Goal: Task Accomplishment & Management: Use online tool/utility

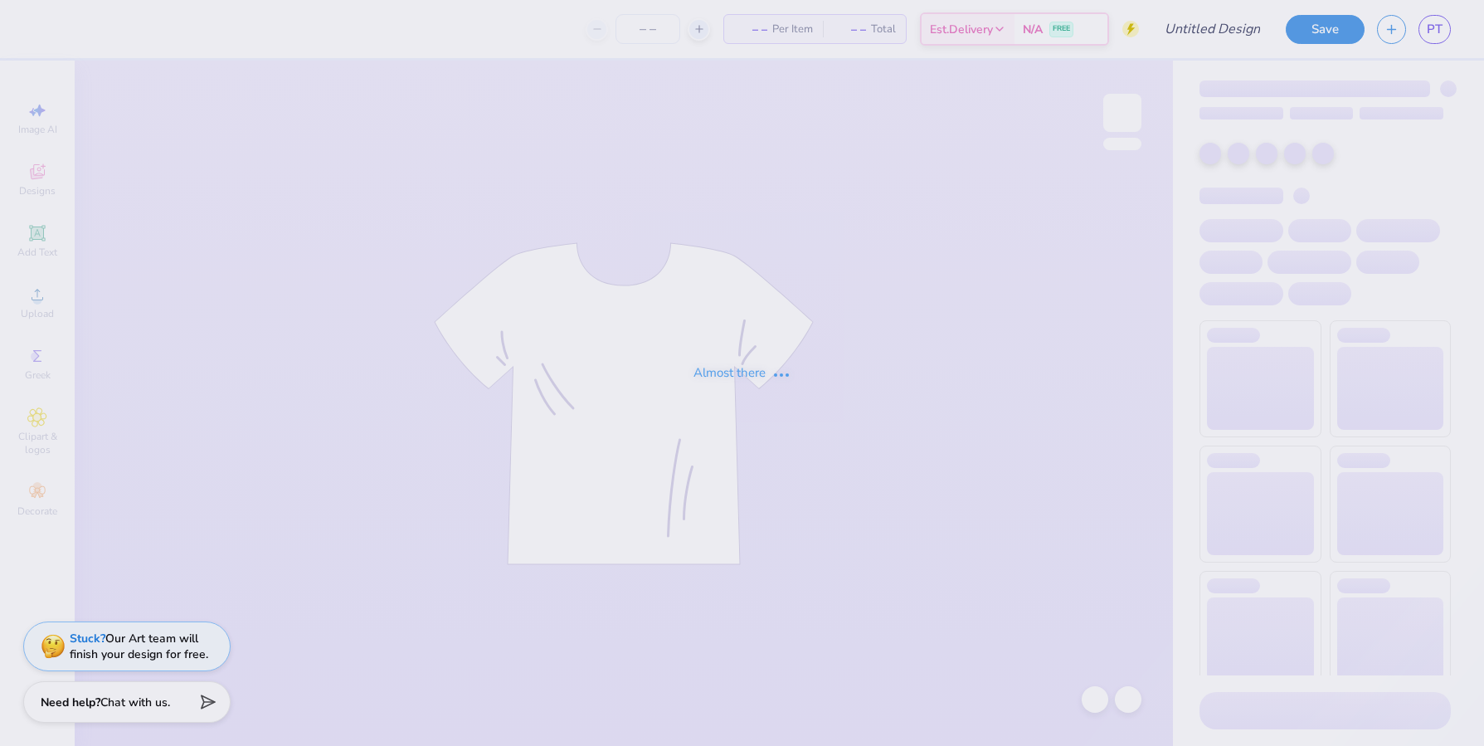
type input "PRC Merch"
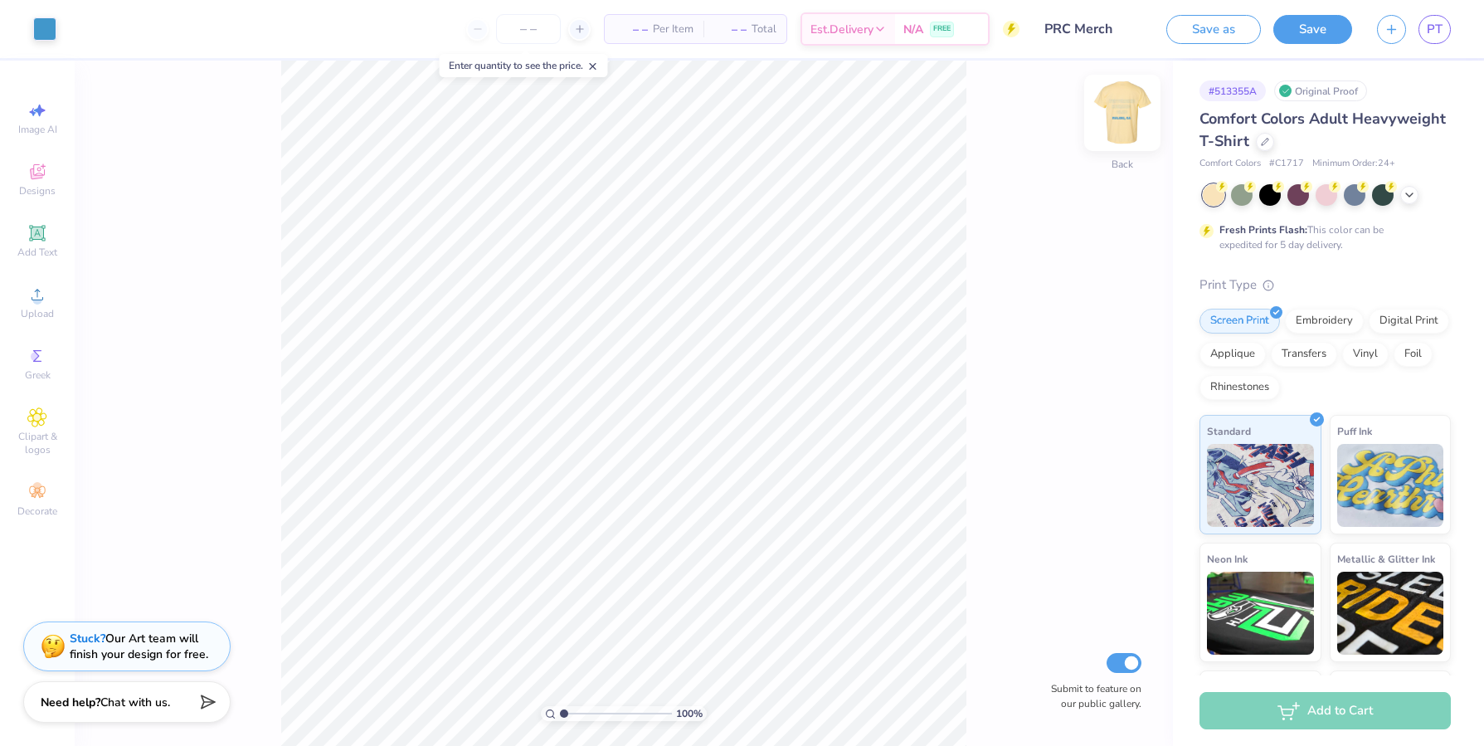
click at [1119, 109] on img at bounding box center [1122, 113] width 66 height 66
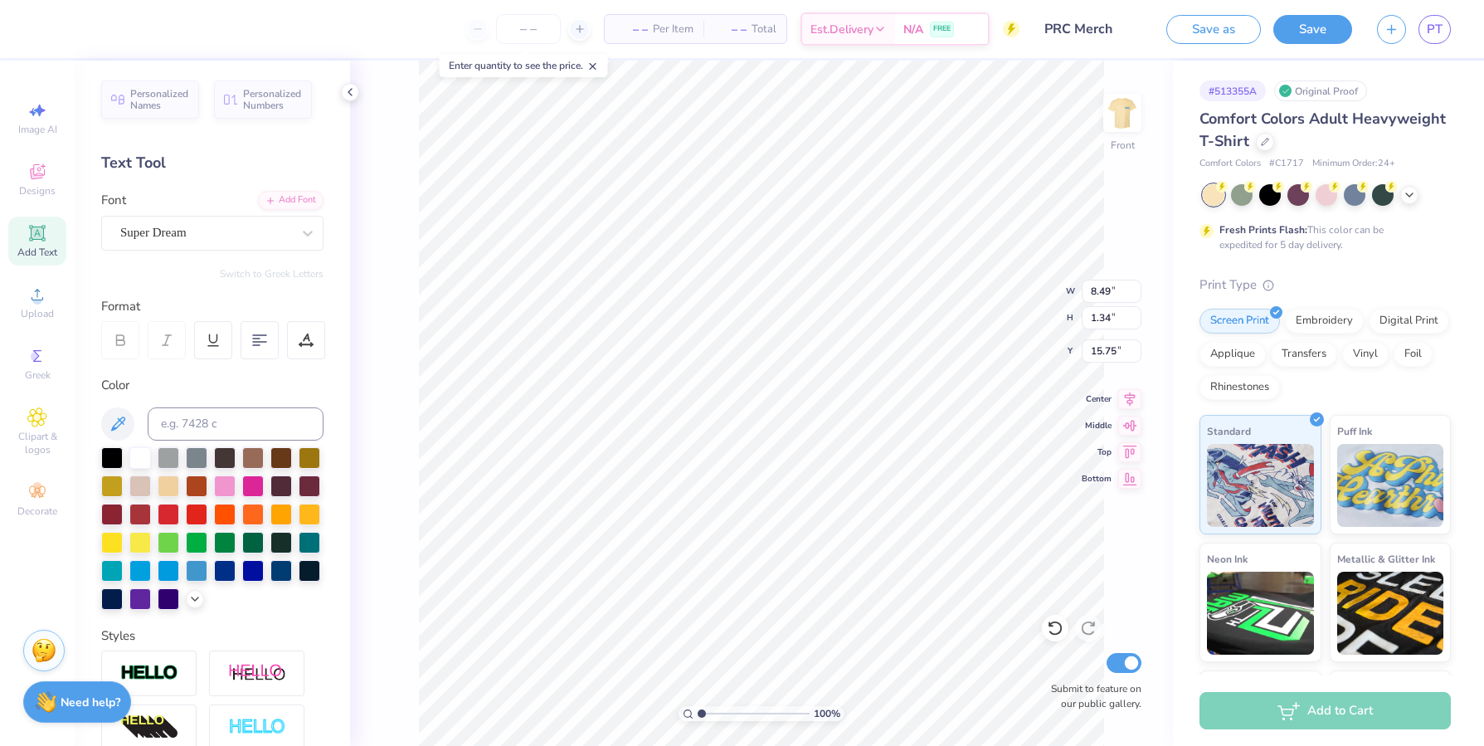
type input "8.49"
type input "1.34"
type input "14.55"
type input "14.48"
click at [1239, 34] on button "Save as" at bounding box center [1213, 26] width 95 height 29
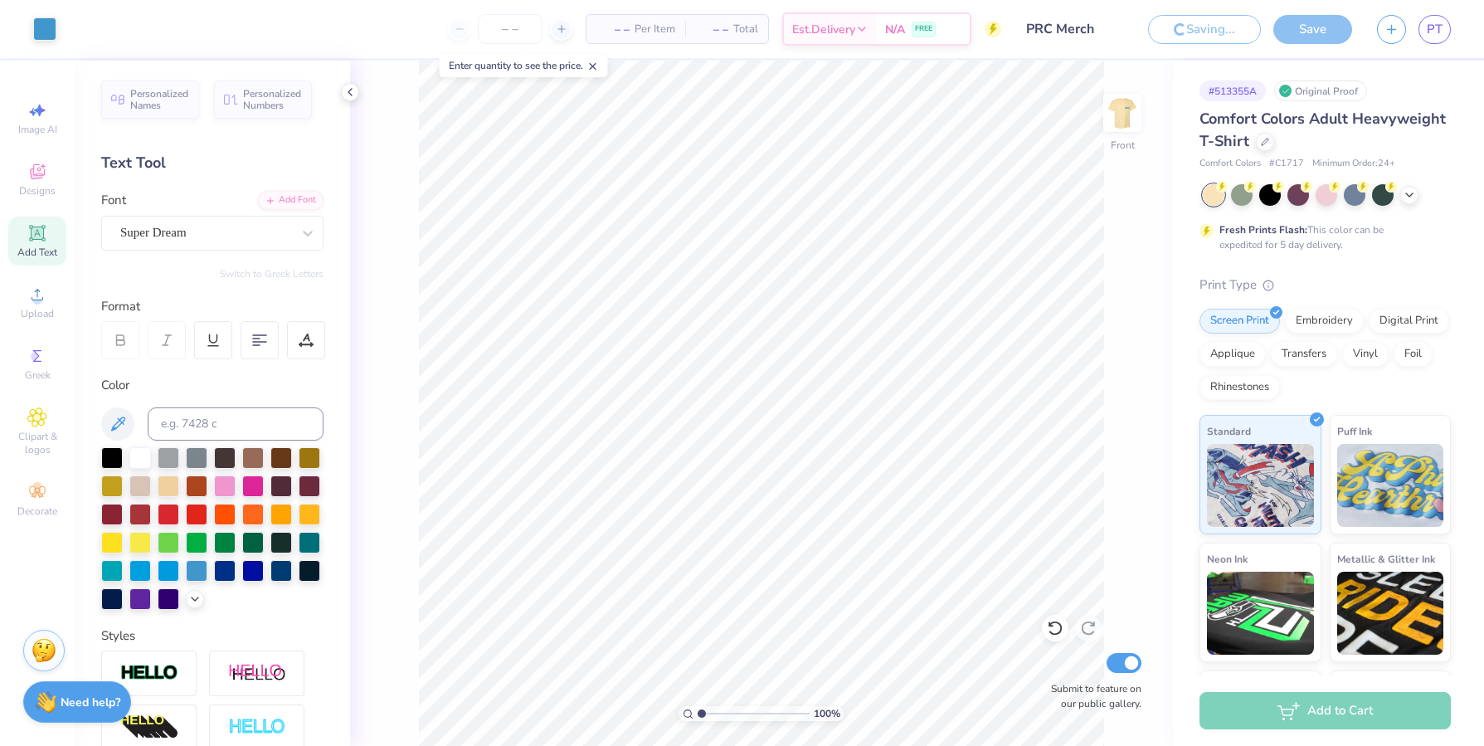
click at [1221, 28] on div "Saving..." at bounding box center [1204, 29] width 113 height 29
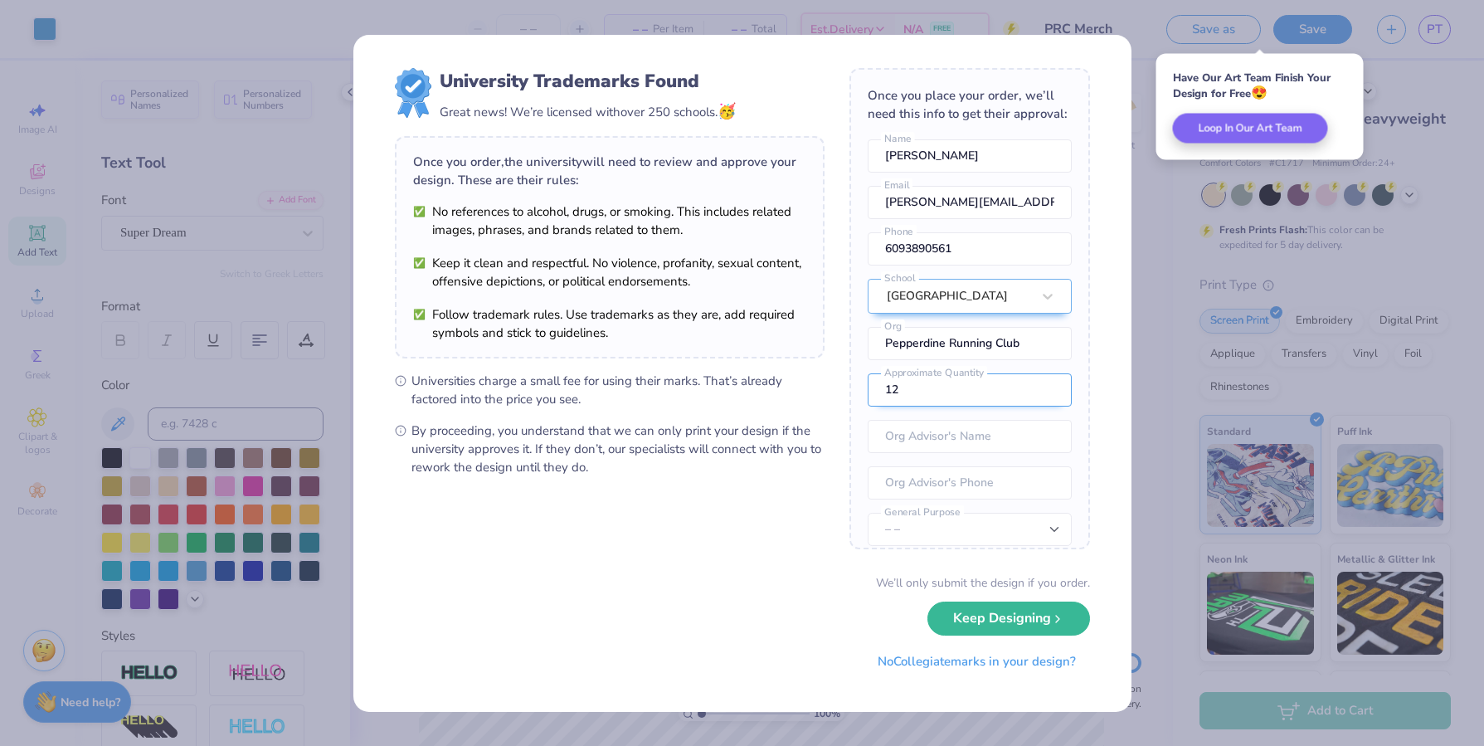
click at [956, 406] on input "12" at bounding box center [969, 389] width 204 height 33
type input "1"
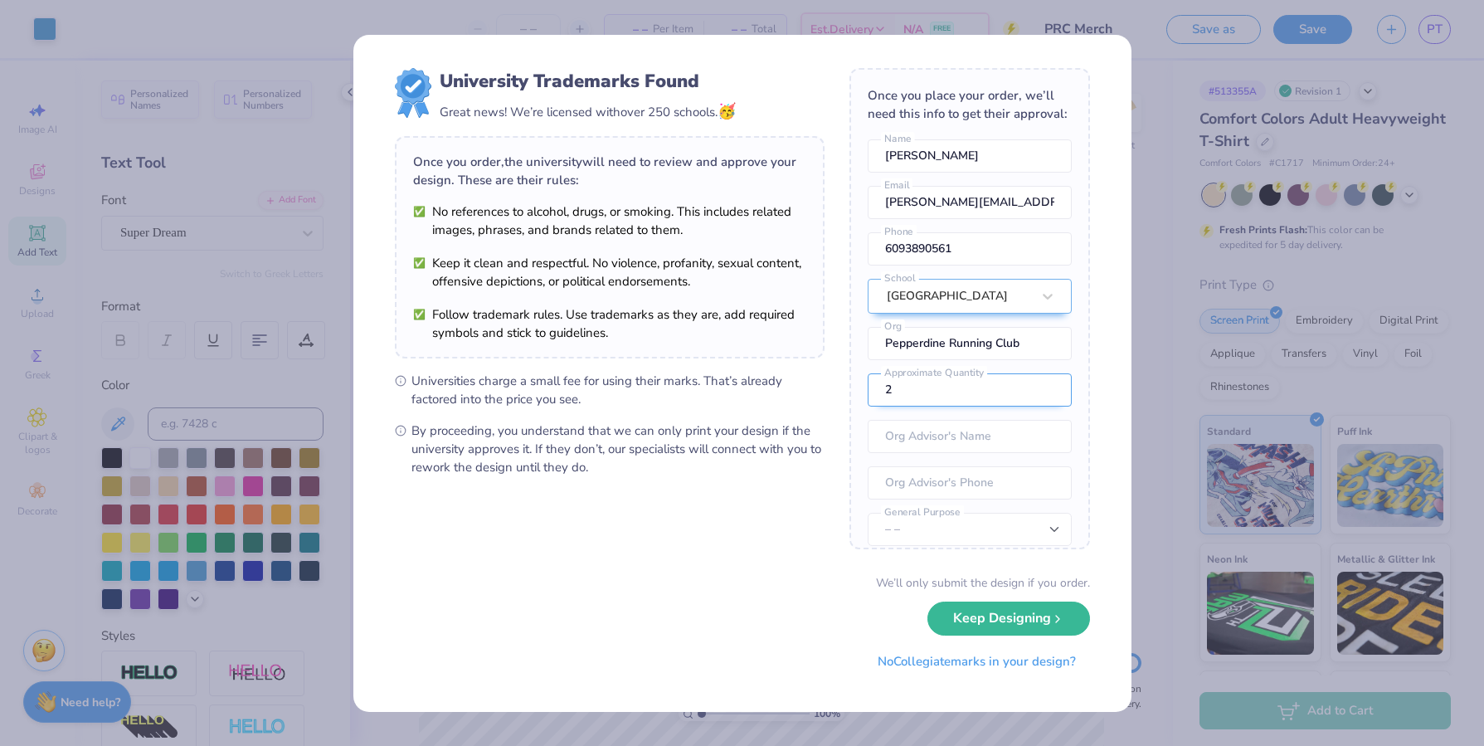
type input "20"
click at [1014, 615] on button "Keep Designing" at bounding box center [1008, 614] width 163 height 34
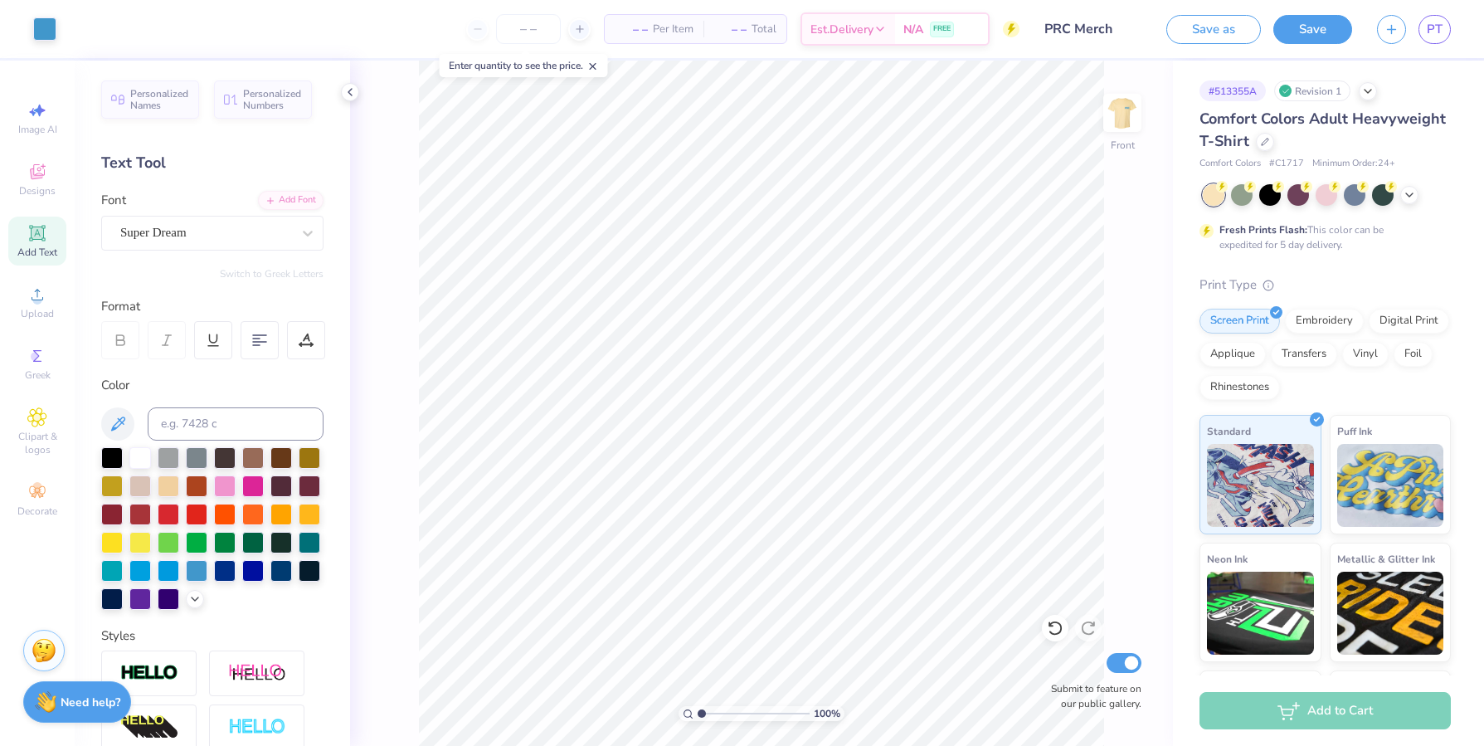
click at [1344, 41] on div "Save" at bounding box center [1312, 29] width 79 height 29
click at [1335, 37] on button "Save" at bounding box center [1312, 29] width 79 height 29
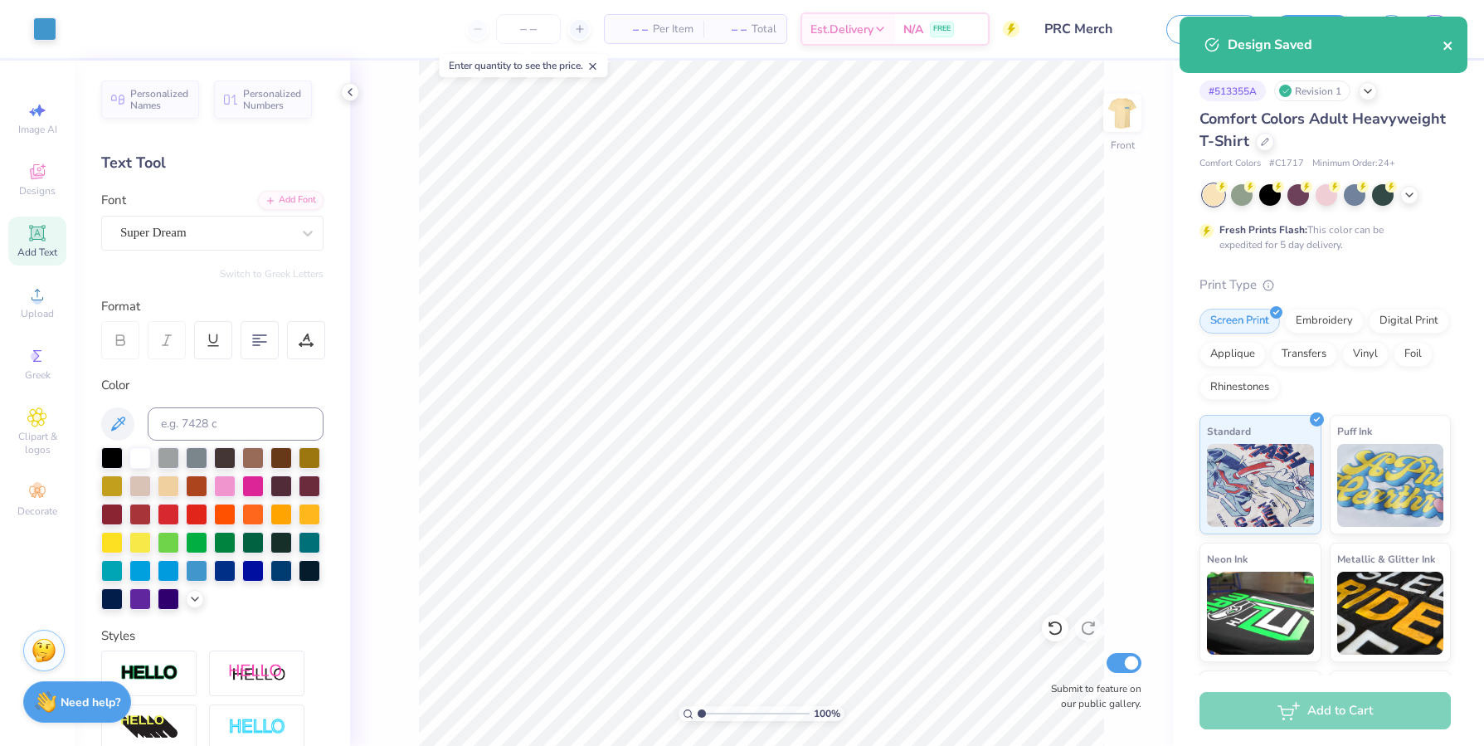
click at [1451, 41] on icon "close" at bounding box center [1448, 45] width 12 height 13
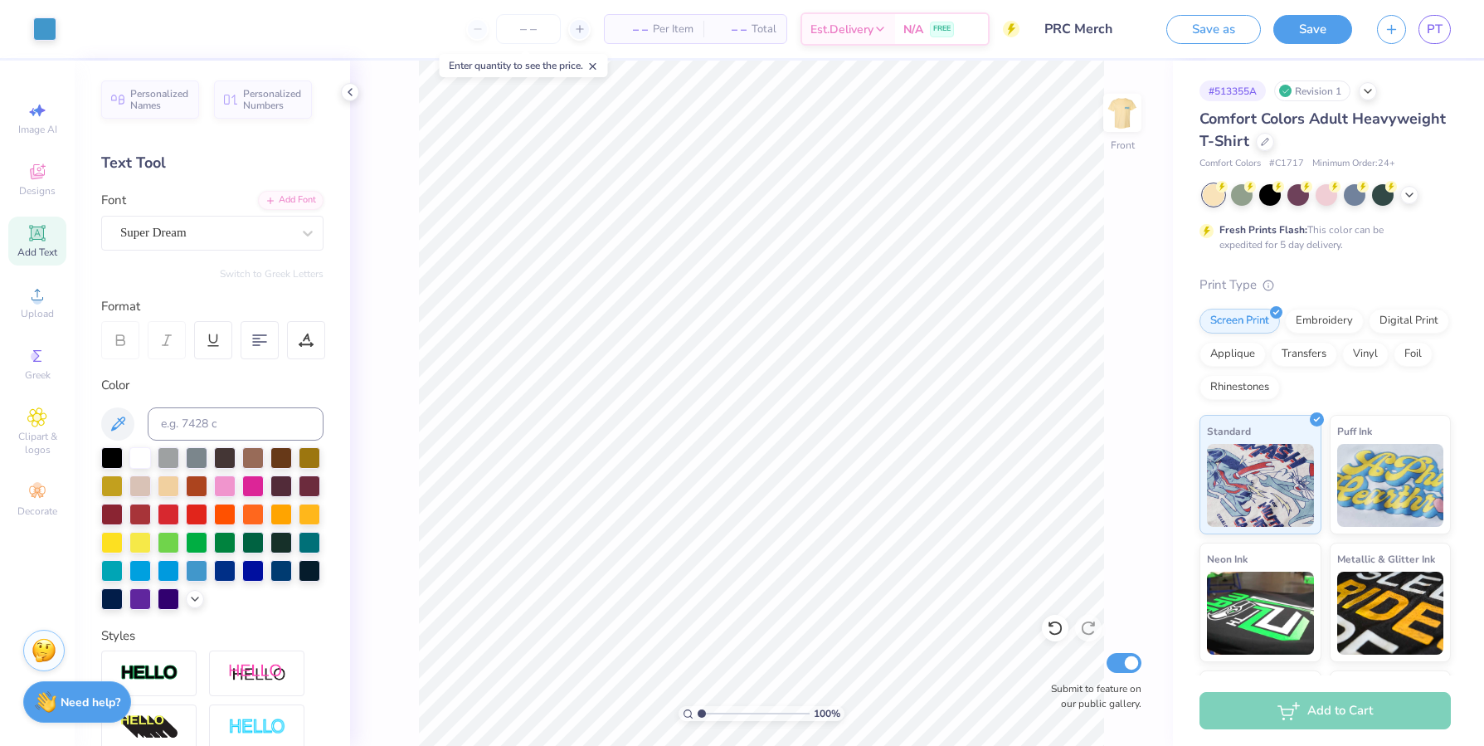
click at [1439, 27] on div "Design Saved" at bounding box center [1323, 50] width 294 height 75
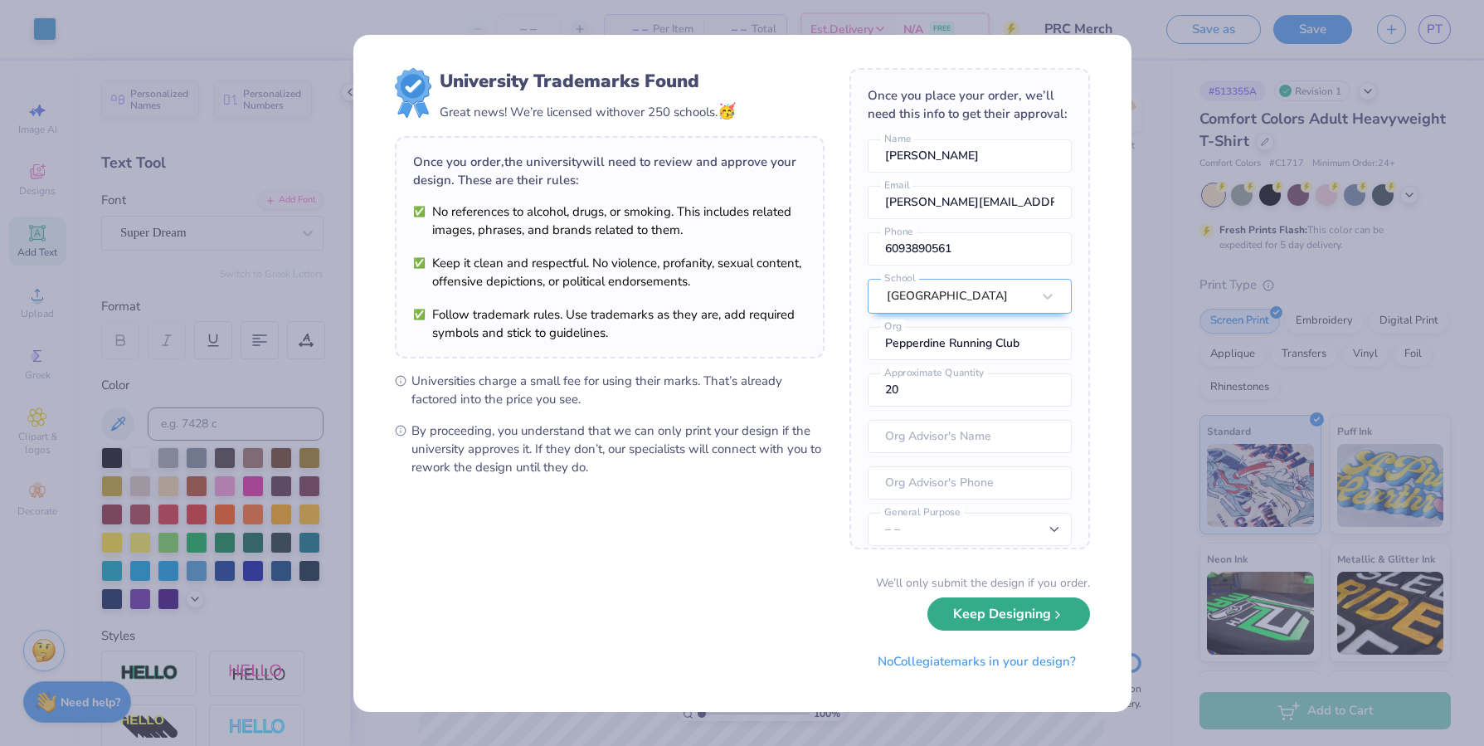
click at [1041, 622] on button "Keep Designing" at bounding box center [1008, 614] width 163 height 34
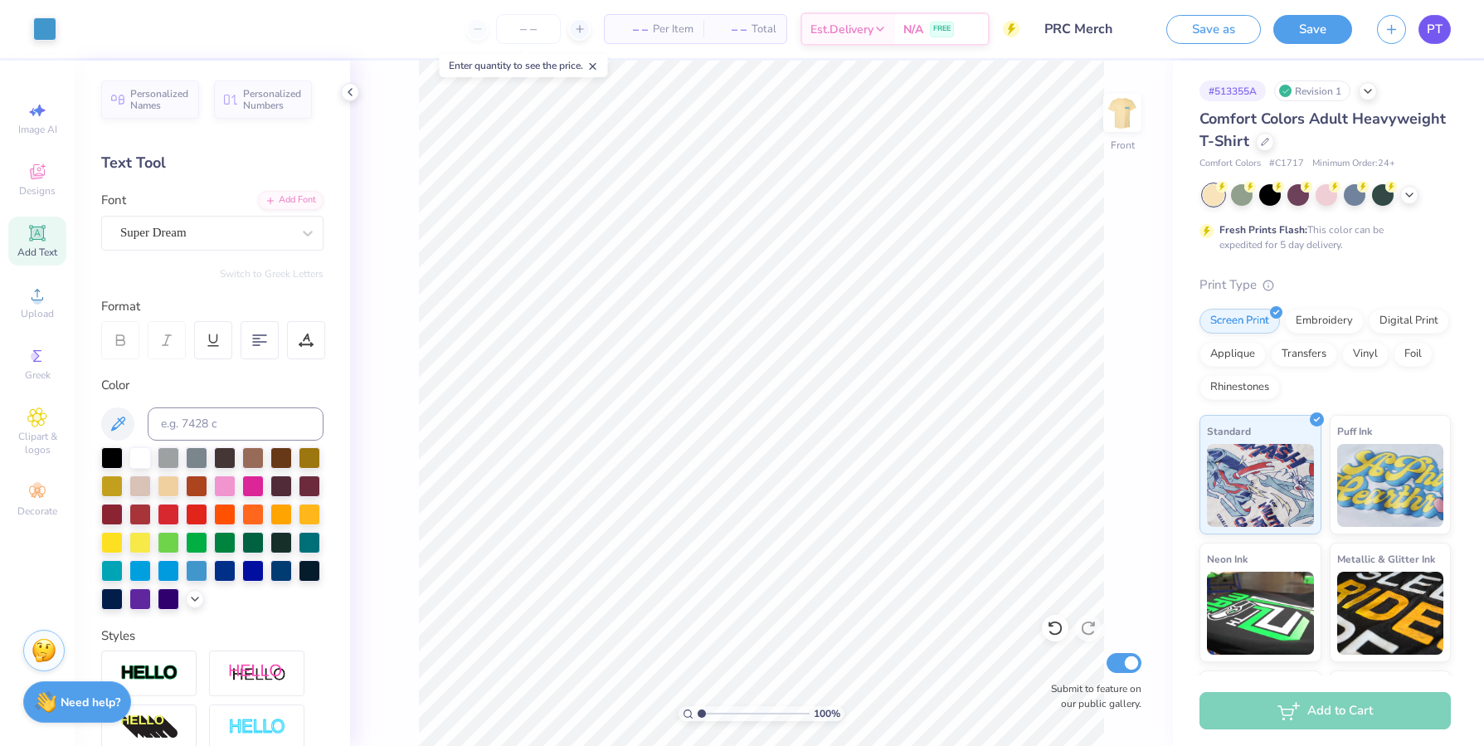
click at [1426, 29] on link "PT" at bounding box center [1434, 29] width 32 height 29
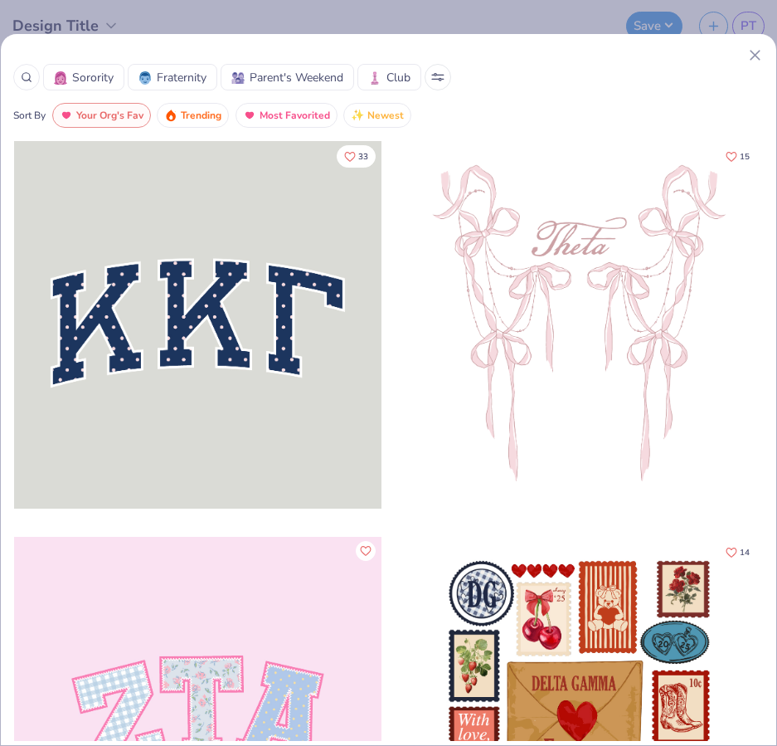
click at [763, 50] on div "Sorority Fraternity Parent's Weekend Club Sort By Your Org's Fav Trending Most …" at bounding box center [388, 86] width 775 height 81
click at [761, 51] on icon at bounding box center [754, 54] width 17 height 17
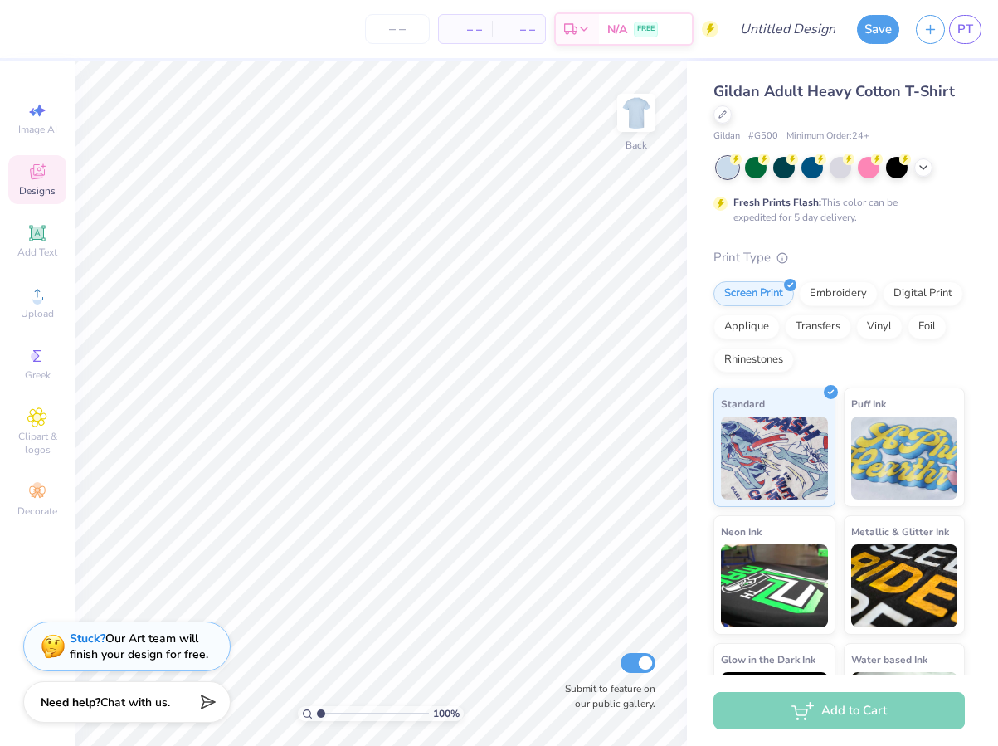
click at [51, 171] on div "Designs" at bounding box center [37, 179] width 58 height 49
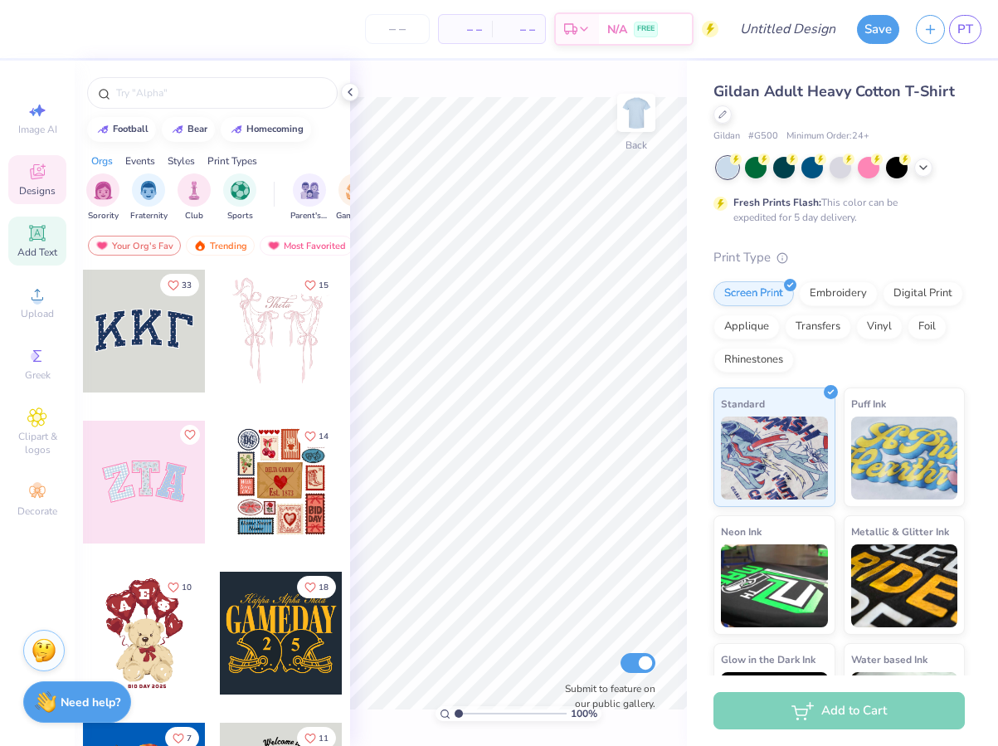
click at [57, 224] on div "Add Text" at bounding box center [37, 240] width 58 height 49
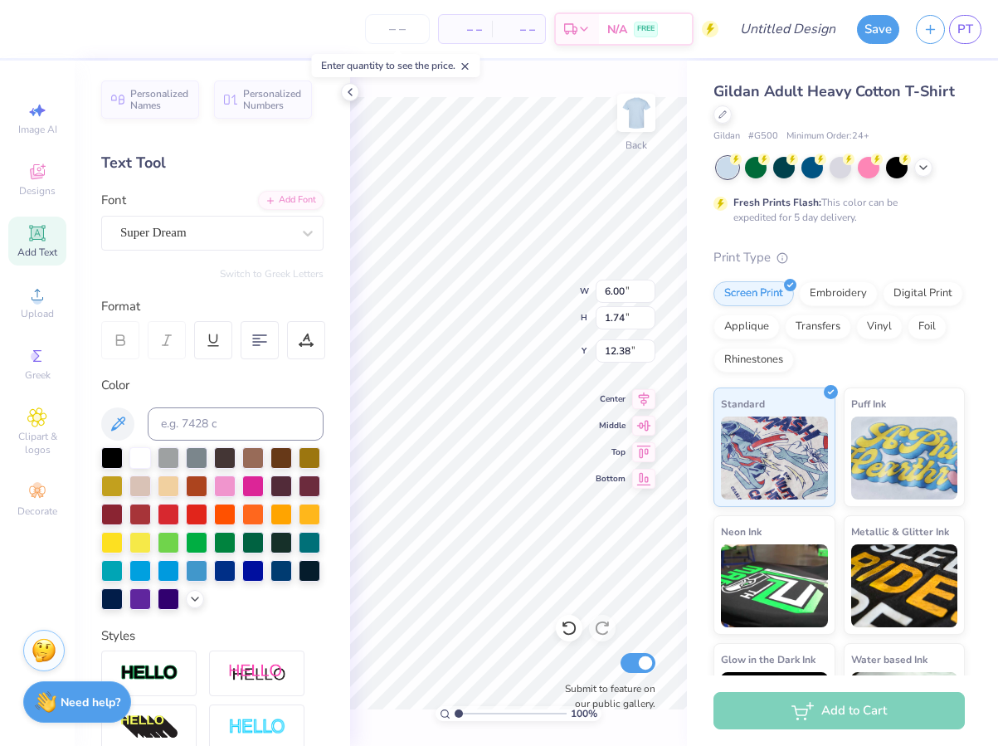
scroll to position [13, 2]
type textarea "p"
type textarea "PRC"
click at [209, 543] on div at bounding box center [212, 528] width 222 height 163
click at [123, 542] on div at bounding box center [112, 541] width 22 height 22
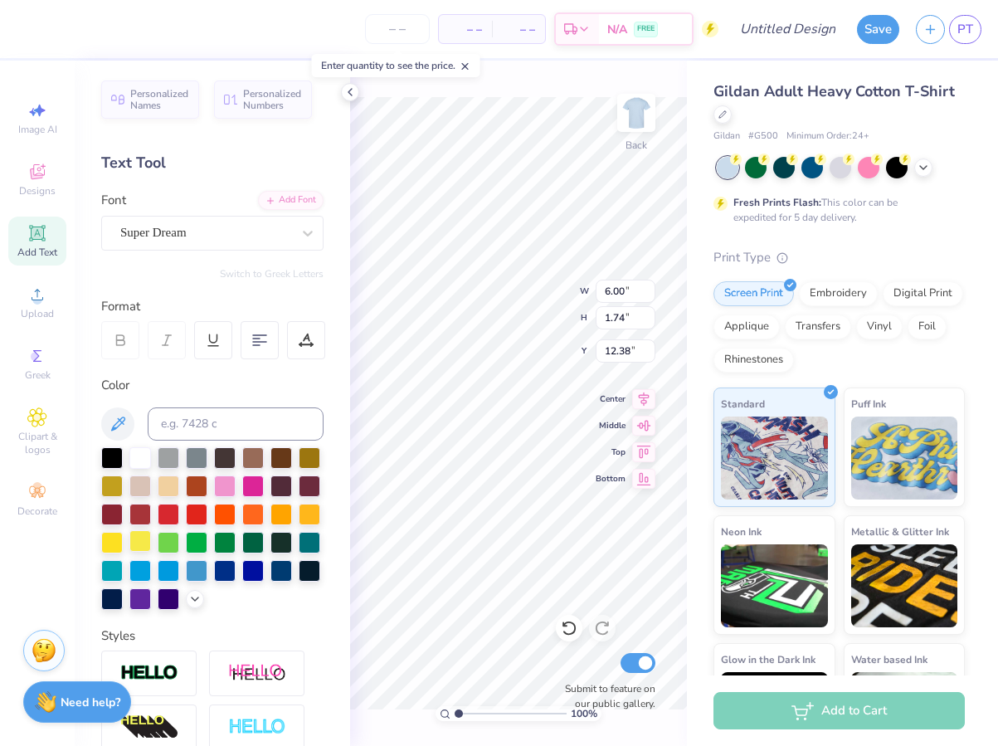
click at [151, 539] on div at bounding box center [140, 541] width 22 height 22
type input "4.06"
type input "4.22"
click at [214, 580] on div at bounding box center [225, 569] width 22 height 22
click at [186, 580] on div at bounding box center [197, 569] width 22 height 22
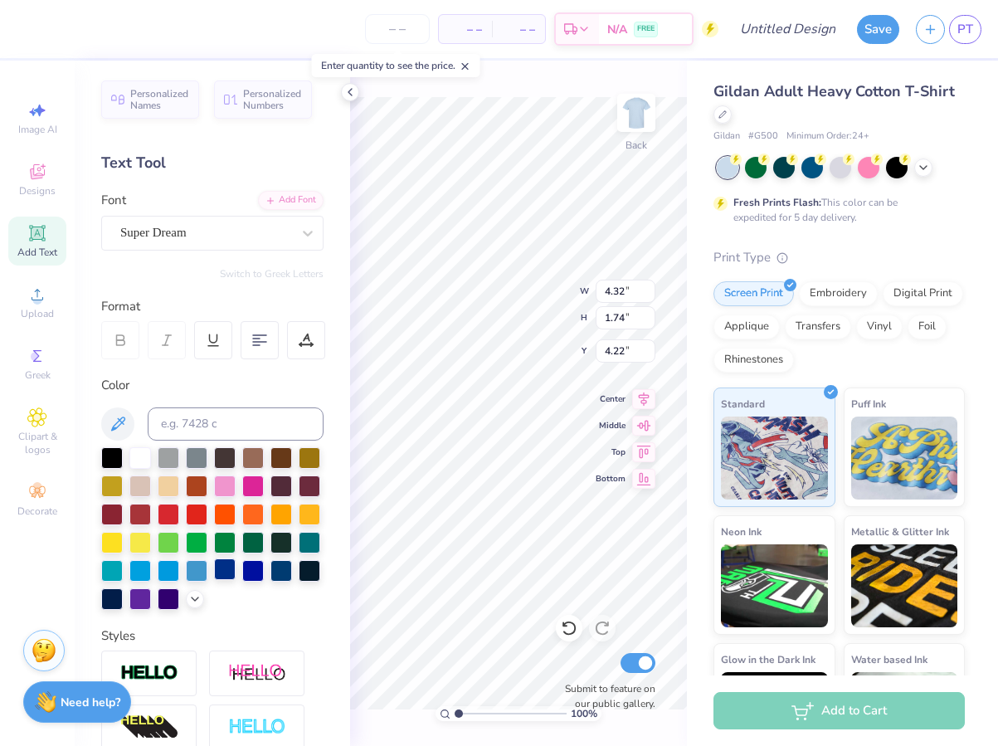
click at [214, 580] on div at bounding box center [225, 569] width 22 height 22
click at [639, 115] on img at bounding box center [636, 113] width 66 height 66
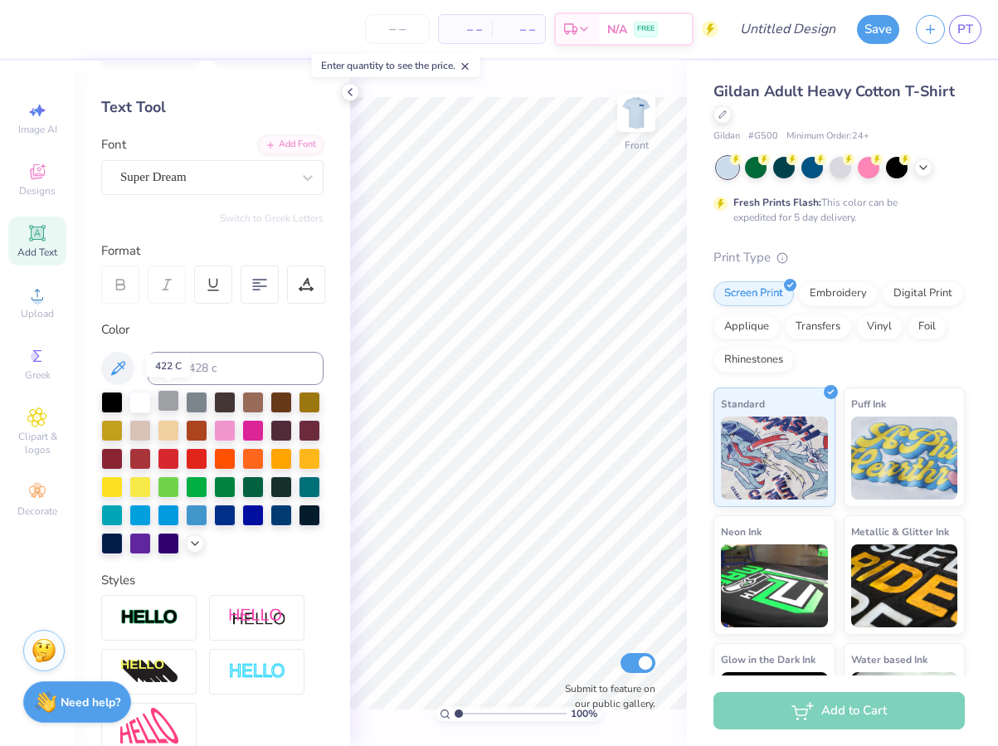
scroll to position [62, 0]
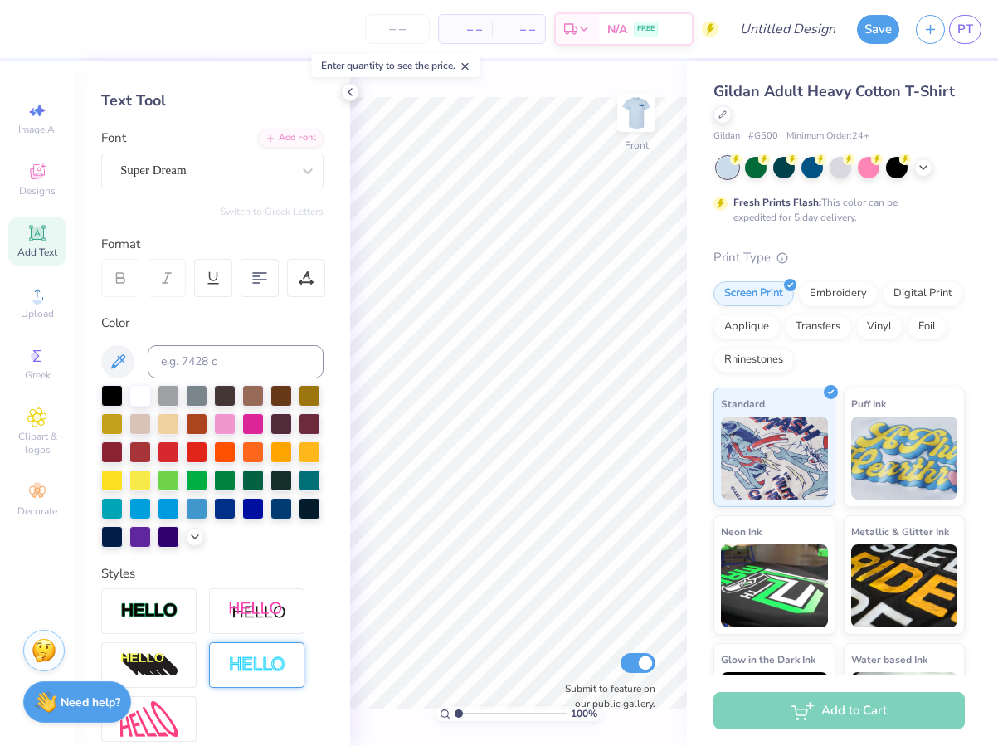
click at [226, 680] on div at bounding box center [256, 665] width 95 height 46
click at [36, 237] on icon at bounding box center [37, 232] width 12 height 12
click at [265, 678] on div at bounding box center [256, 665] width 95 height 46
type input "5.94"
type input "1.74"
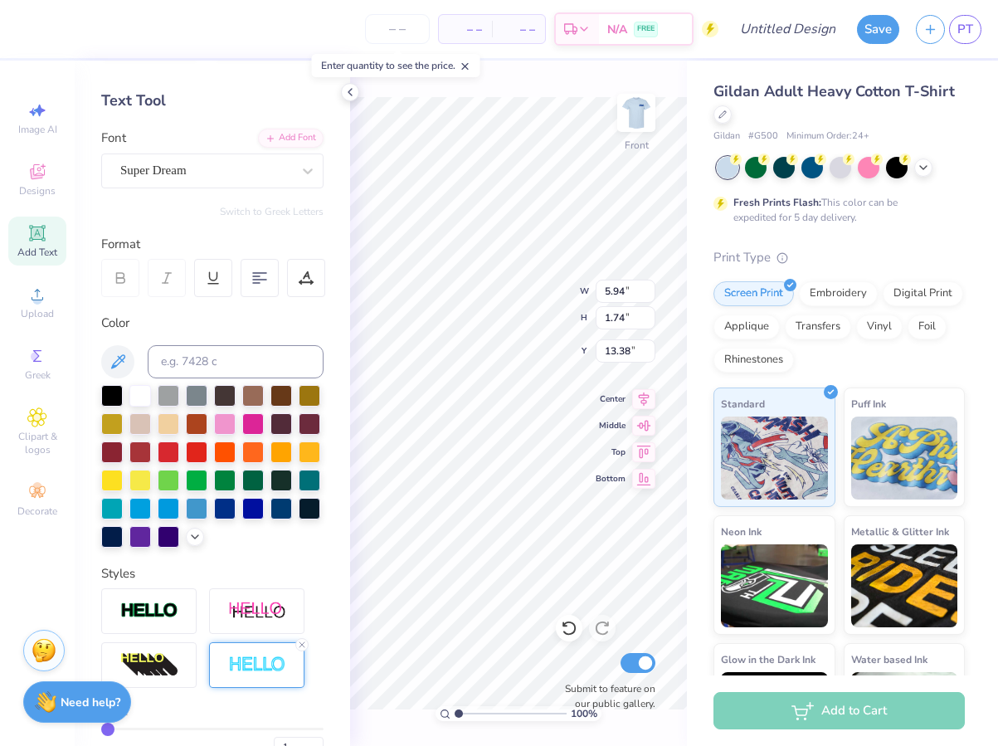
type input "13.38"
type textarea "p"
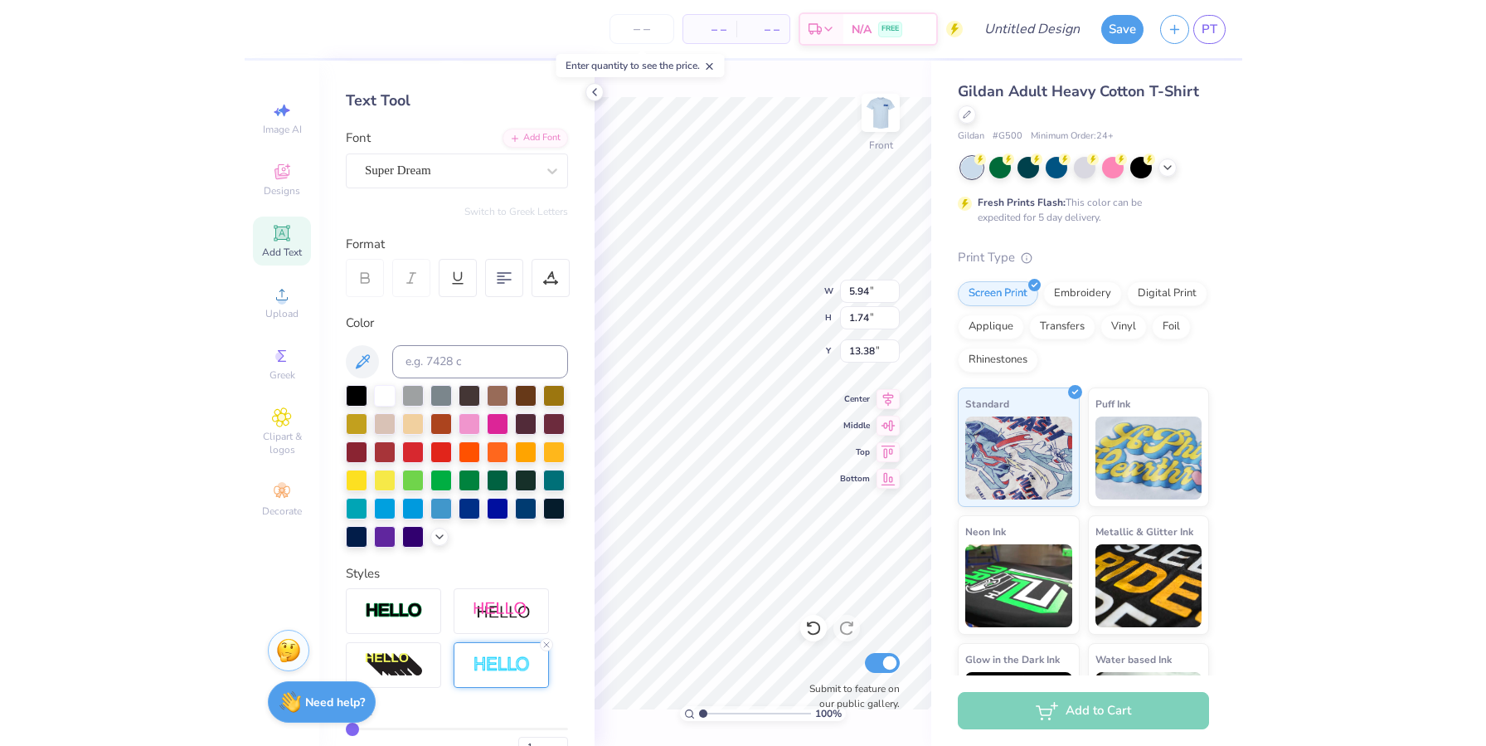
scroll to position [15, 2]
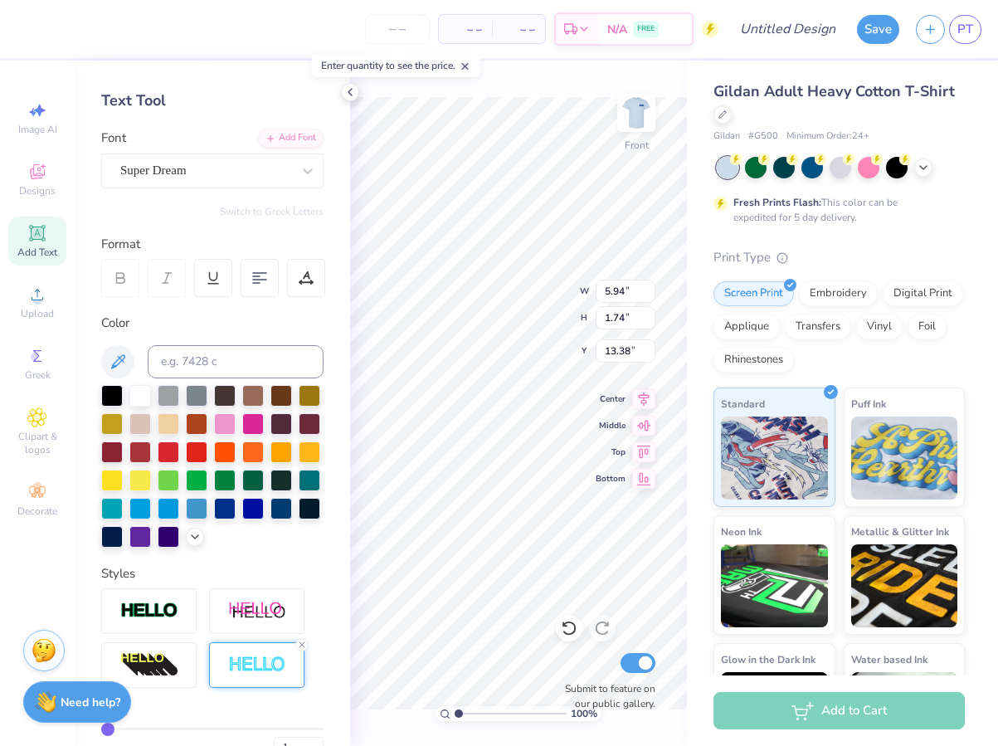
type textarea "PEPPERDINE RUNNING CLUB"
click at [263, 268] on div at bounding box center [259, 278] width 38 height 38
click at [214, 517] on div at bounding box center [225, 507] width 22 height 22
click at [151, 482] on div at bounding box center [140, 479] width 22 height 22
click at [214, 517] on div at bounding box center [225, 507] width 22 height 22
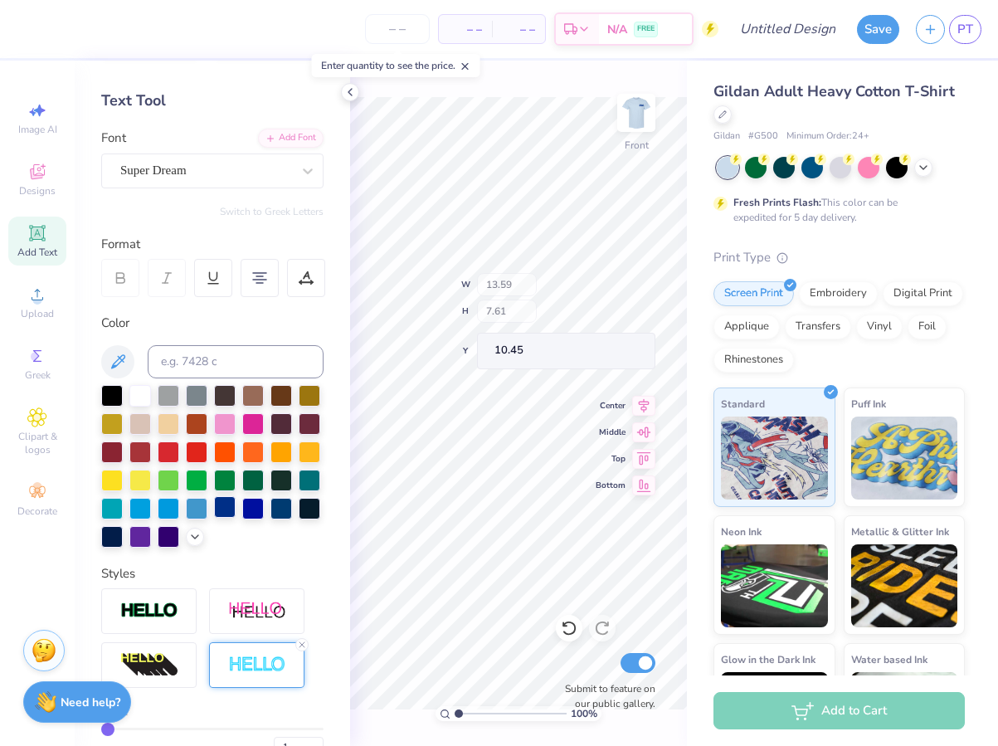
type input "10.62"
type input "5.94"
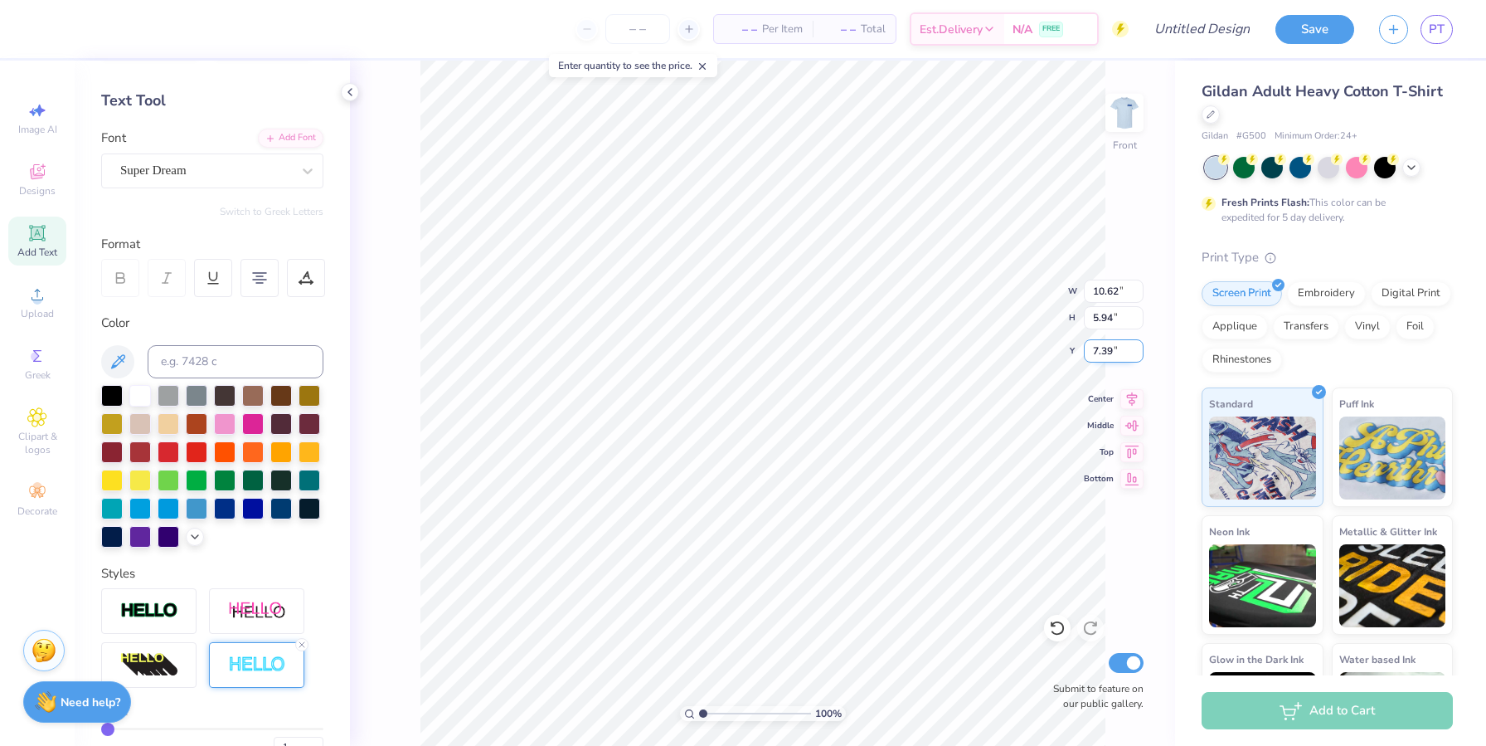
type input "7.06"
type input "10.49"
type input "5.87"
type input "12.18"
type input "6.82"
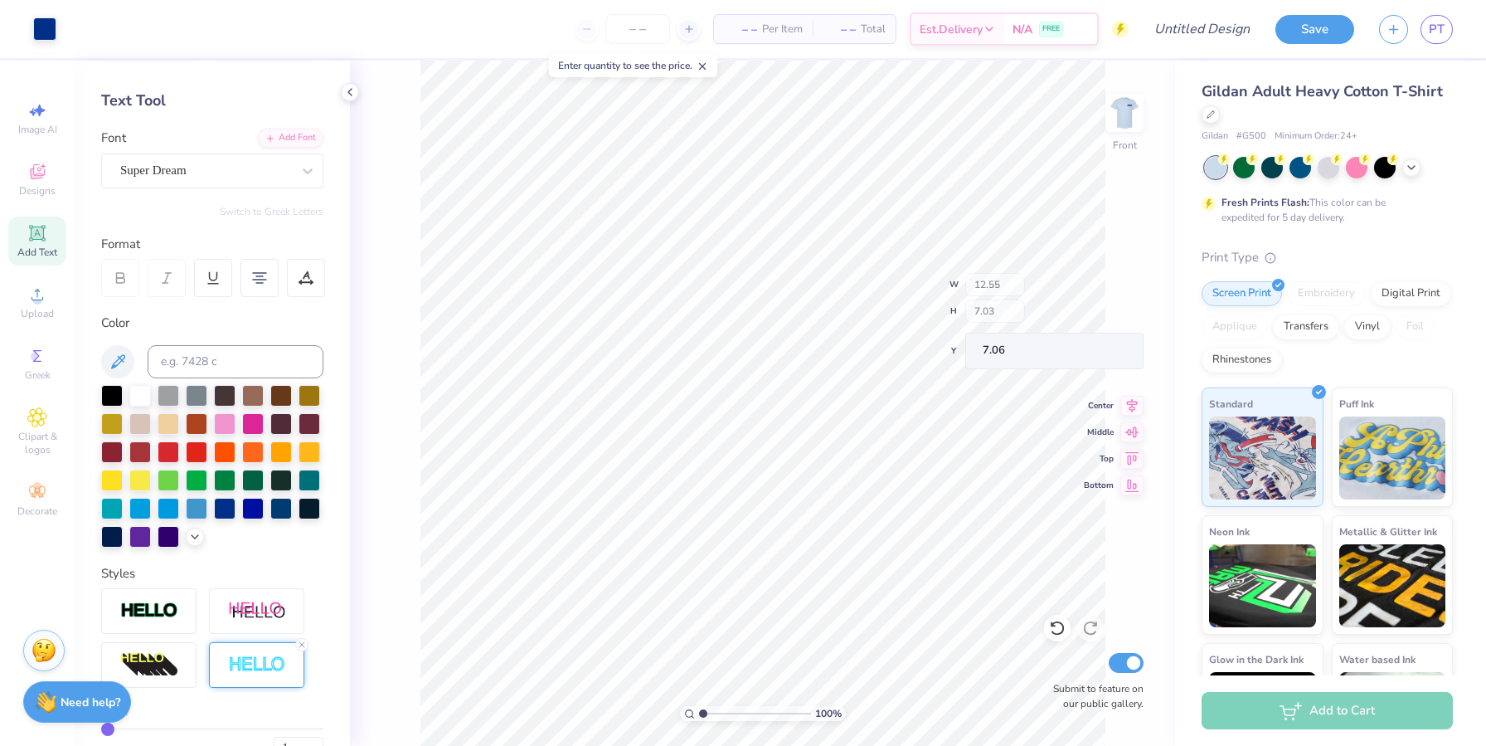
type input "12.55"
type input "7.03"
type input "6.71"
type input "6.47"
click at [22, 245] on span "Add Text" at bounding box center [37, 251] width 40 height 13
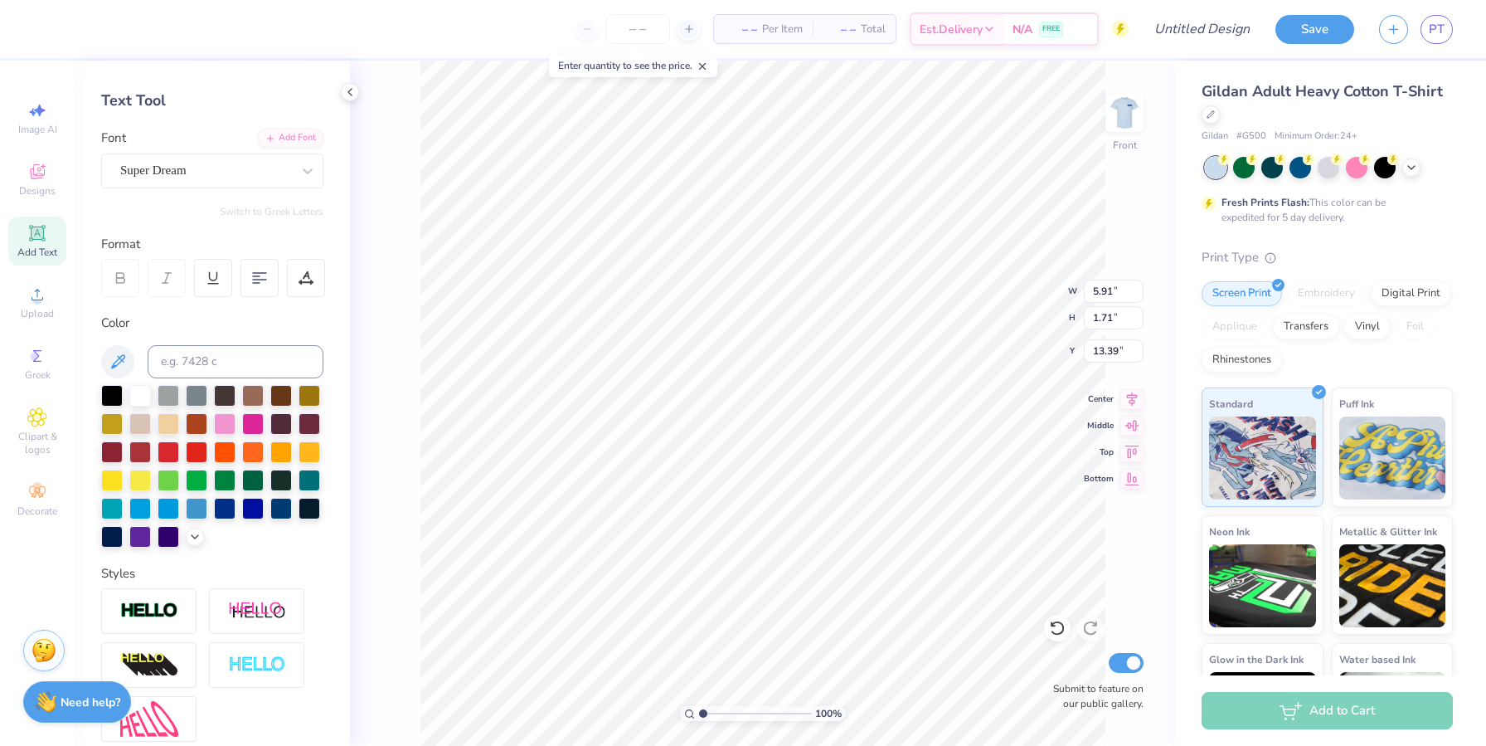
scroll to position [13, 5]
type textarea "MALIBU, [GEOGRAPHIC_DATA]"
click at [123, 484] on div at bounding box center [112, 479] width 22 height 22
click at [151, 474] on div at bounding box center [140, 479] width 22 height 22
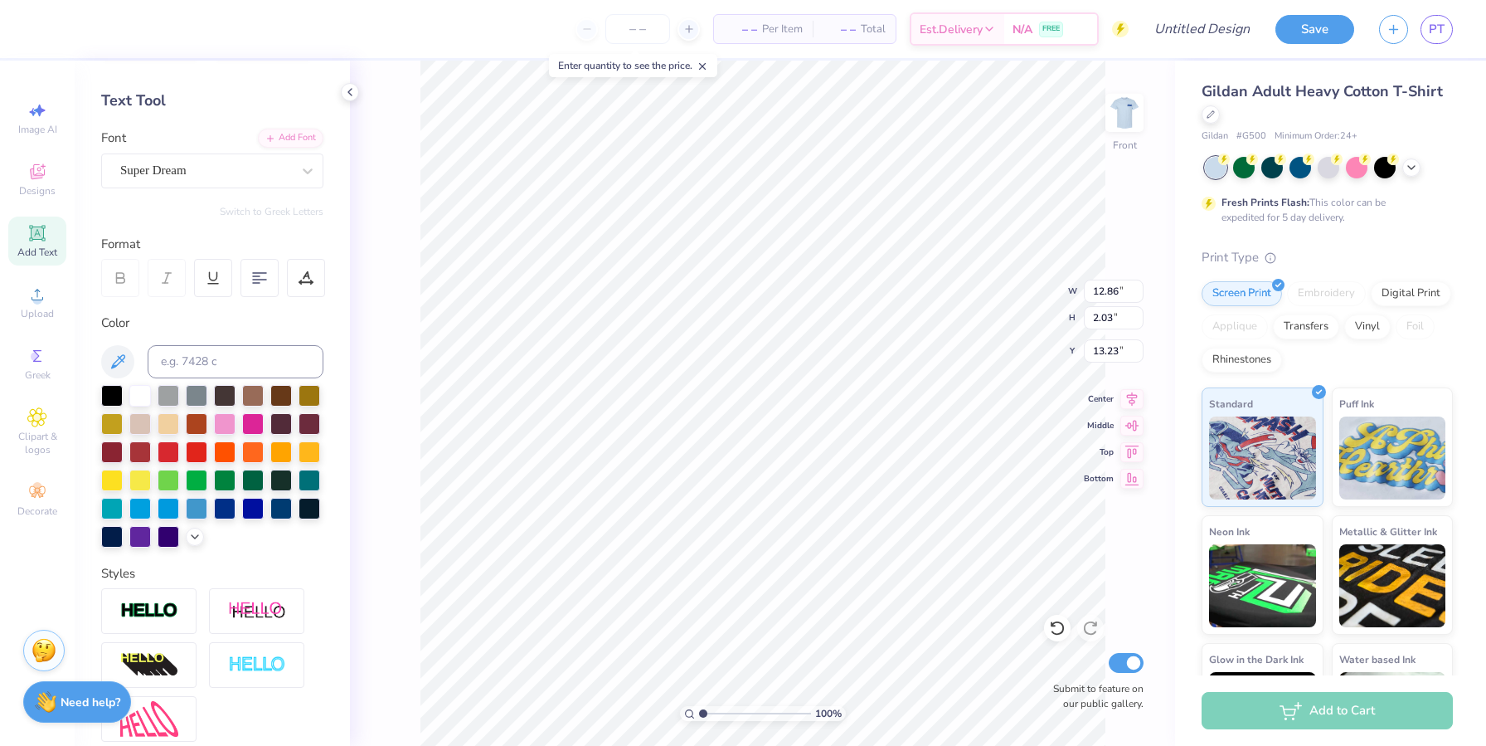
type input "12.86"
type input "2.03"
type input "13.23"
type input "9.89"
type input "1.56"
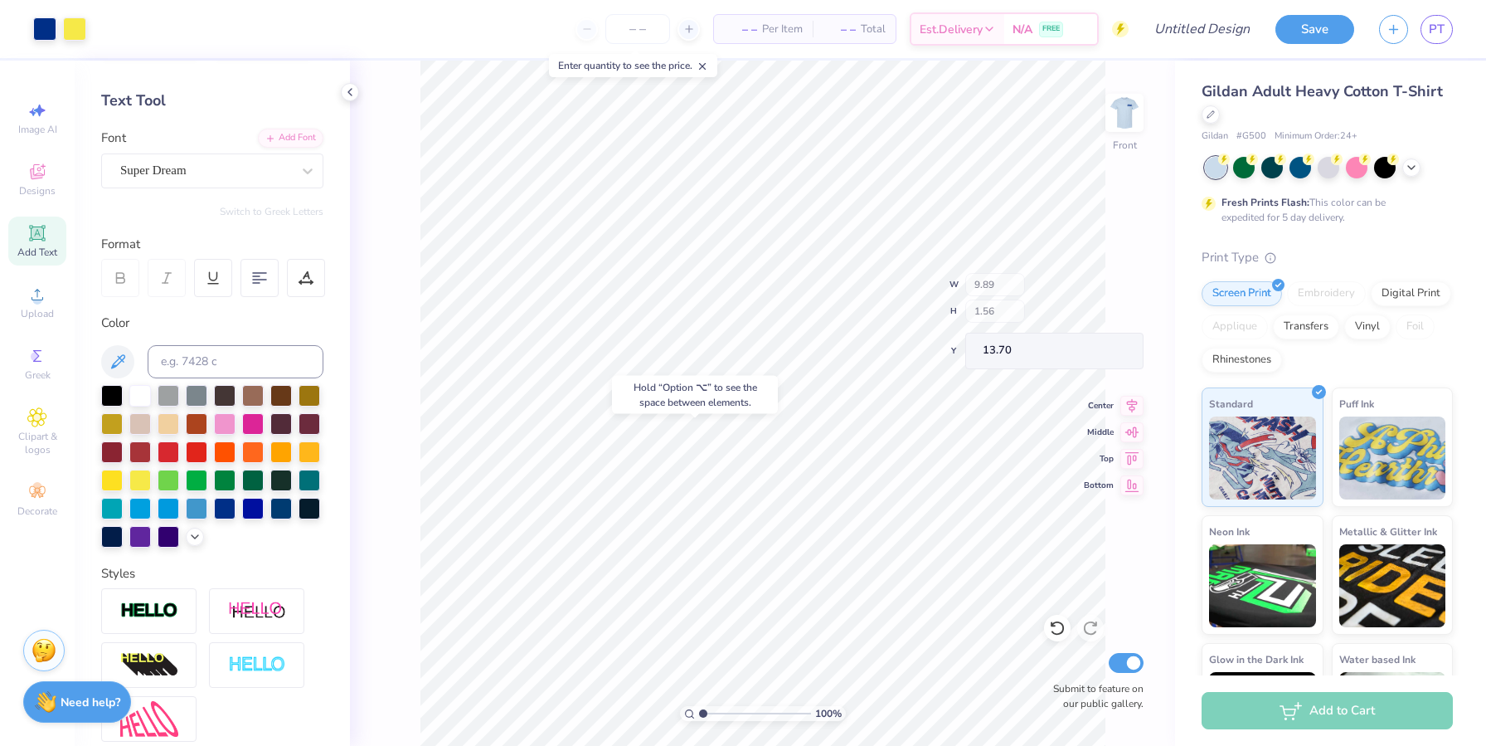
type input "15.33"
click at [776, 116] on img at bounding box center [1124, 113] width 66 height 66
click at [776, 120] on img at bounding box center [1124, 113] width 66 height 66
click at [151, 507] on div at bounding box center [140, 507] width 22 height 22
click at [179, 507] on div at bounding box center [169, 507] width 22 height 22
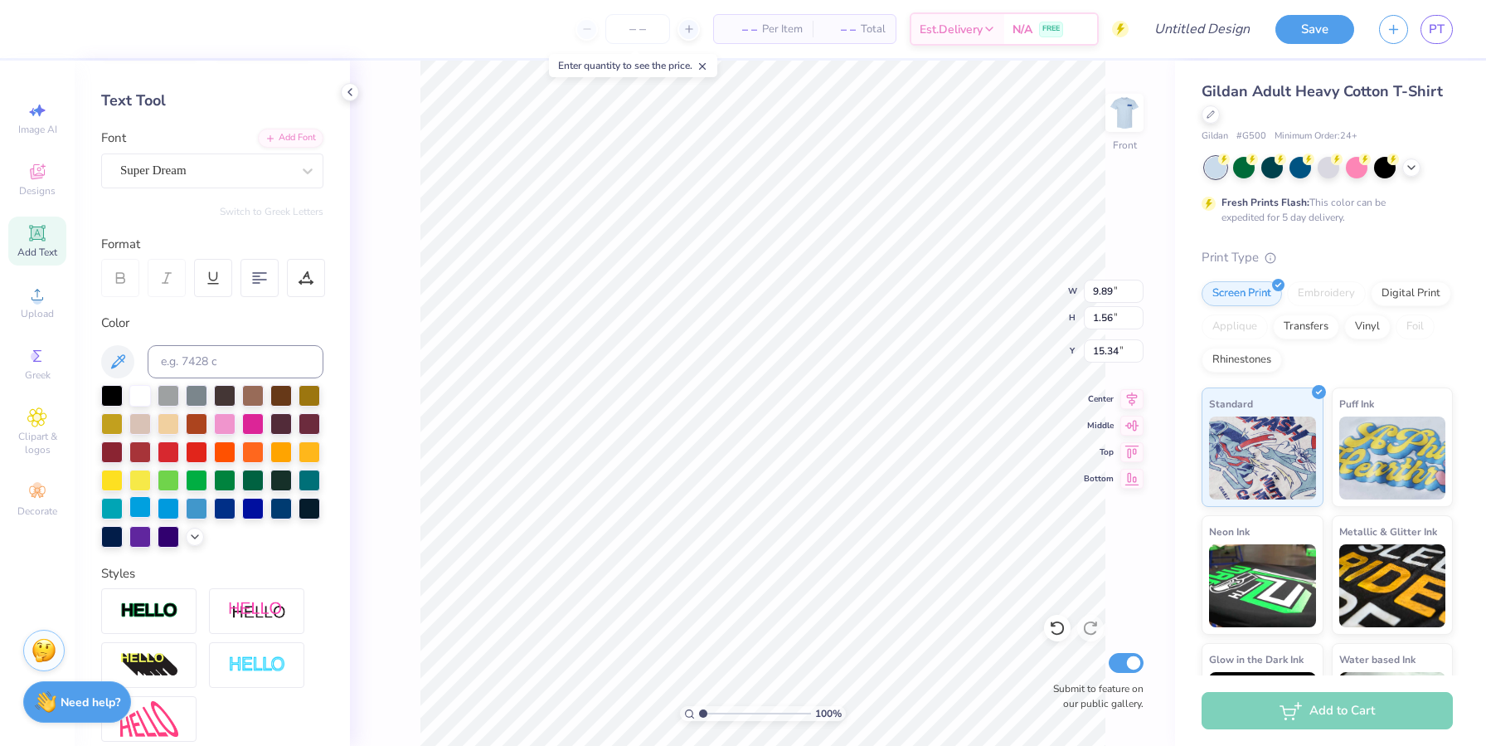
click at [151, 505] on div at bounding box center [140, 507] width 22 height 22
click at [151, 530] on div at bounding box center [140, 535] width 22 height 22
click at [151, 416] on div at bounding box center [140, 422] width 22 height 22
click at [221, 396] on div at bounding box center [225, 394] width 22 height 22
click at [776, 123] on img at bounding box center [1124, 113] width 66 height 66
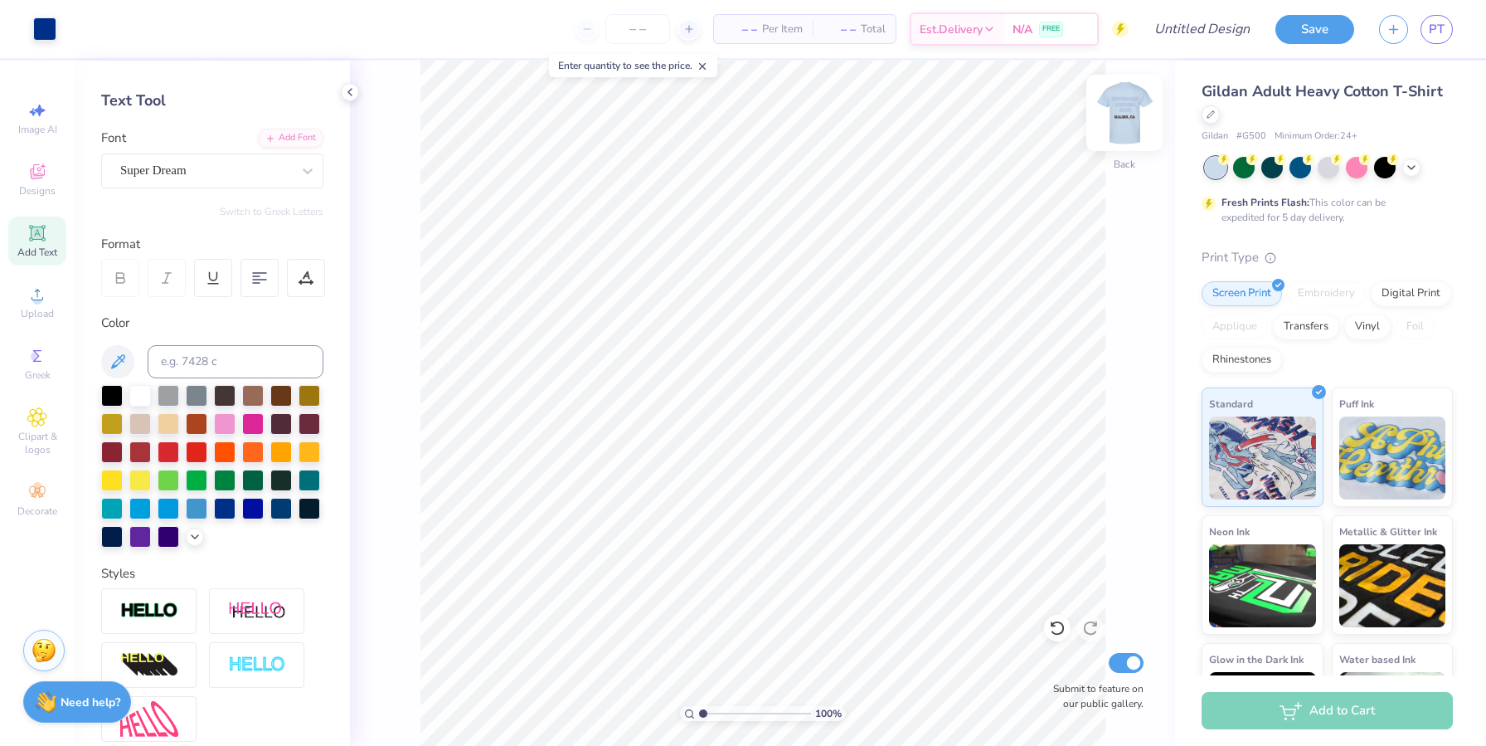
click at [776, 119] on img at bounding box center [1124, 113] width 66 height 66
click at [214, 517] on div at bounding box center [225, 507] width 22 height 22
type input "15.29"
click at [776, 707] on div "Add to Cart" at bounding box center [1327, 710] width 251 height 37
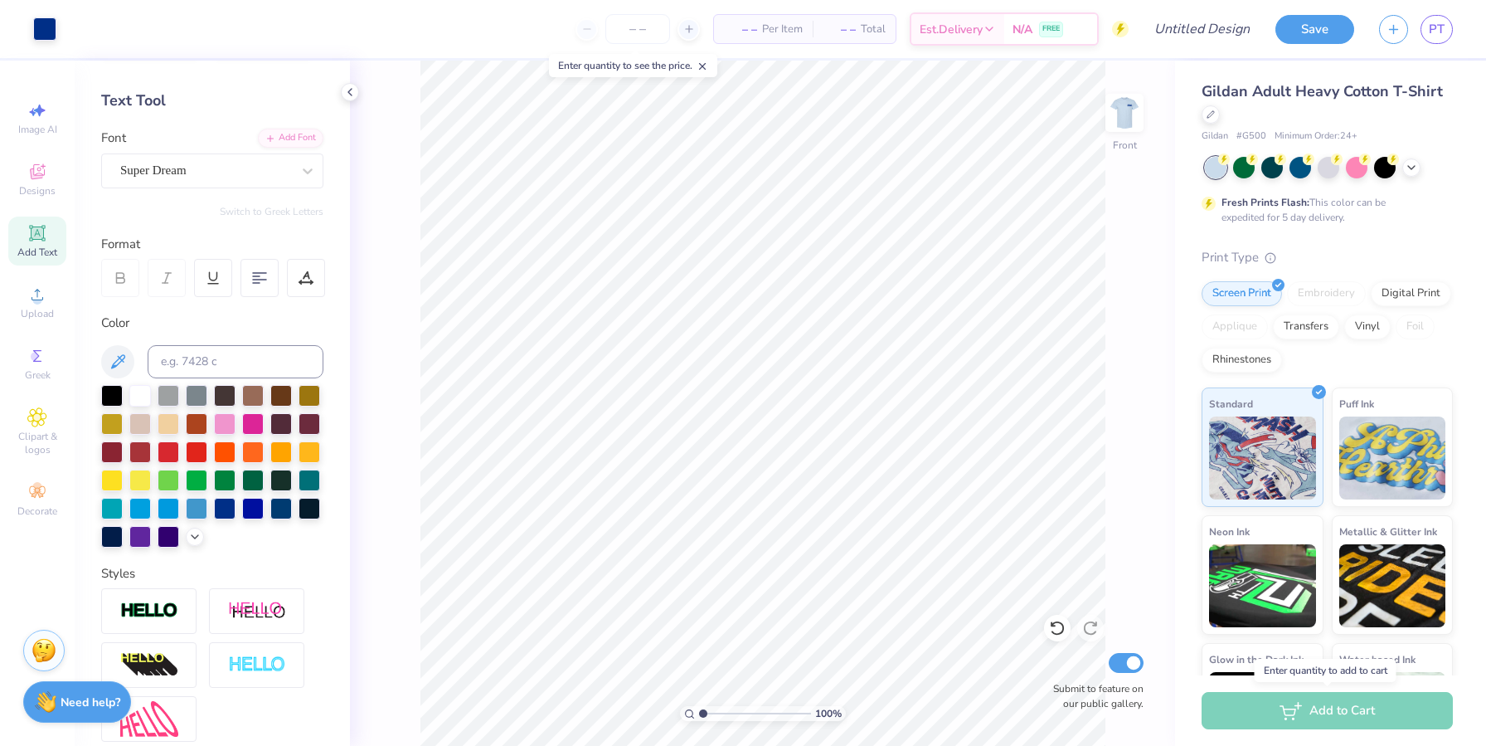
click at [776, 715] on div "Add to Cart" at bounding box center [1327, 710] width 251 height 37
click at [776, 23] on input "Design Title" at bounding box center [1181, 28] width 163 height 33
type input "prc merch"
click at [776, 719] on div "Add to Cart" at bounding box center [1327, 710] width 251 height 37
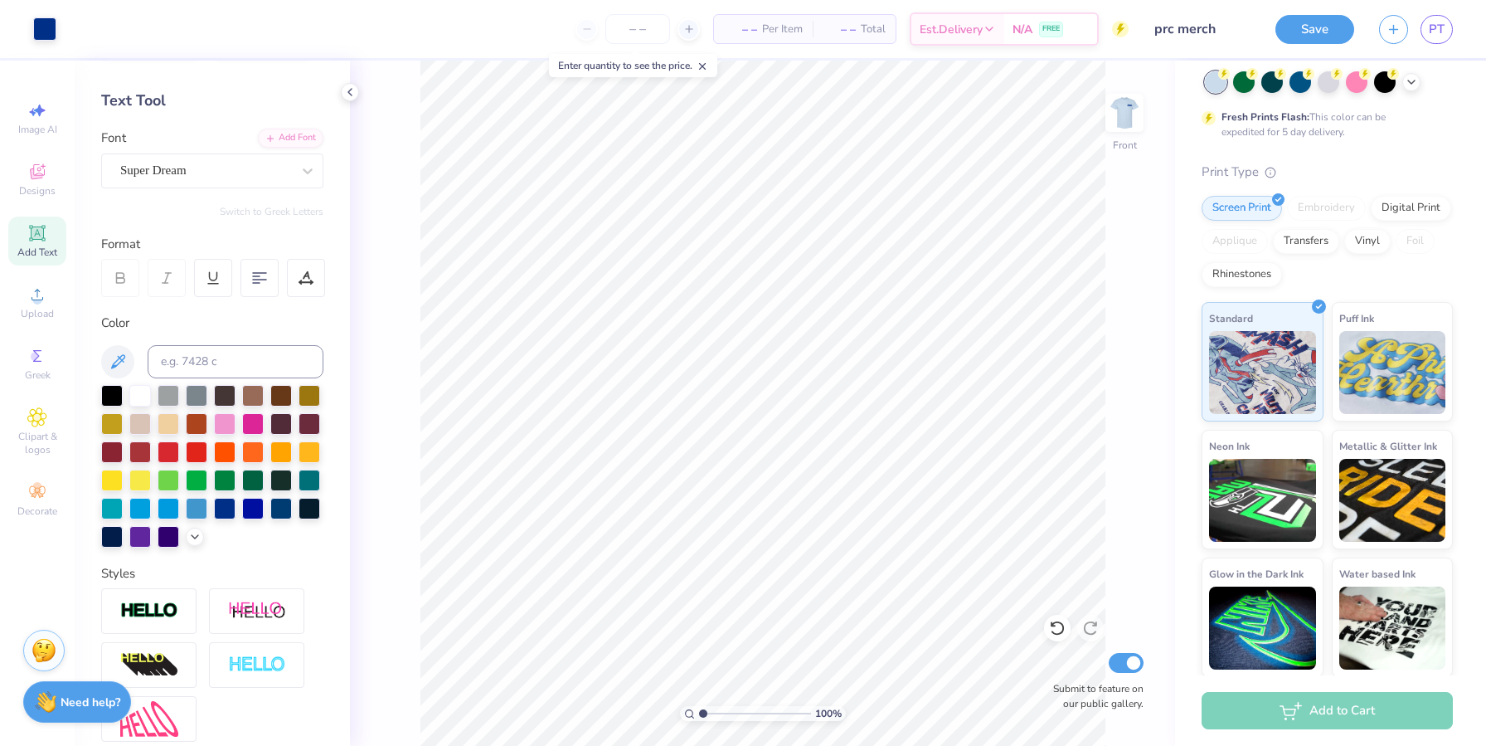
scroll to position [87, 0]
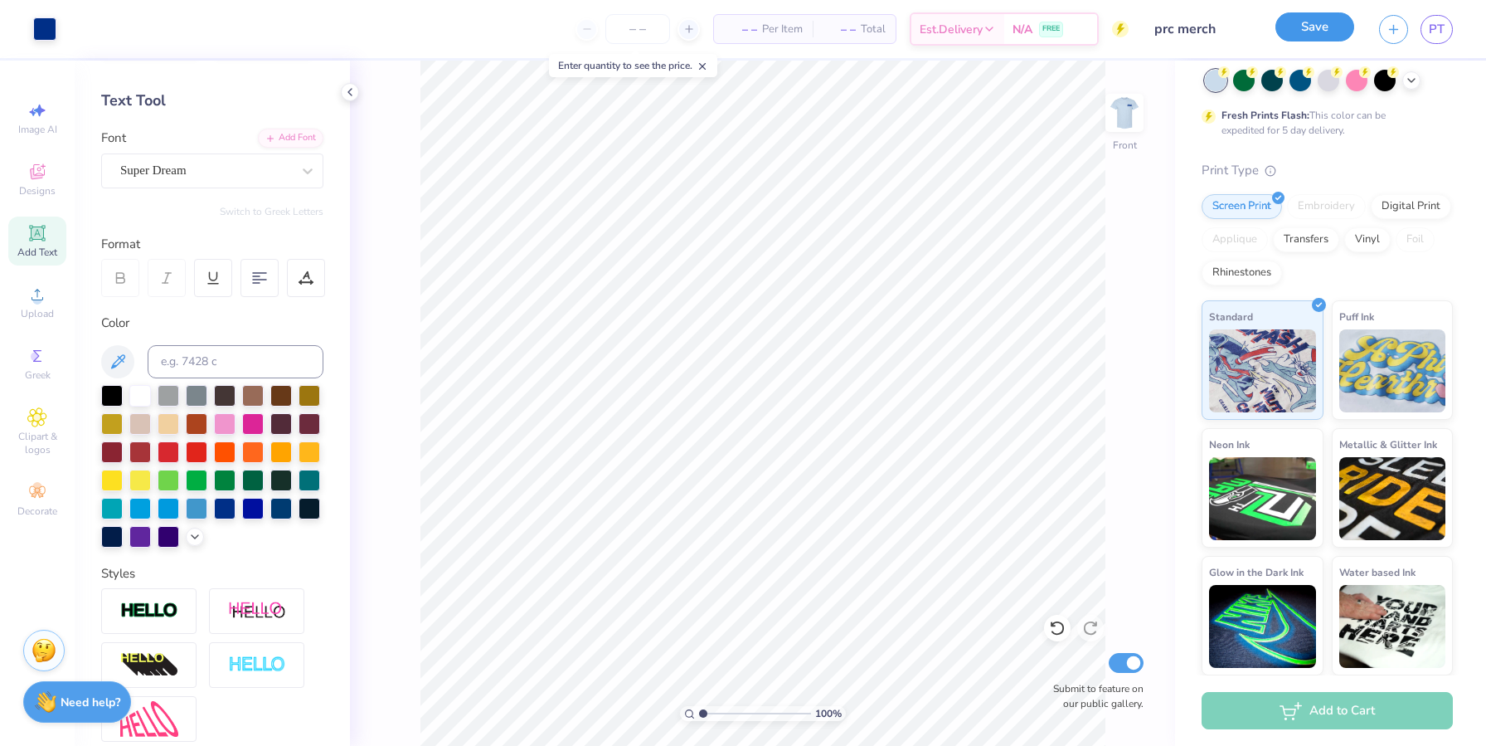
click at [776, 36] on button "Save" at bounding box center [1314, 26] width 79 height 29
click at [776, 40] on div "Save" at bounding box center [1314, 29] width 79 height 29
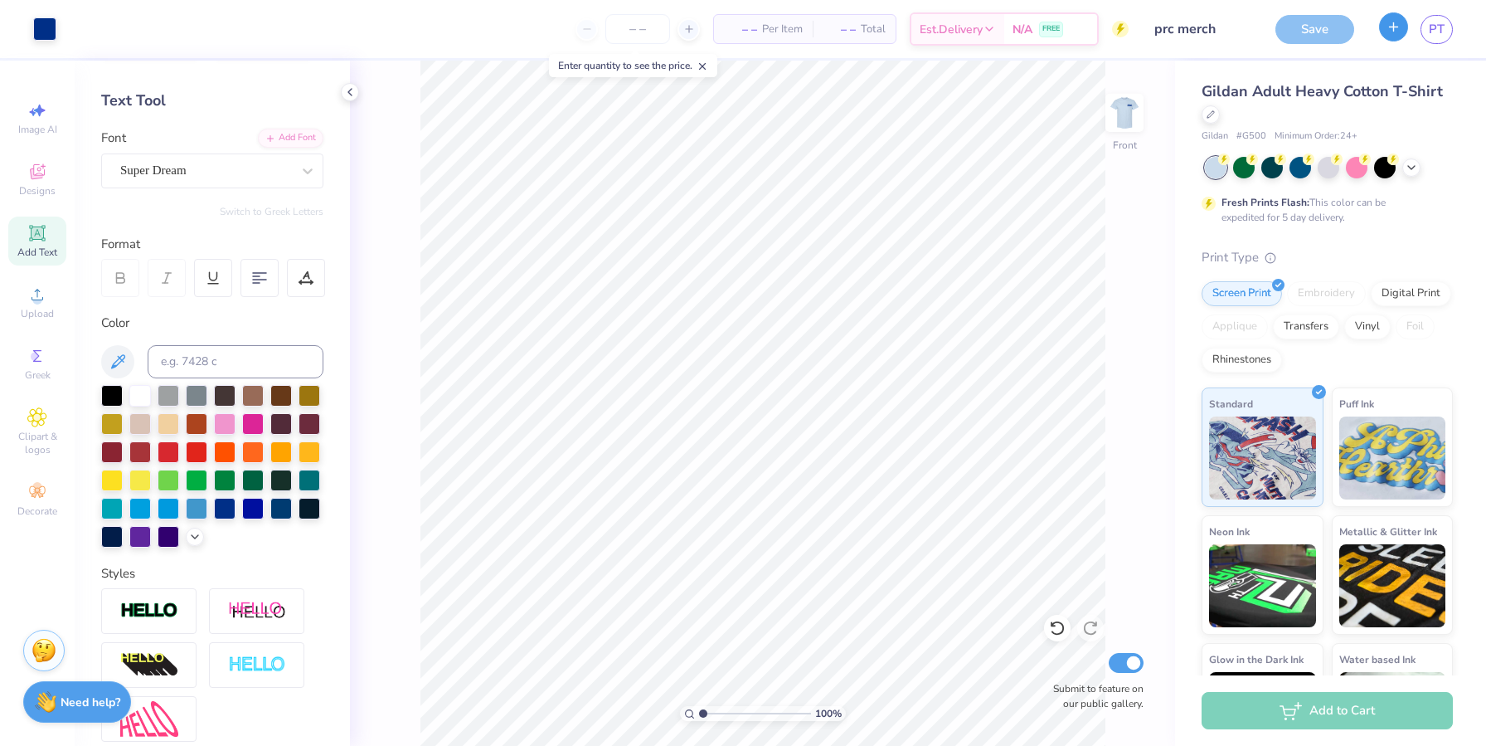
click at [776, 32] on icon "button" at bounding box center [1394, 27] width 14 height 14
click at [776, 22] on div "PT" at bounding box center [1416, 29] width 74 height 29
click at [776, 176] on div "Gildan Adult Heavy Cotton T-Shirt Gildan # G500 Minimum Order: 24 + Fresh Print…" at bounding box center [1327, 421] width 251 height 682
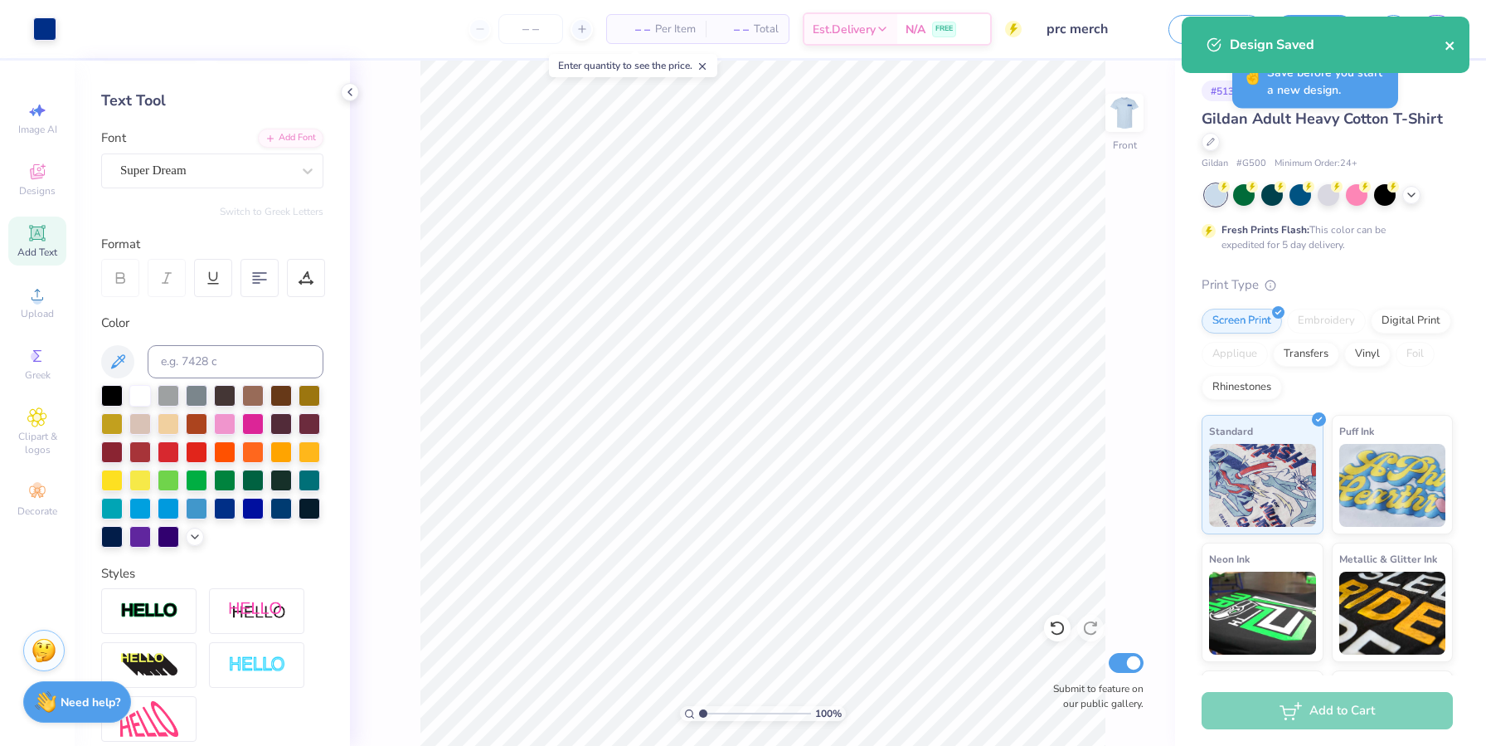
click at [776, 46] on icon "close" at bounding box center [1451, 45] width 12 height 13
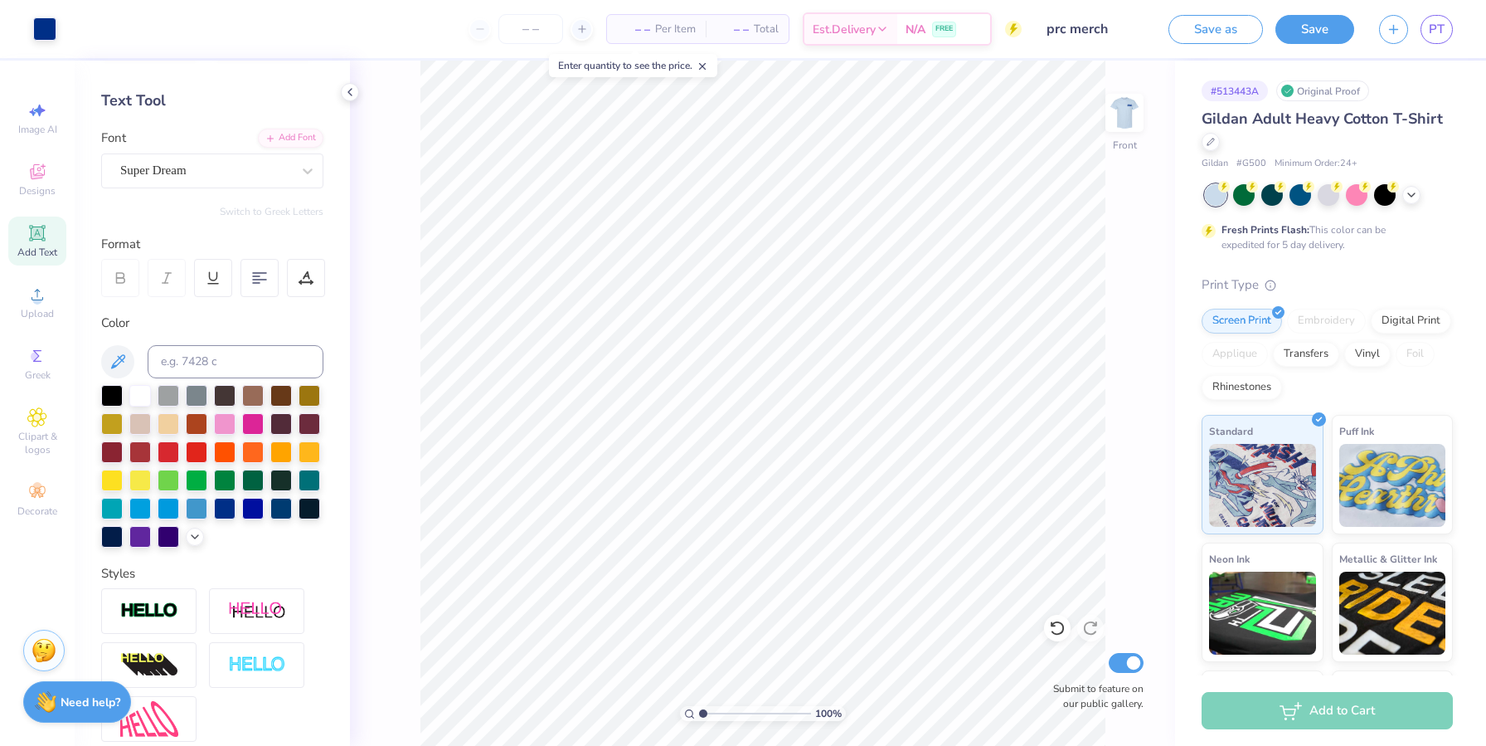
scroll to position [114, 0]
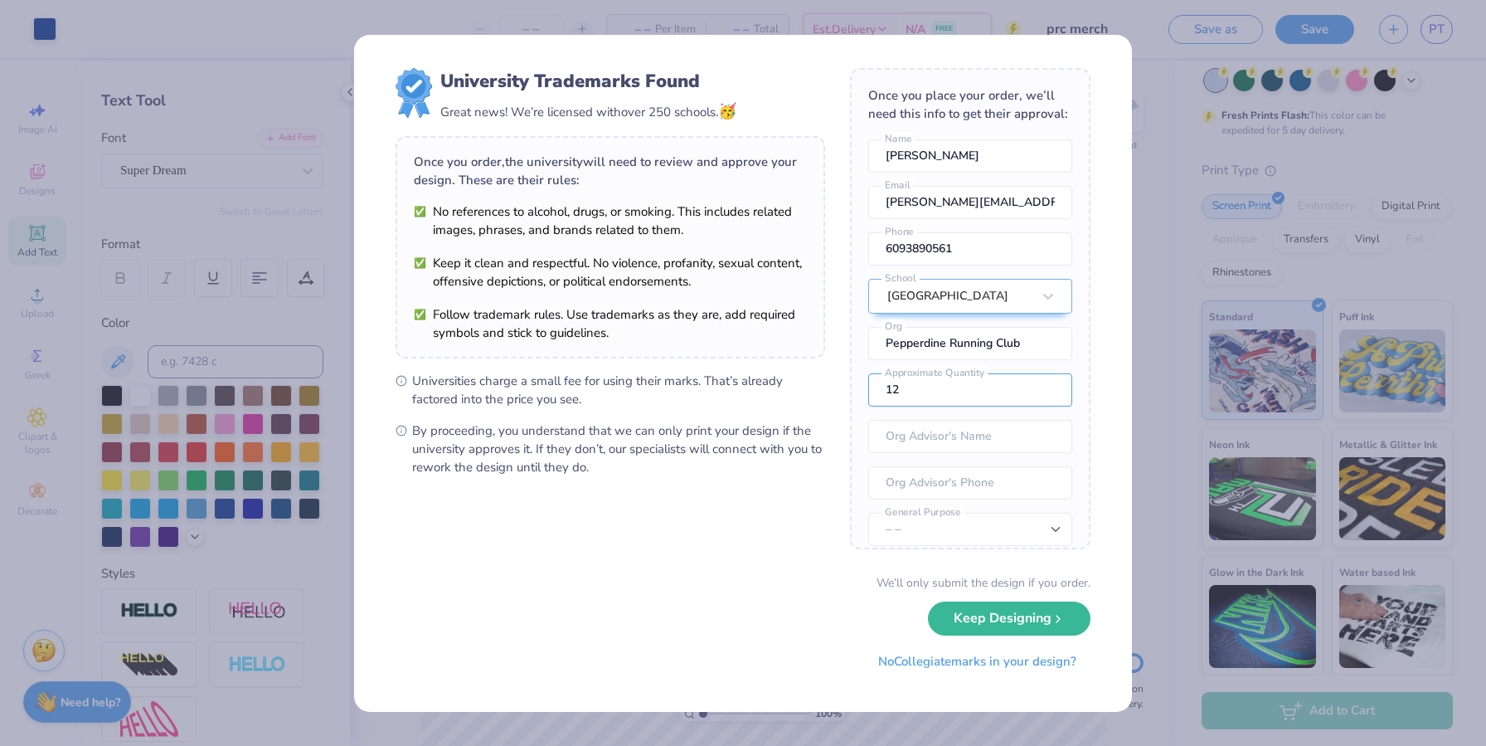
drag, startPoint x: 915, startPoint y: 420, endPoint x: 863, endPoint y: 408, distance: 52.9
click at [776, 409] on div "Once you place your order, we’ll need this info to get their approval: [PERSON_…" at bounding box center [970, 308] width 240 height 481
type input "20"
click at [776, 615] on icon "submit" at bounding box center [1058, 614] width 13 height 13
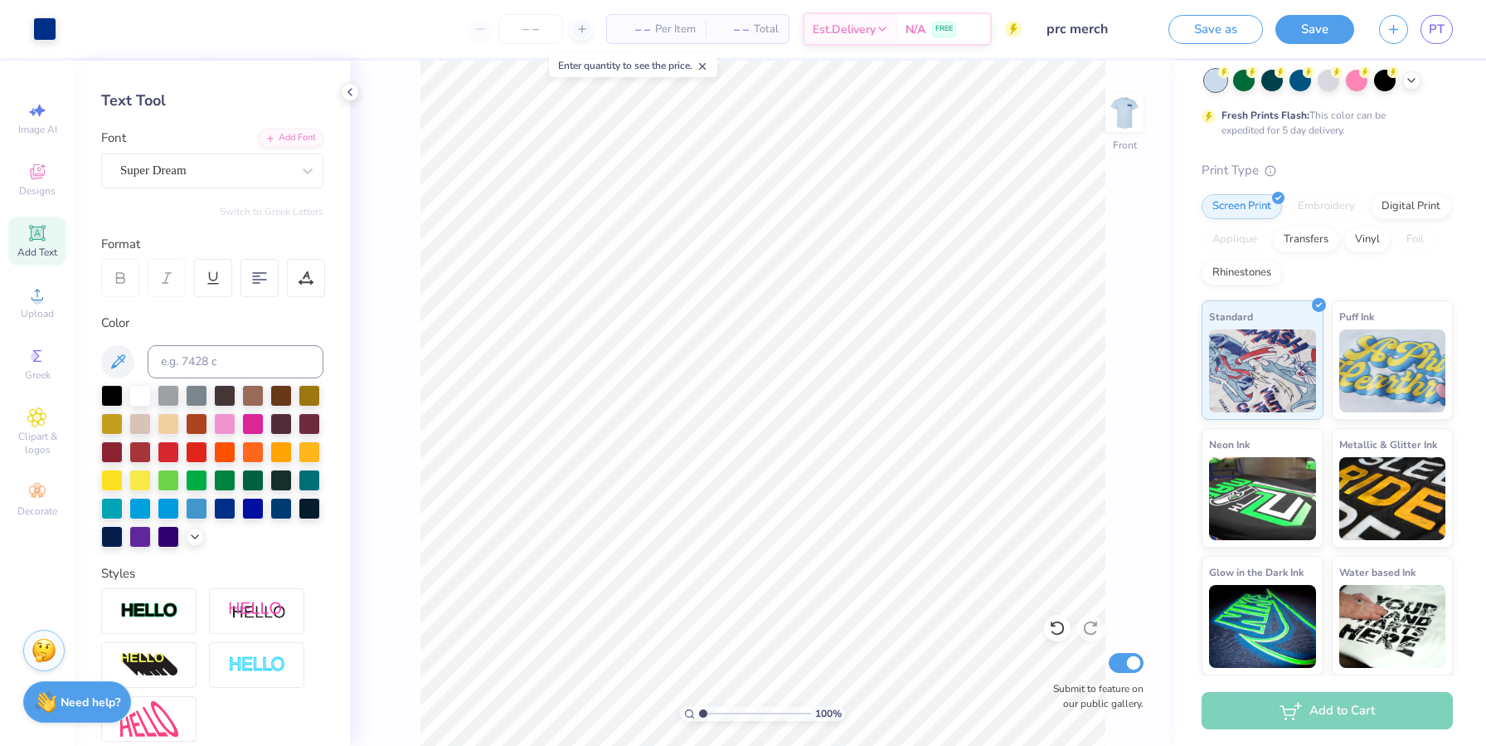
click at [776, 12] on div "Save as Save PT" at bounding box center [1327, 29] width 318 height 58
click at [776, 20] on span "PT" at bounding box center [1437, 29] width 16 height 19
click at [776, 119] on img at bounding box center [1124, 113] width 66 height 66
click at [776, 96] on img at bounding box center [1124, 112] width 33 height 33
click at [776, 131] on img at bounding box center [1124, 113] width 66 height 66
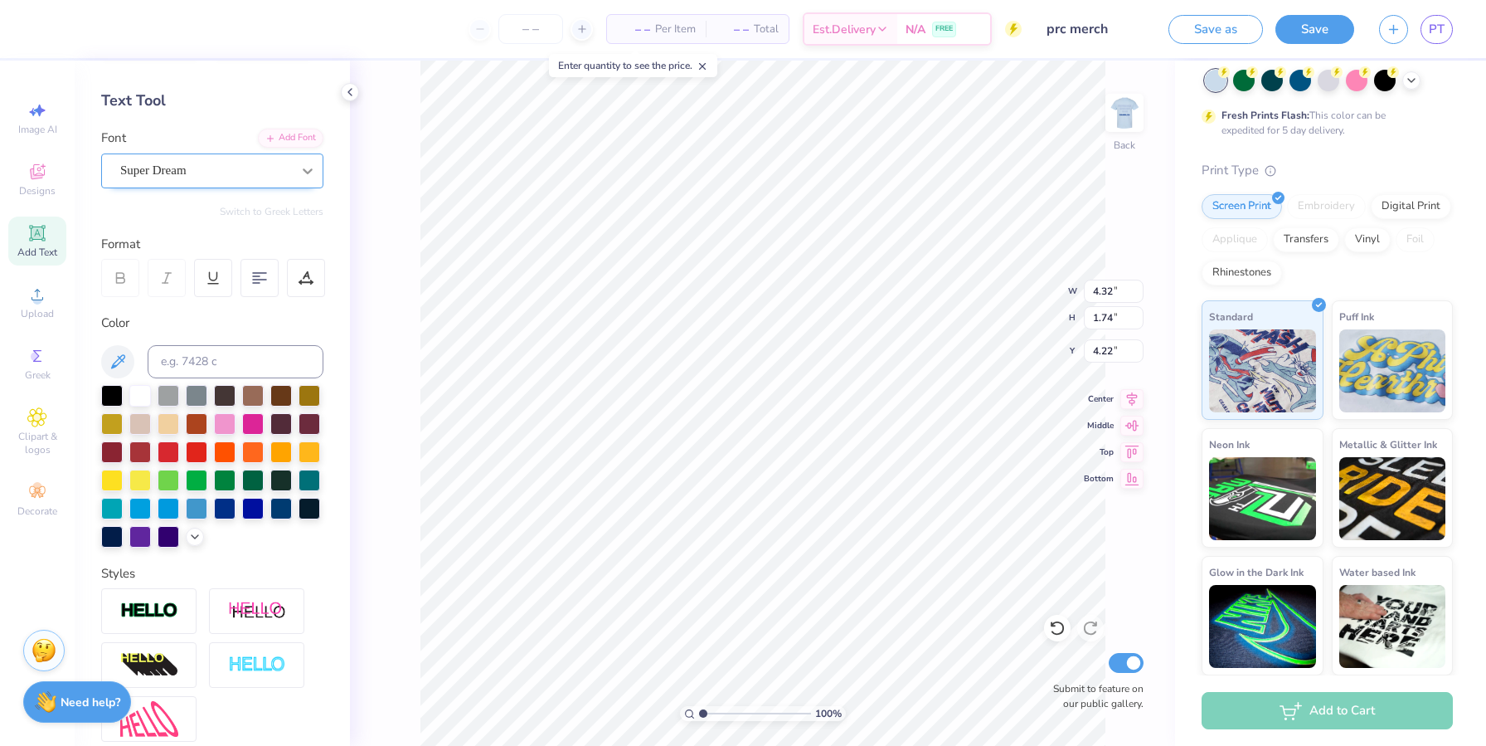
click at [299, 173] on icon at bounding box center [307, 171] width 17 height 17
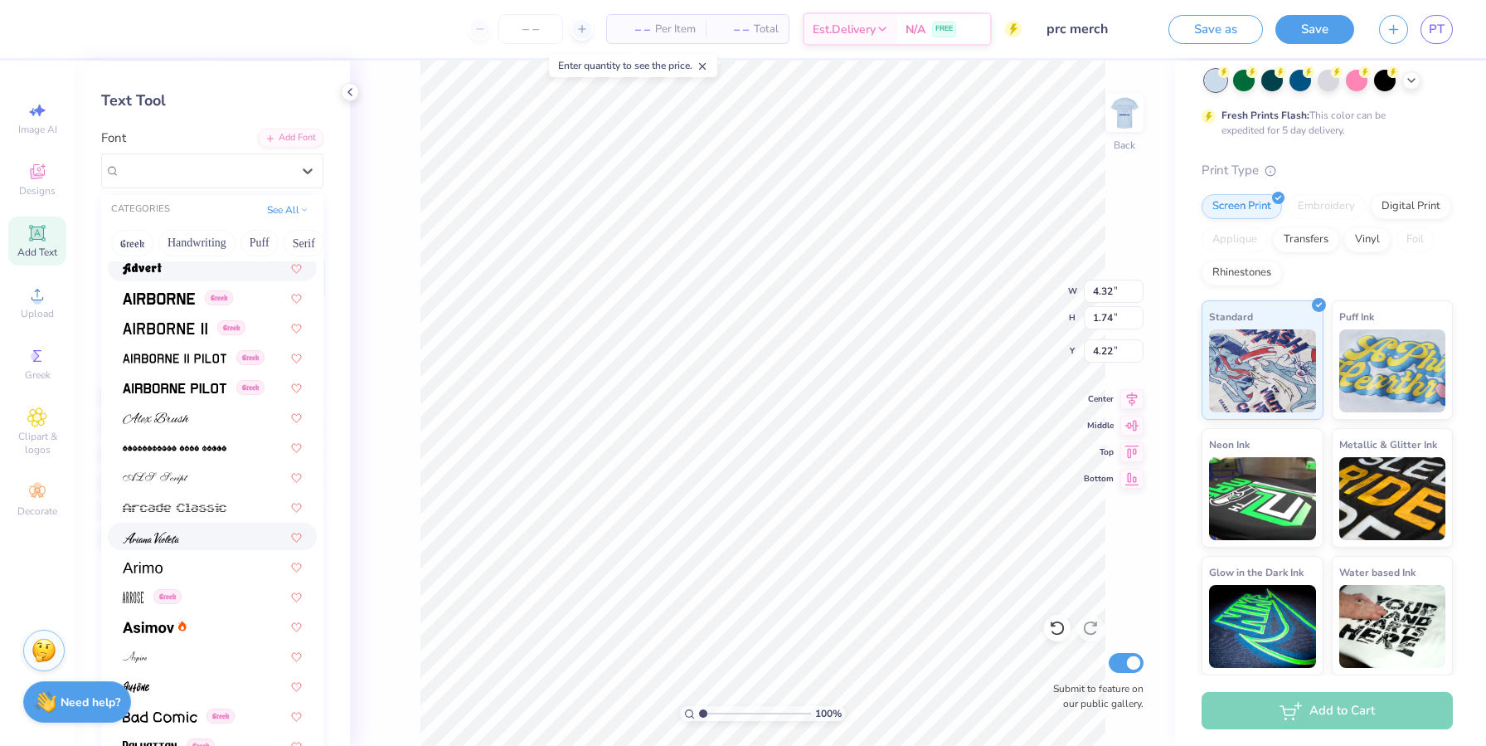
scroll to position [448, 0]
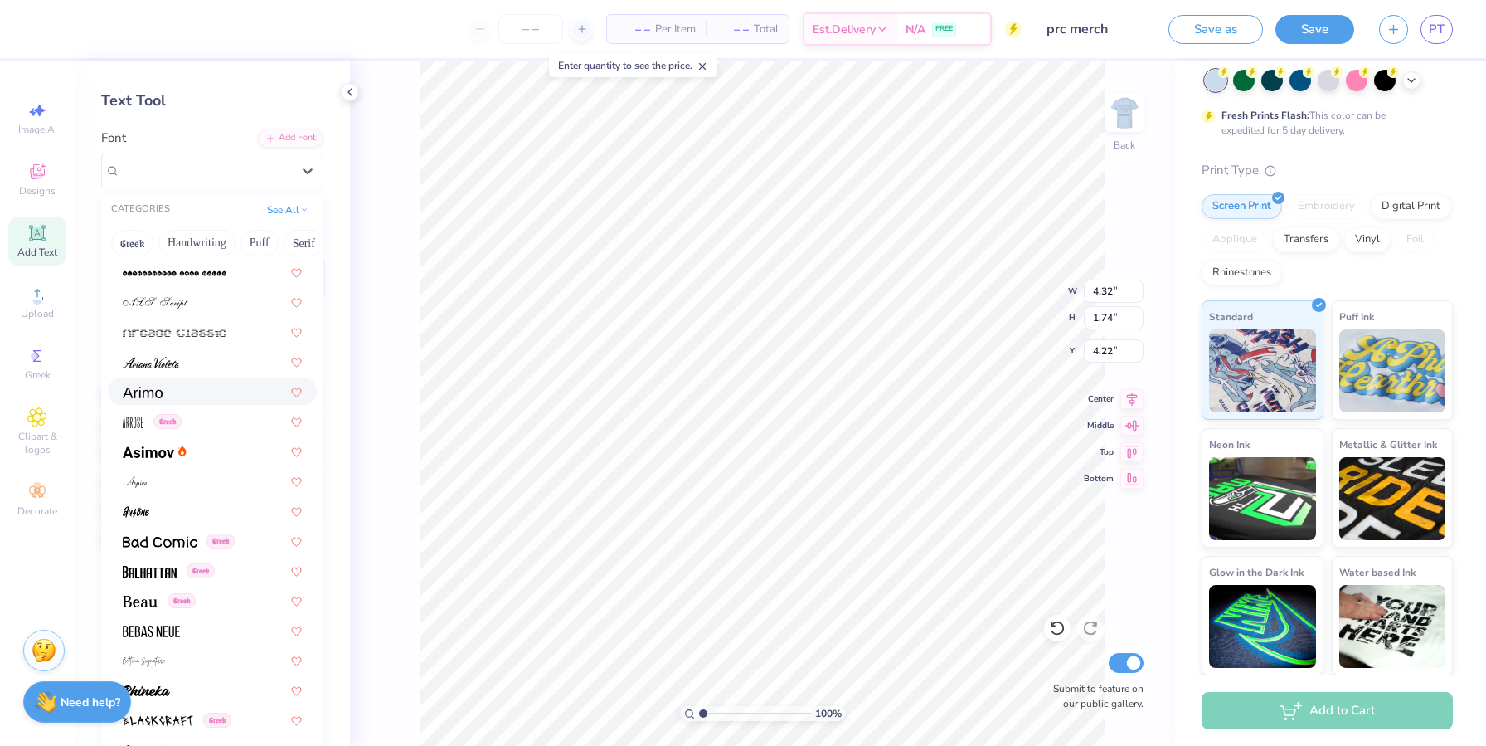
click at [204, 396] on div at bounding box center [212, 390] width 179 height 17
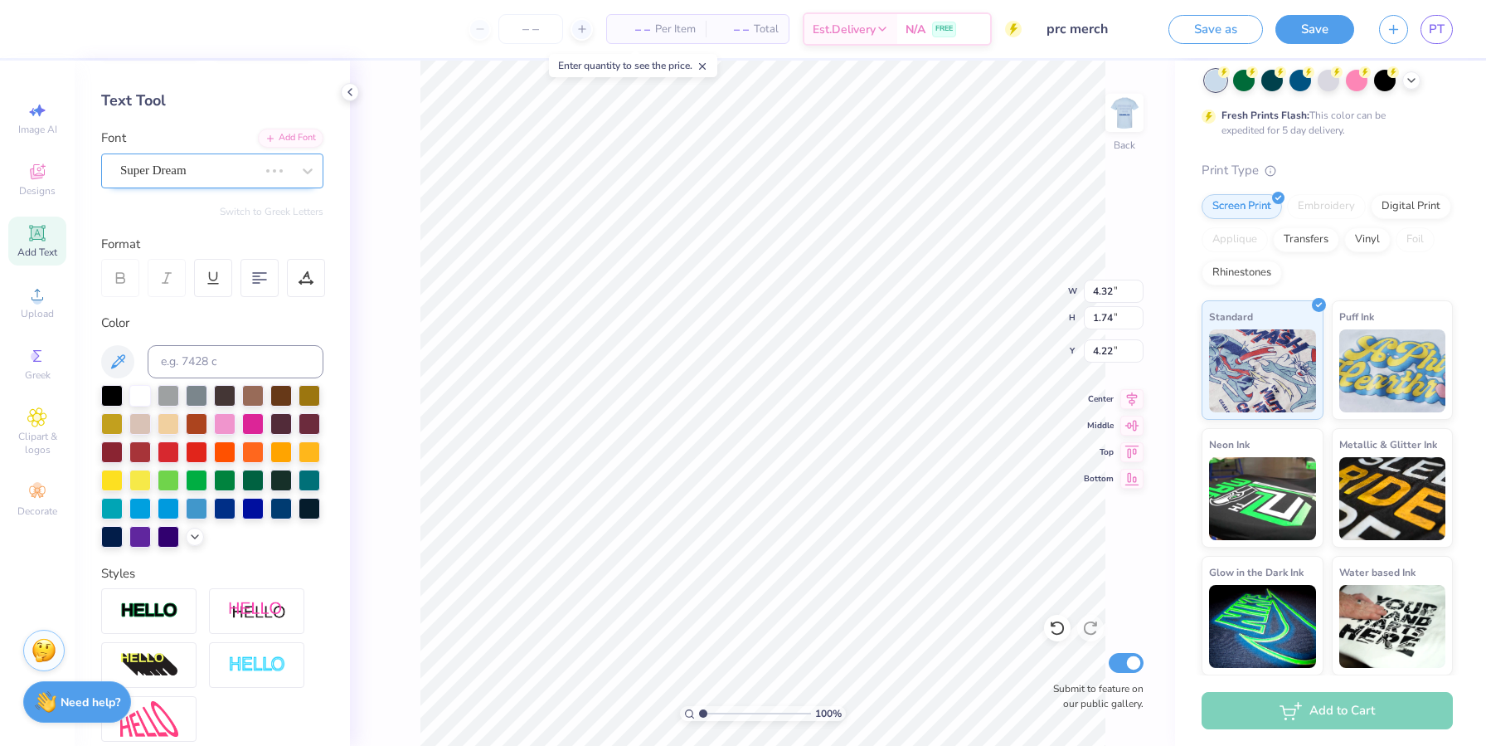
click at [164, 176] on div "Super Dream" at bounding box center [189, 171] width 141 height 26
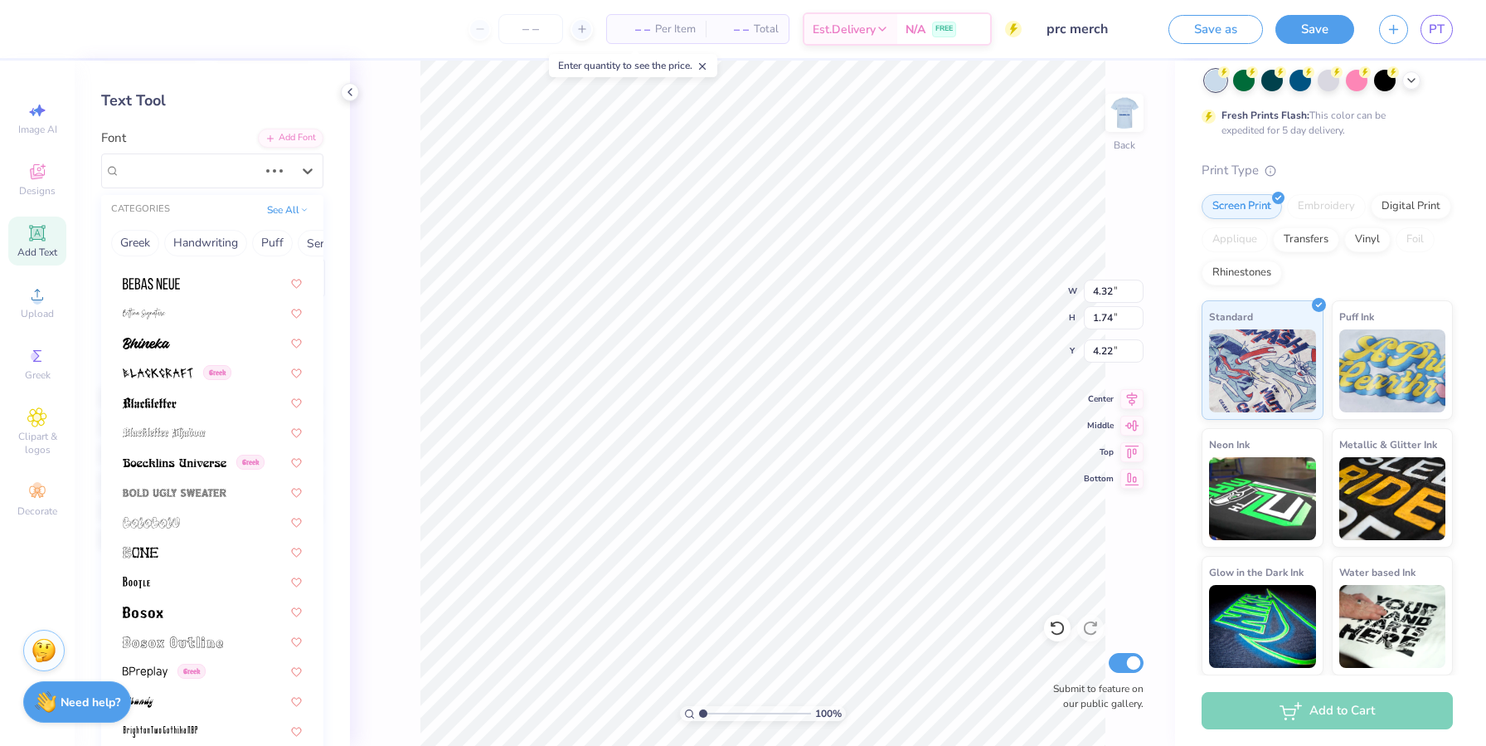
scroll to position [1354, 0]
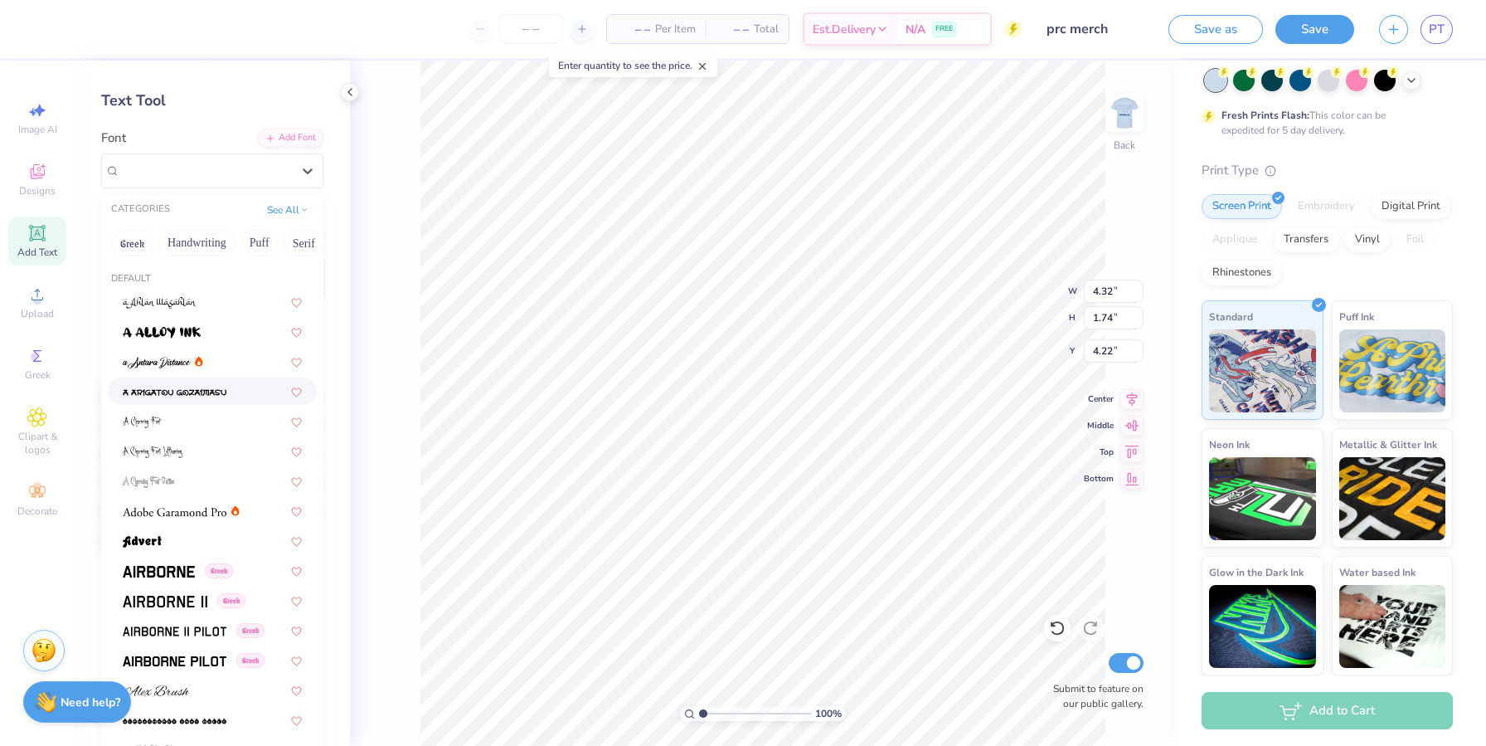
type input "4.94"
type input "1.76"
type input "4.20"
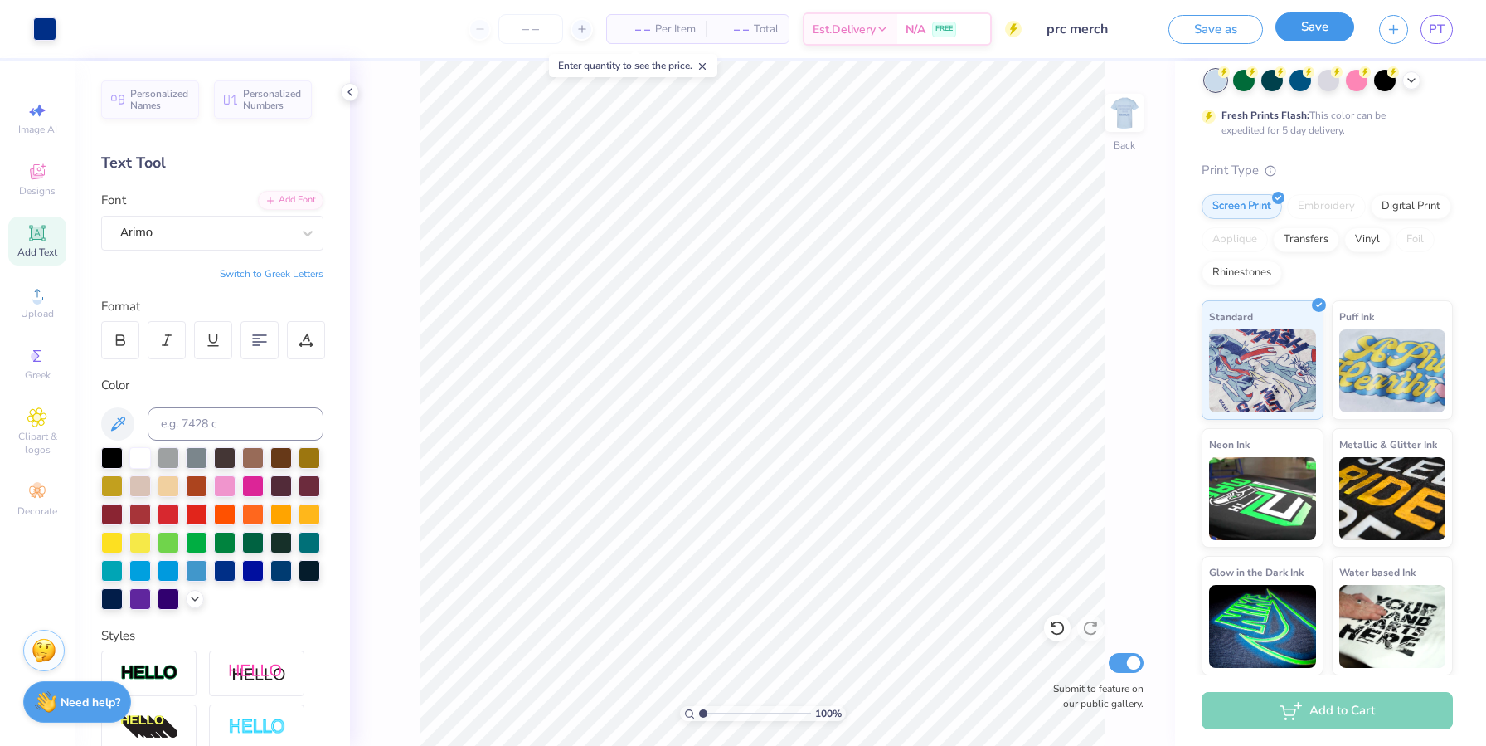
click at [776, 27] on button "Save" at bounding box center [1314, 26] width 79 height 29
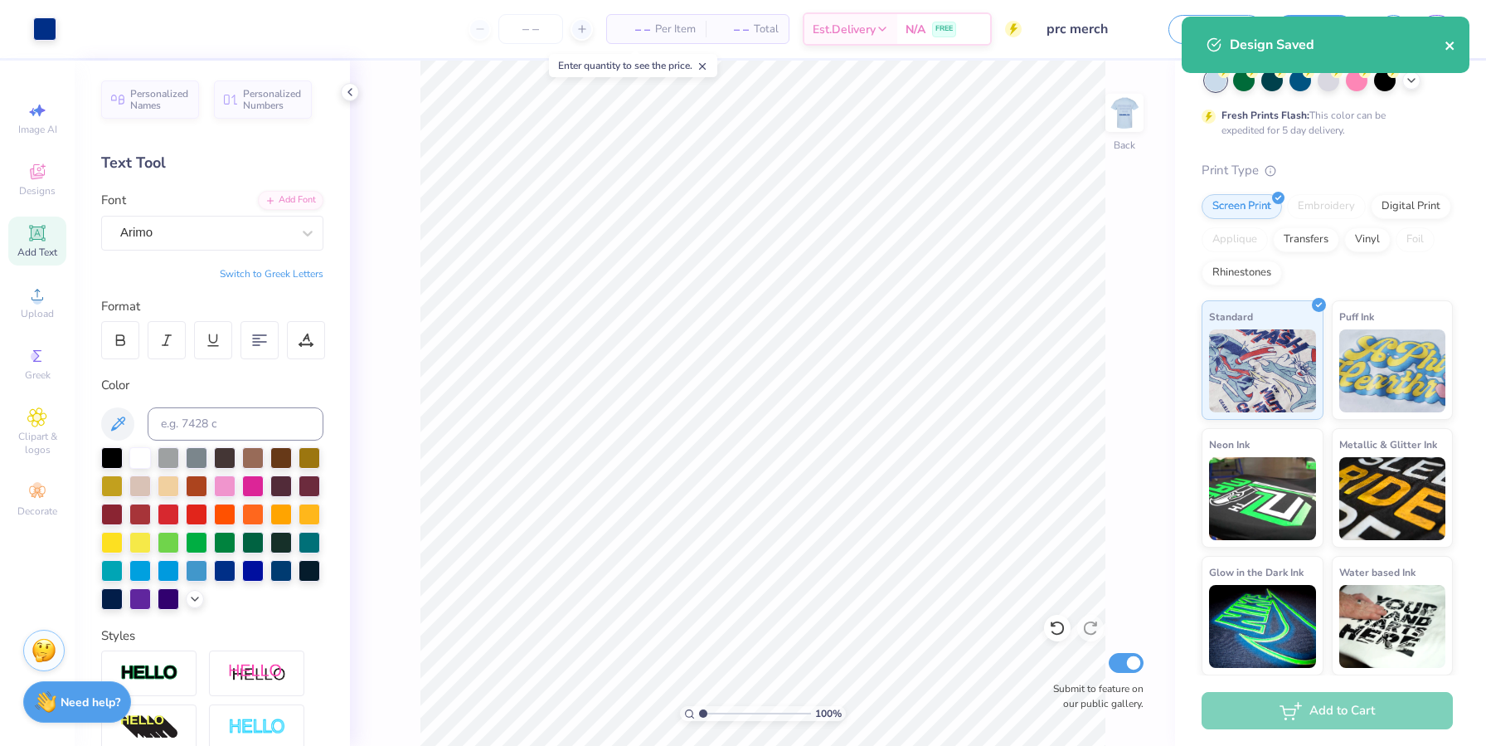
click at [776, 41] on icon "close" at bounding box center [1451, 45] width 12 height 13
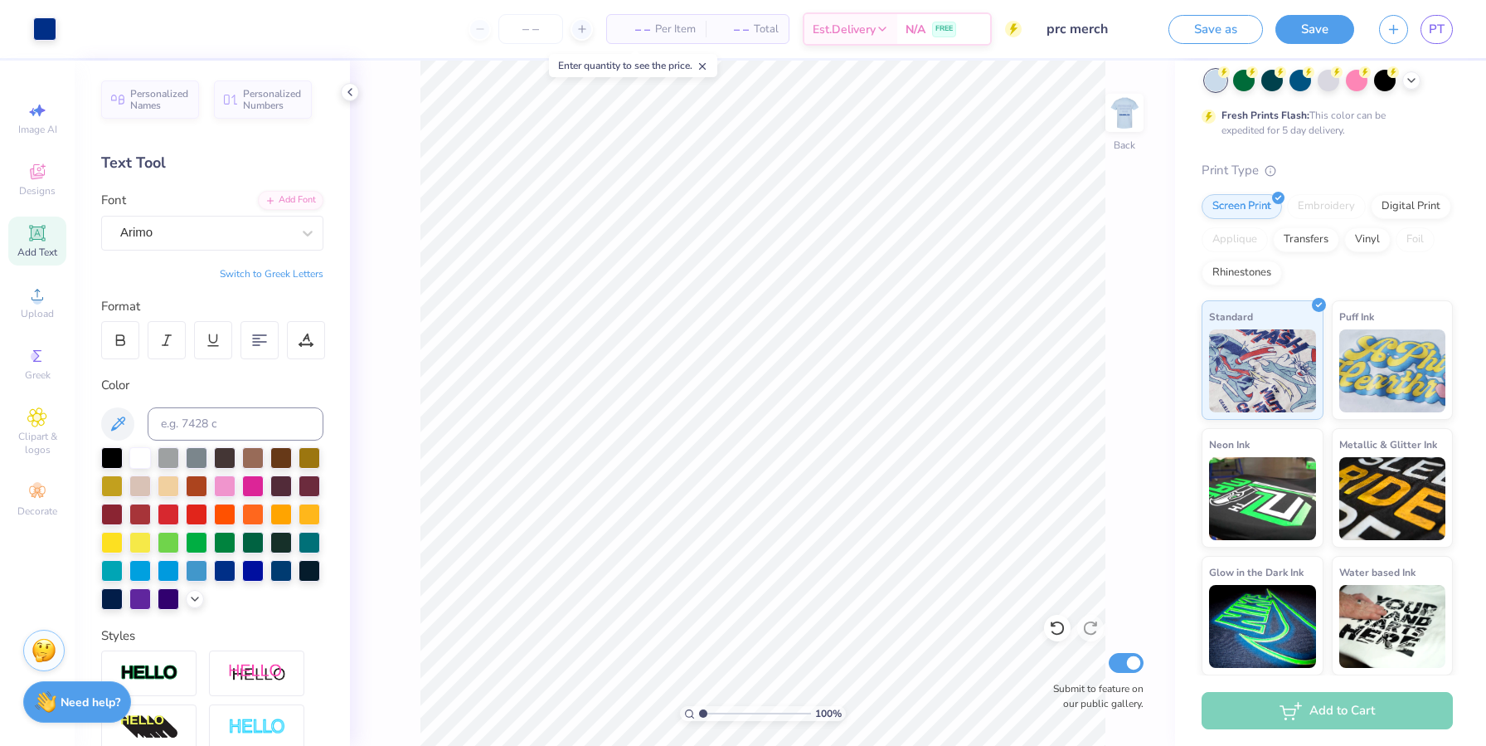
click at [776, 31] on div "Design Saved" at bounding box center [1325, 50] width 294 height 75
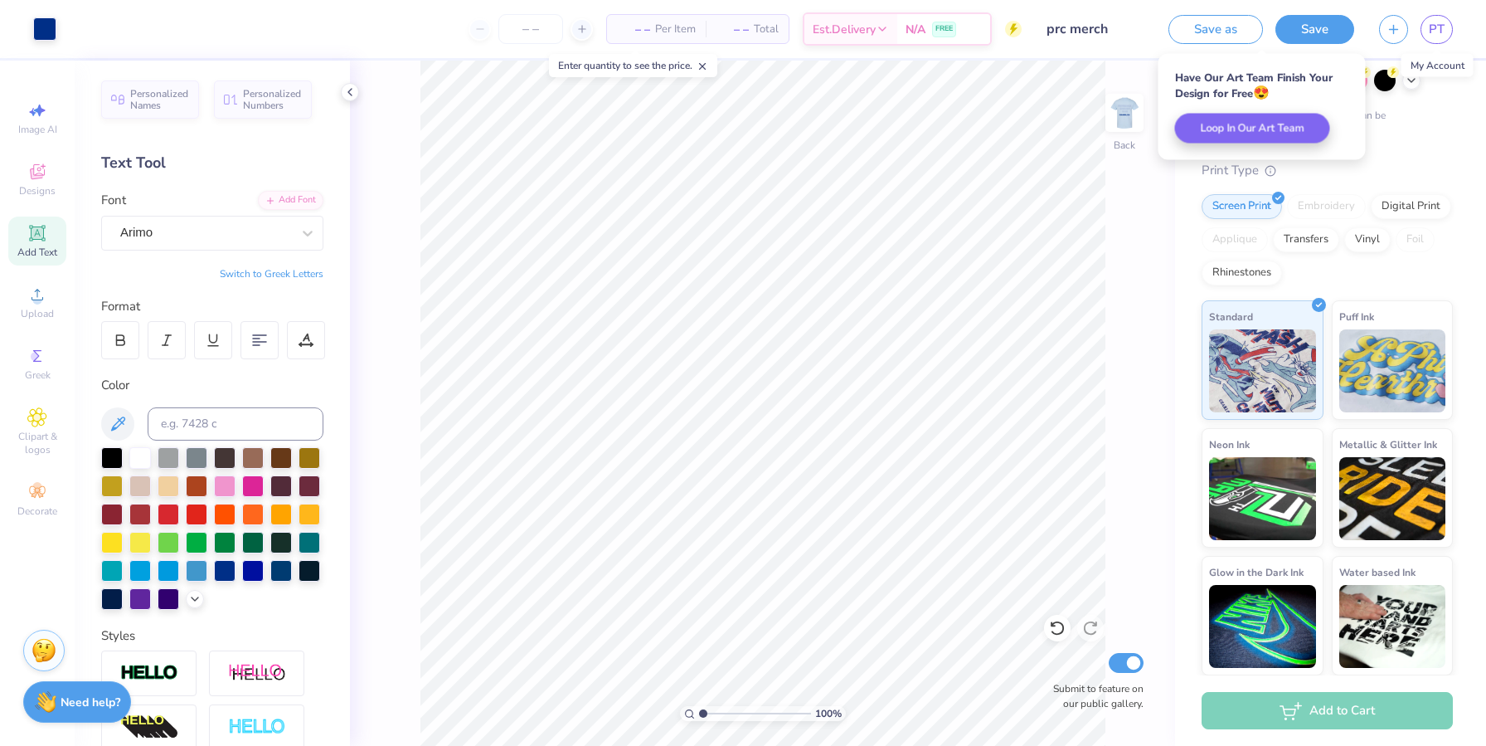
click at [776, 31] on span "PT" at bounding box center [1437, 29] width 16 height 19
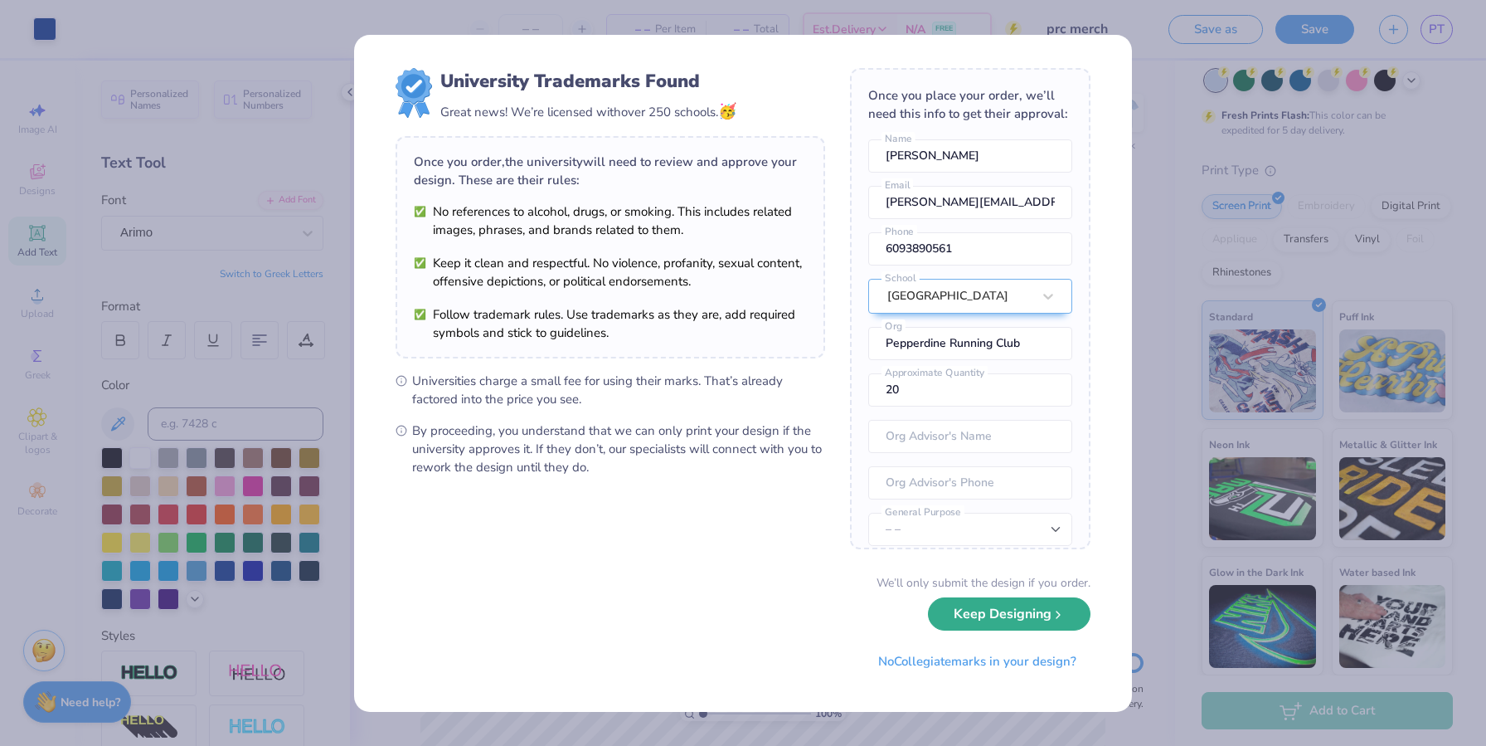
click at [776, 613] on button "Keep Designing" at bounding box center [1009, 614] width 163 height 34
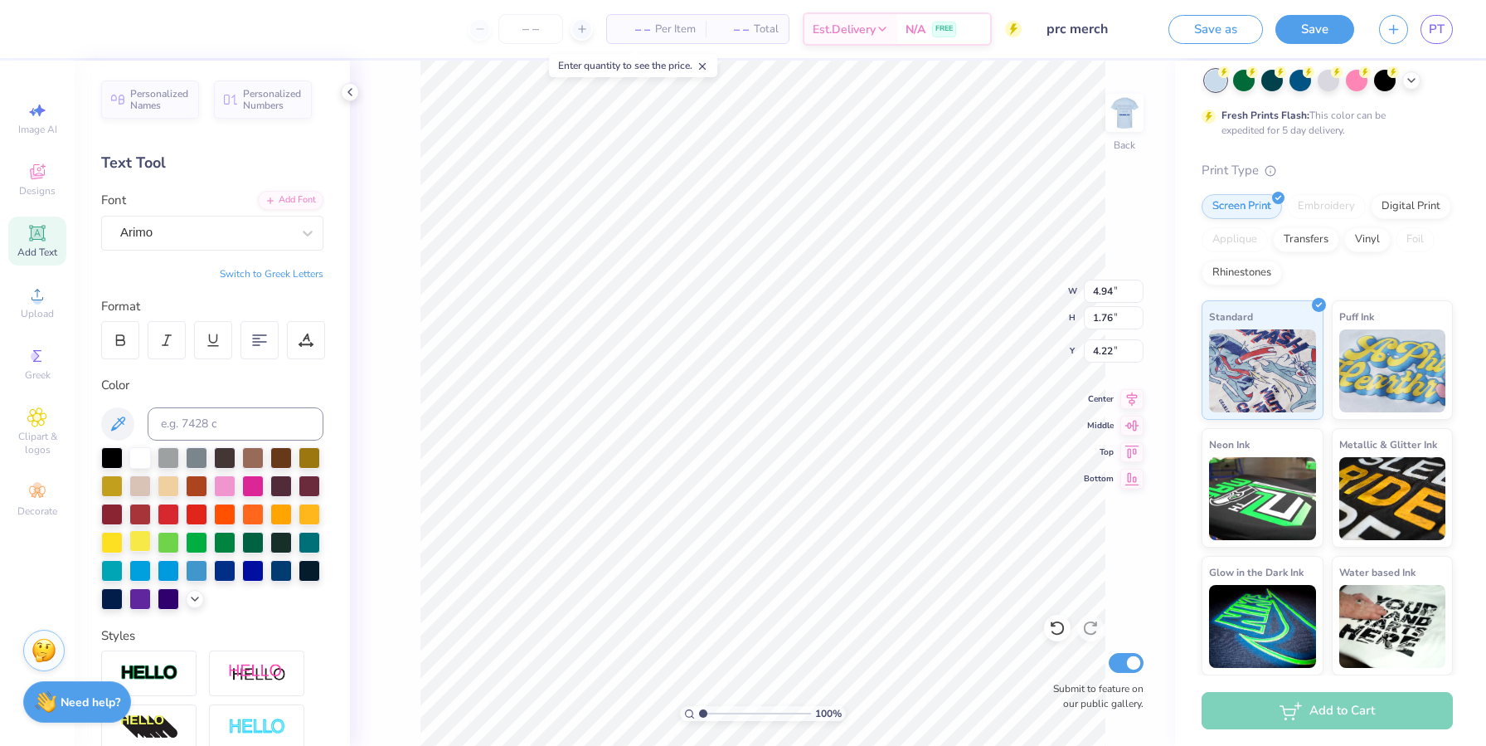
click at [151, 544] on div at bounding box center [140, 541] width 22 height 22
click at [299, 523] on div at bounding box center [310, 513] width 22 height 22
click at [151, 542] on div at bounding box center [140, 541] width 22 height 22
click at [211, 236] on div "Arimo" at bounding box center [206, 233] width 174 height 26
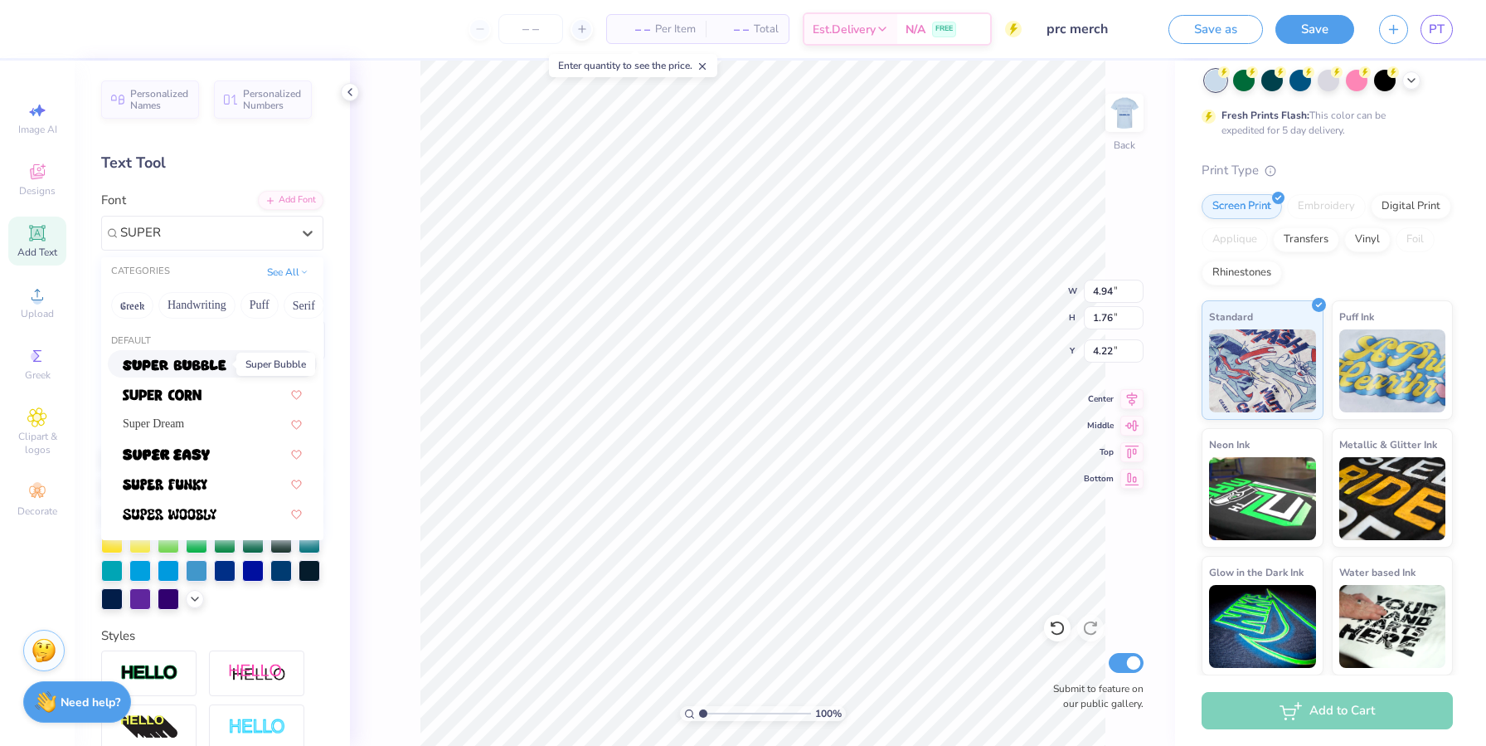
click at [210, 362] on img at bounding box center [175, 365] width 104 height 12
type input "SUPER"
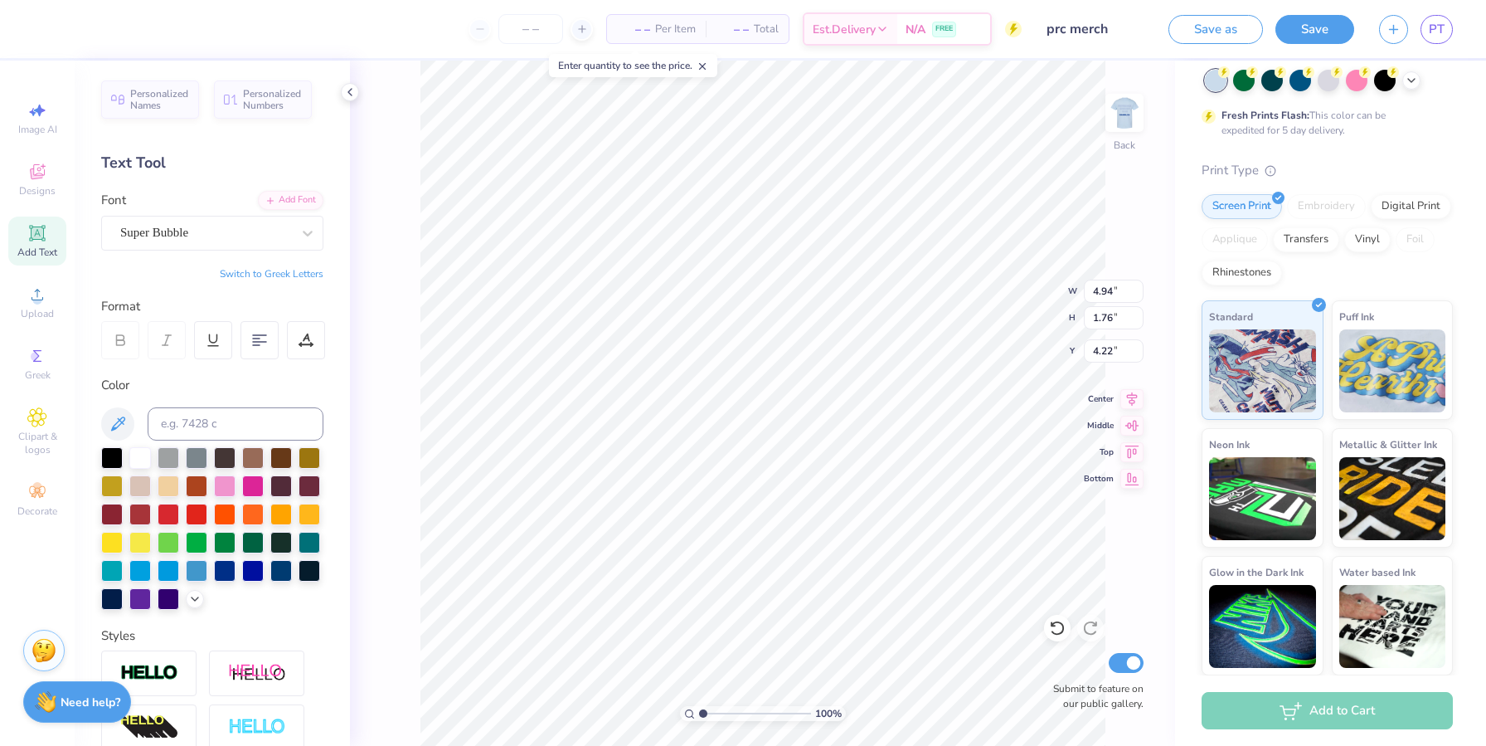
type input "5.25"
type input "2.12"
type input "4.04"
click at [231, 219] on div "Super Bubble" at bounding box center [212, 233] width 222 height 35
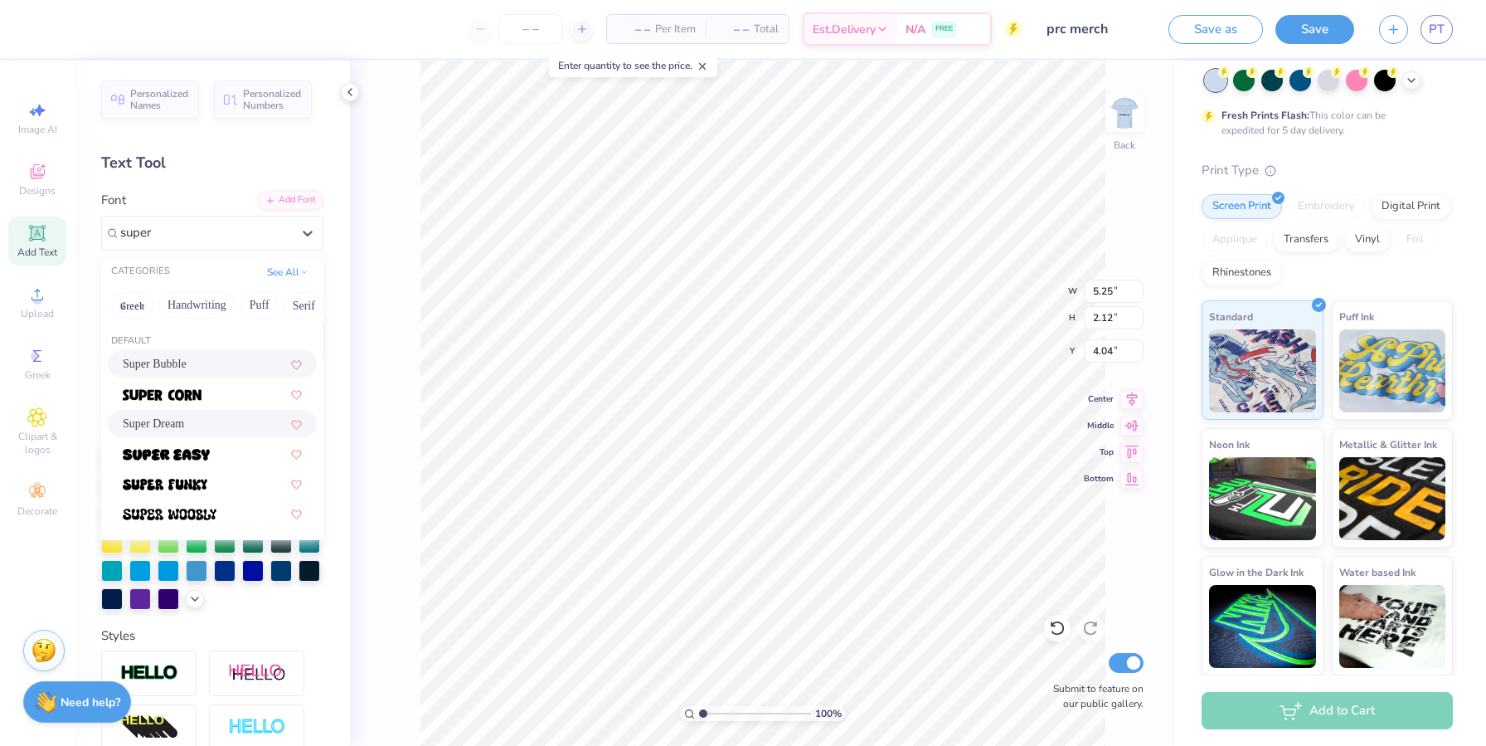
click at [216, 423] on div "Super Dream" at bounding box center [212, 423] width 179 height 17
type input "super"
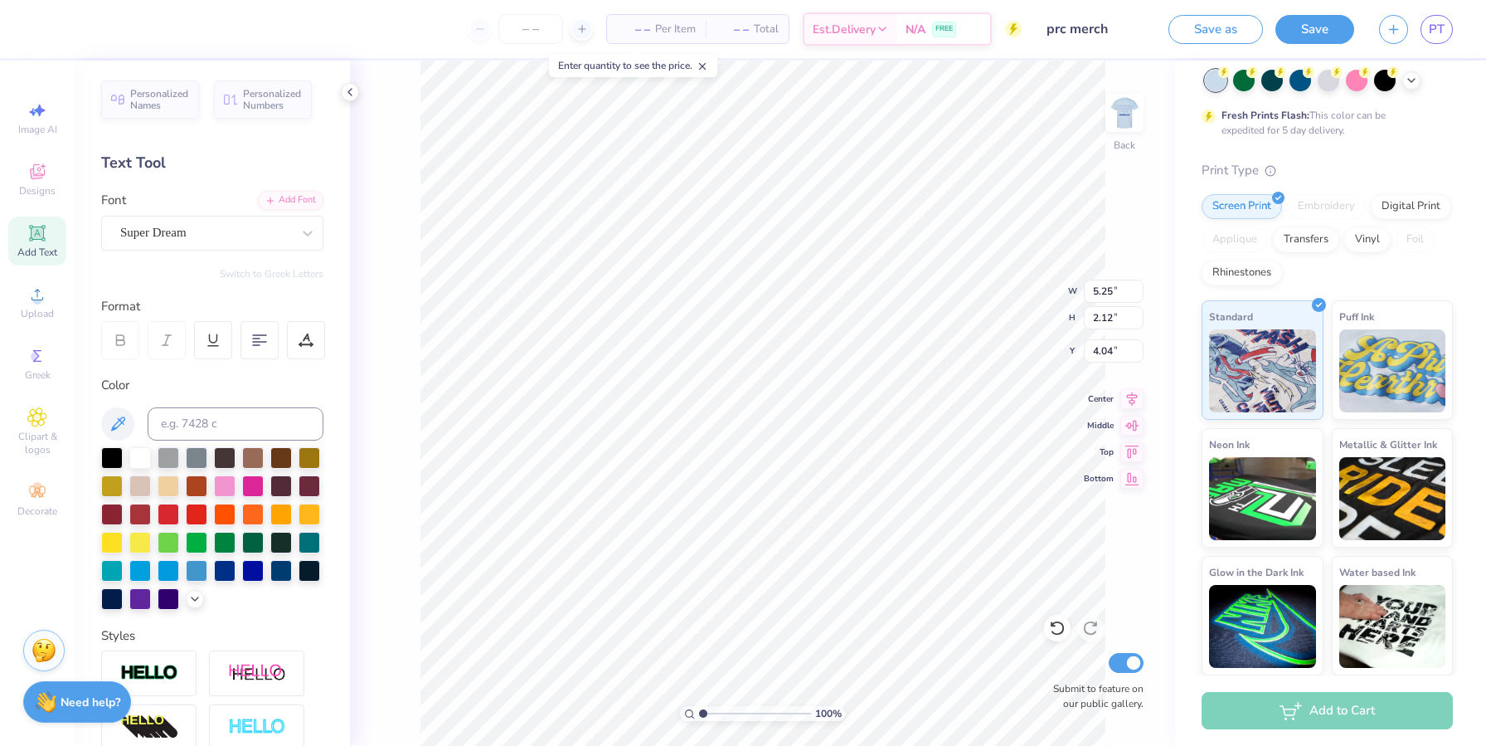
type input "4.32"
type input "1.74"
type input "4.23"
click at [270, 580] on div at bounding box center [281, 569] width 22 height 22
click at [214, 580] on div at bounding box center [225, 569] width 22 height 22
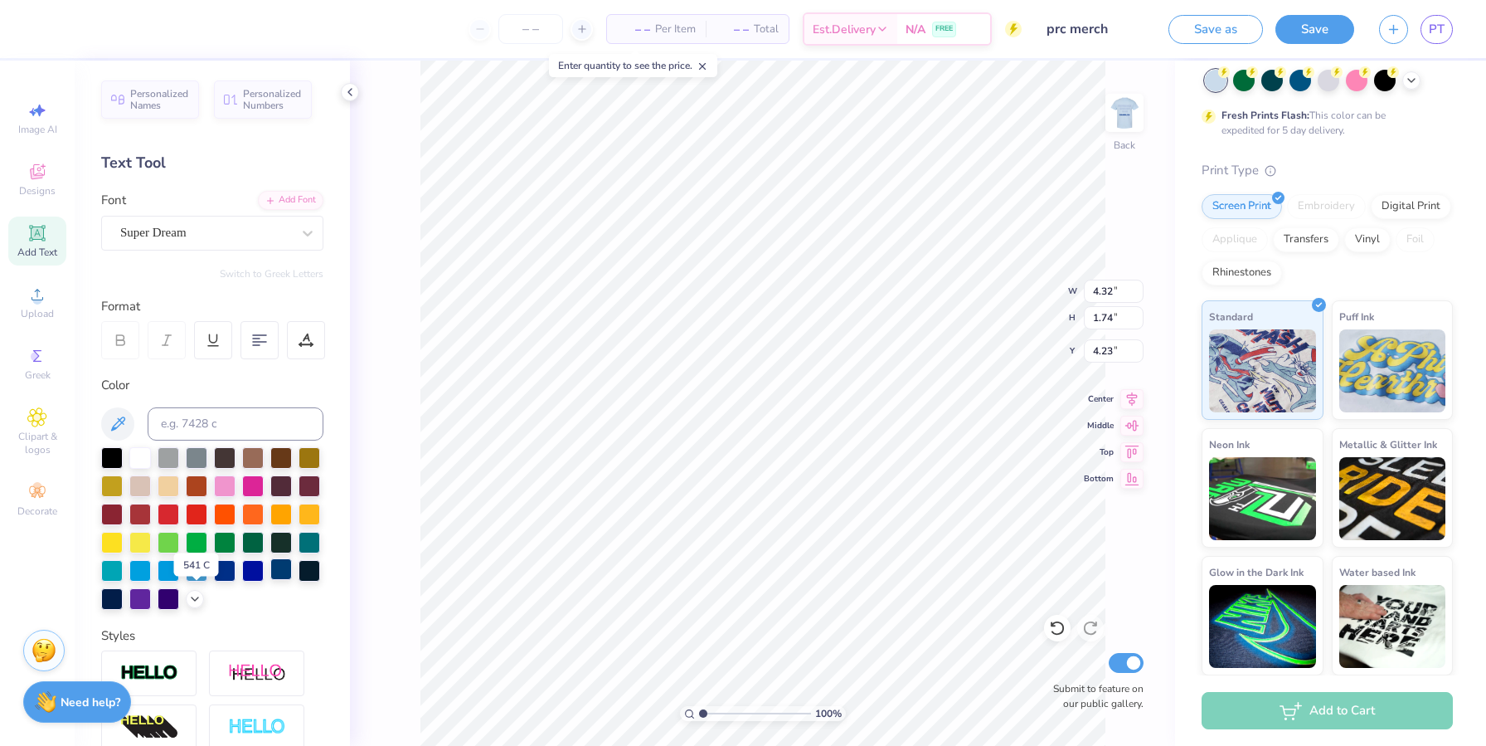
click at [270, 580] on div at bounding box center [281, 569] width 22 height 22
click at [214, 580] on div at bounding box center [225, 569] width 22 height 22
click at [776, 108] on img at bounding box center [1124, 113] width 66 height 66
click at [123, 546] on div at bounding box center [112, 541] width 22 height 22
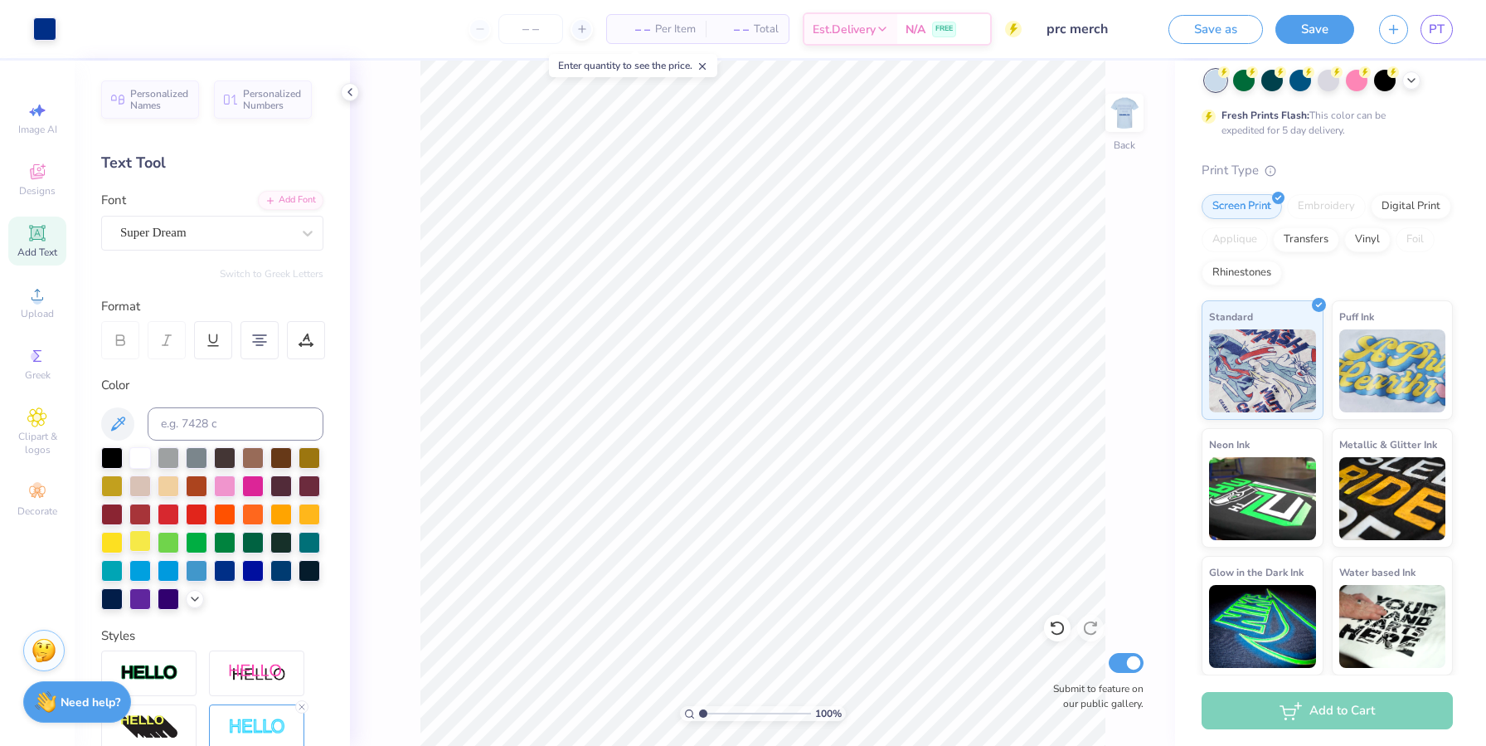
click at [151, 545] on div at bounding box center [140, 541] width 22 height 22
click at [123, 537] on div at bounding box center [112, 541] width 22 height 22
click at [299, 523] on div at bounding box center [310, 513] width 22 height 22
click at [151, 546] on div at bounding box center [140, 541] width 22 height 22
click at [123, 547] on div at bounding box center [112, 541] width 22 height 22
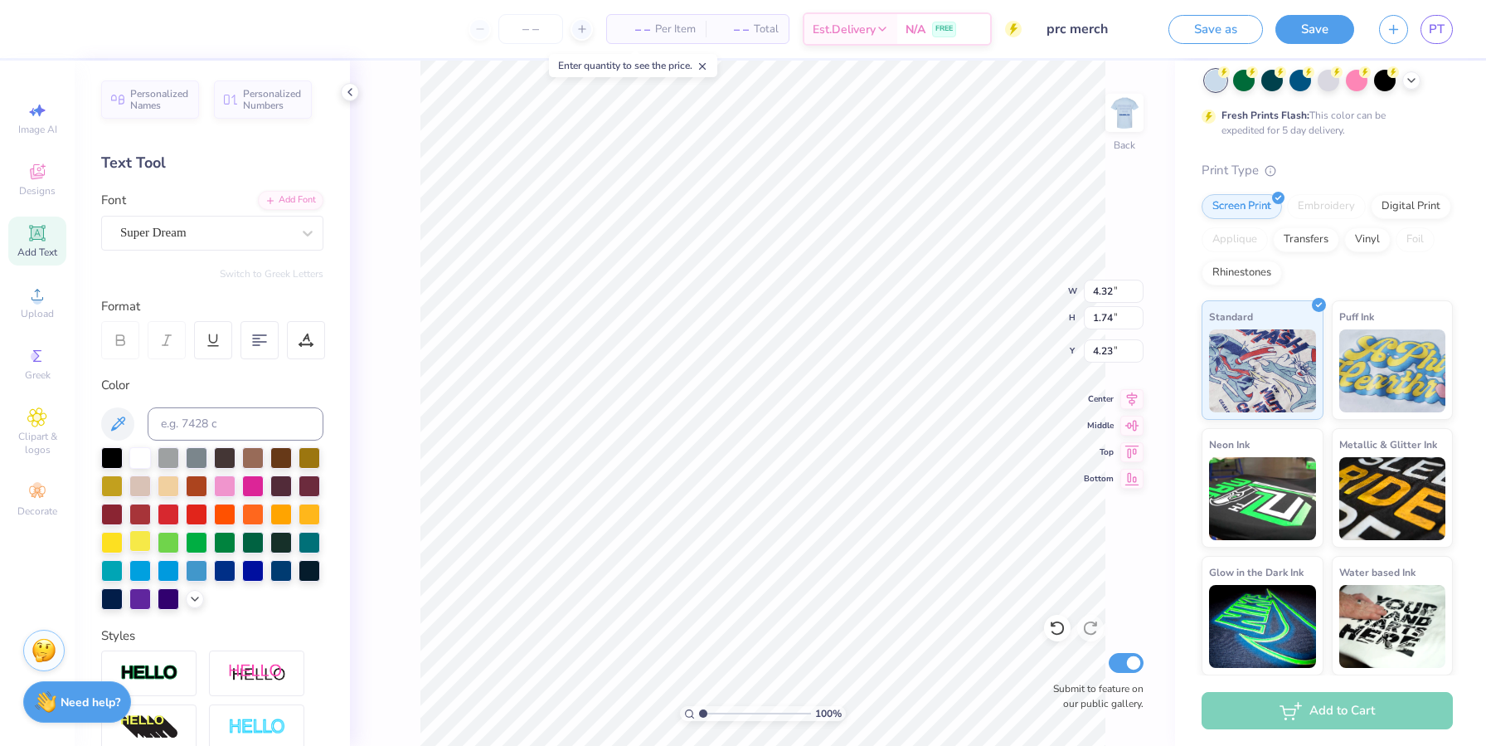
click at [151, 544] on div at bounding box center [140, 541] width 22 height 22
click at [214, 580] on div at bounding box center [225, 569] width 22 height 22
click at [238, 540] on div at bounding box center [212, 528] width 222 height 163
click at [151, 542] on div at bounding box center [140, 541] width 22 height 22
click at [123, 543] on div at bounding box center [112, 541] width 22 height 22
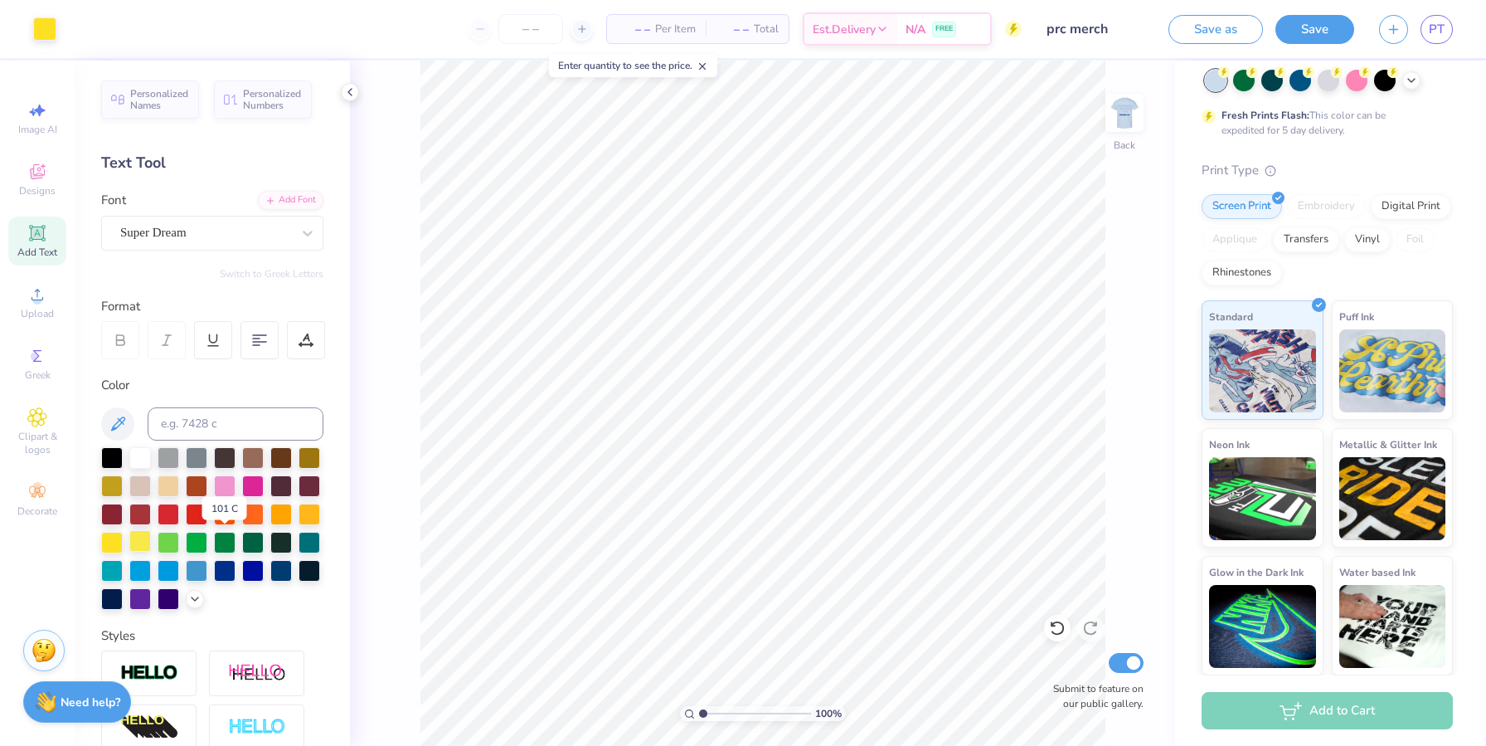
click at [151, 547] on div at bounding box center [140, 541] width 22 height 22
click at [123, 547] on div at bounding box center [112, 541] width 22 height 22
click at [151, 549] on div at bounding box center [140, 541] width 22 height 22
click at [179, 544] on div at bounding box center [169, 541] width 22 height 22
click at [207, 542] on div at bounding box center [197, 541] width 22 height 22
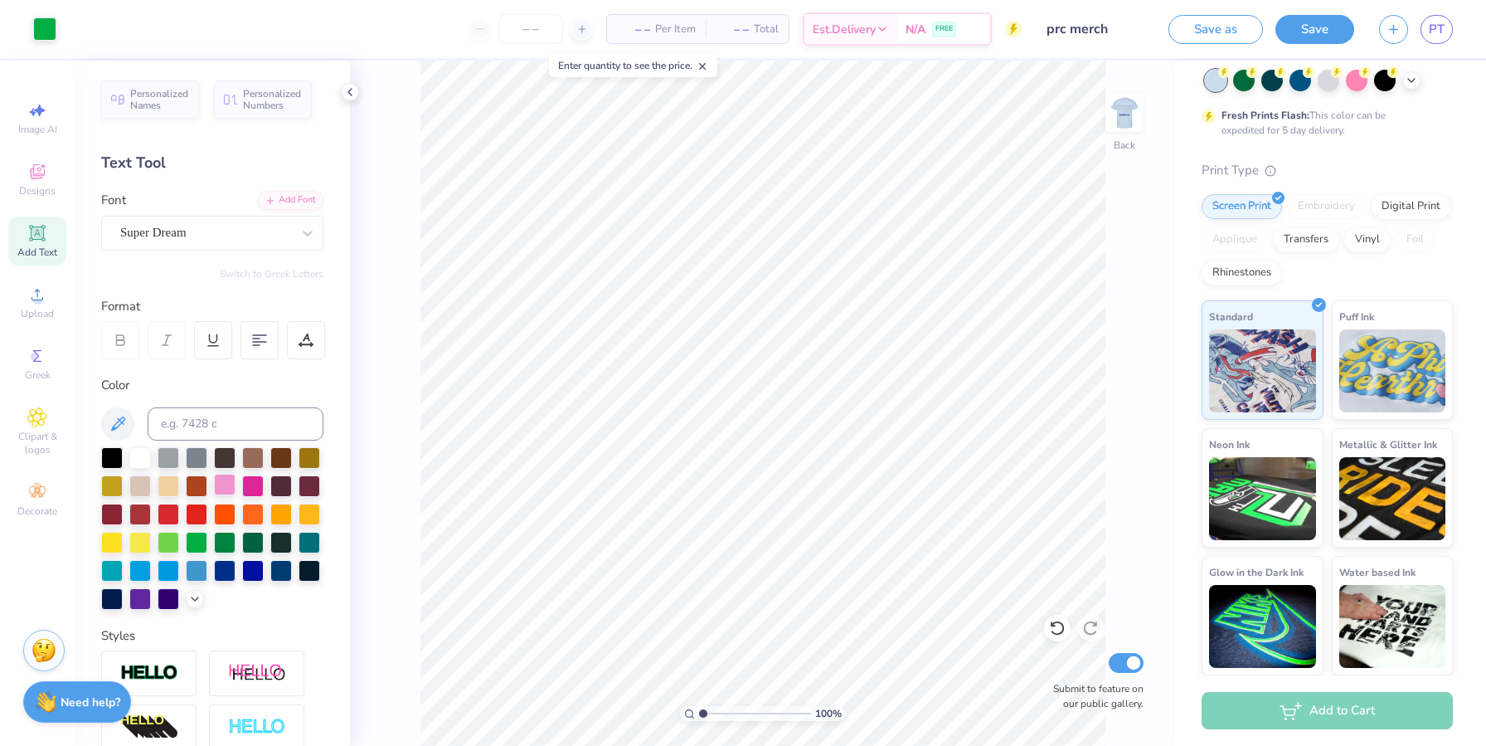
click at [236, 488] on div at bounding box center [225, 485] width 22 height 22
click at [264, 490] on div at bounding box center [253, 485] width 22 height 22
click at [236, 488] on div at bounding box center [225, 485] width 22 height 22
click at [264, 484] on div at bounding box center [253, 485] width 22 height 22
click at [214, 580] on div at bounding box center [225, 569] width 22 height 22
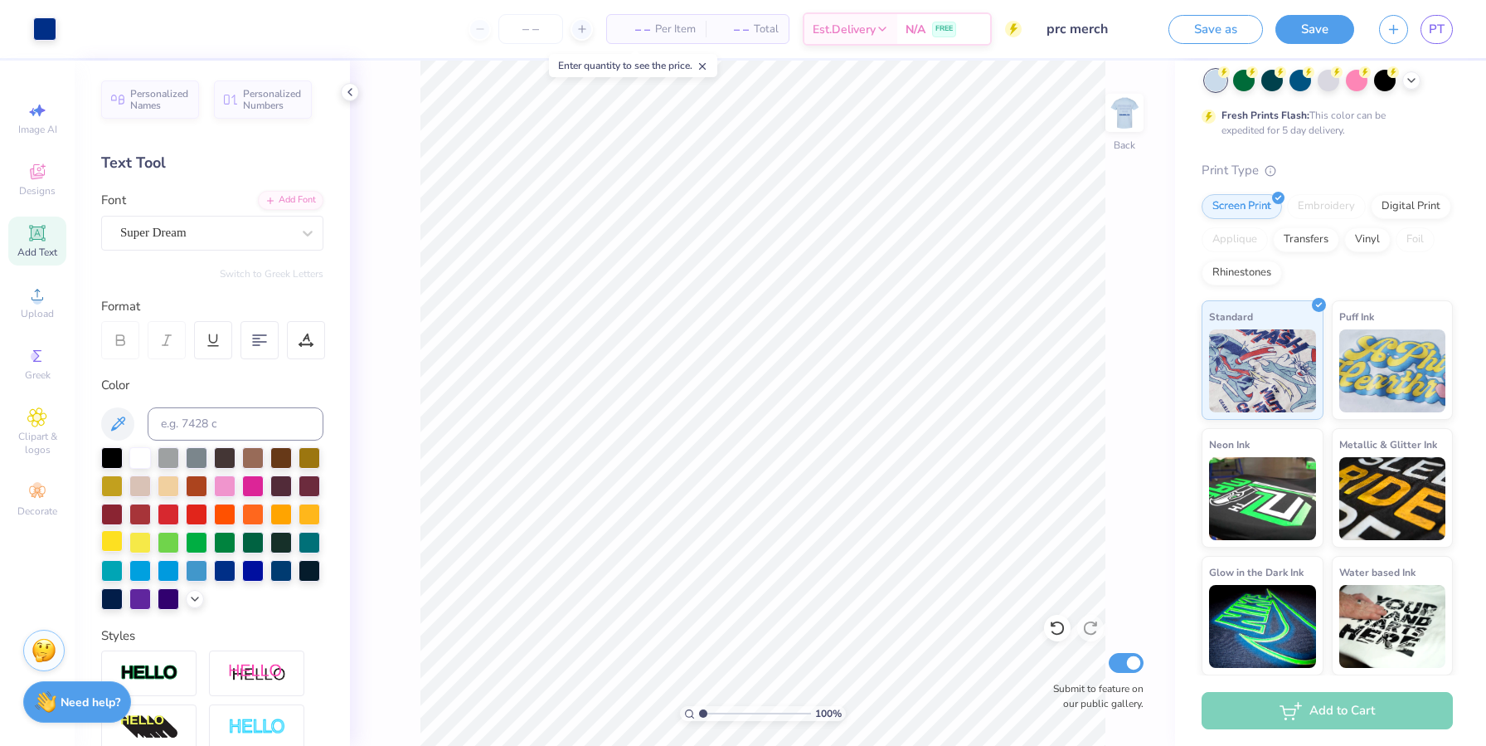
click at [123, 543] on div at bounding box center [112, 541] width 22 height 22
click at [776, 32] on button "Save" at bounding box center [1314, 26] width 79 height 29
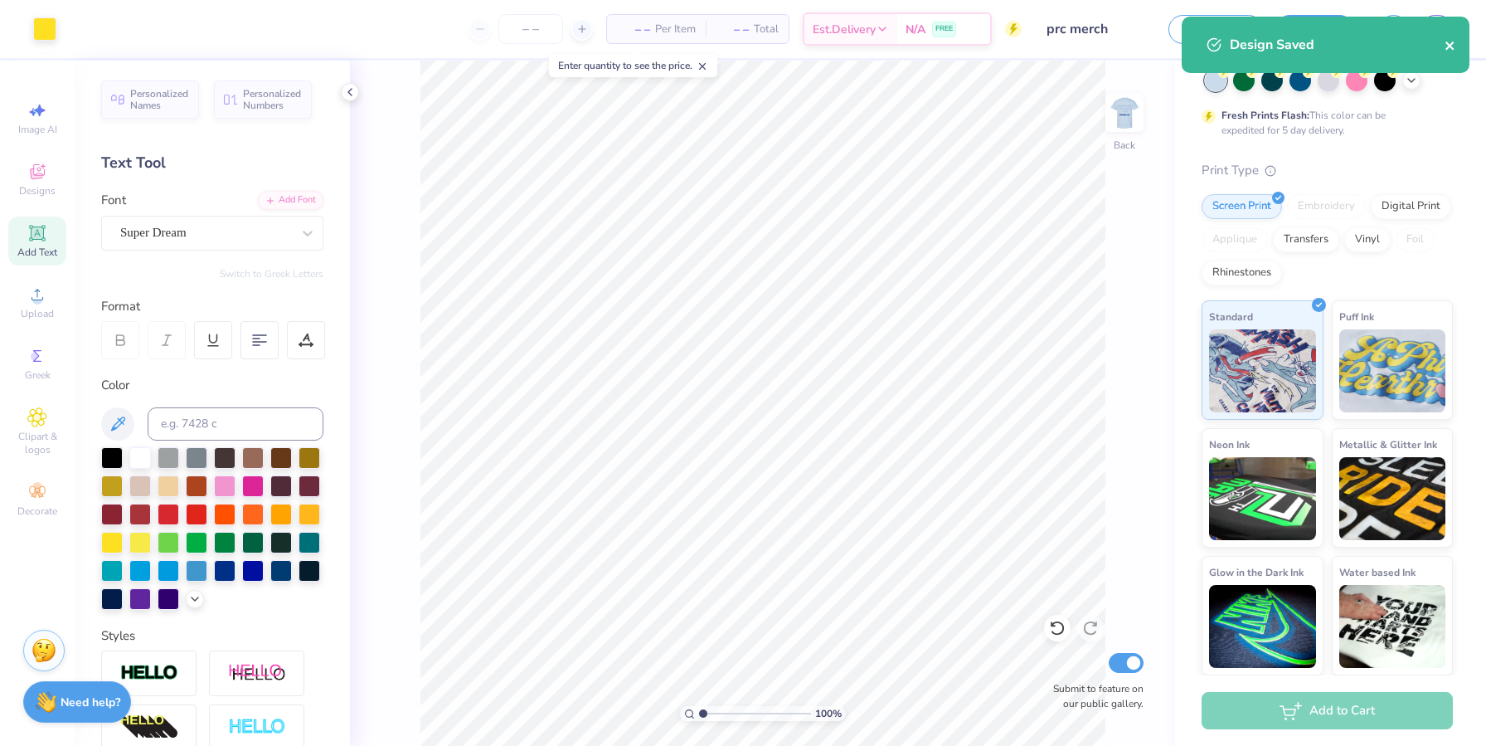
click at [776, 42] on icon "close" at bounding box center [1449, 45] width 8 height 8
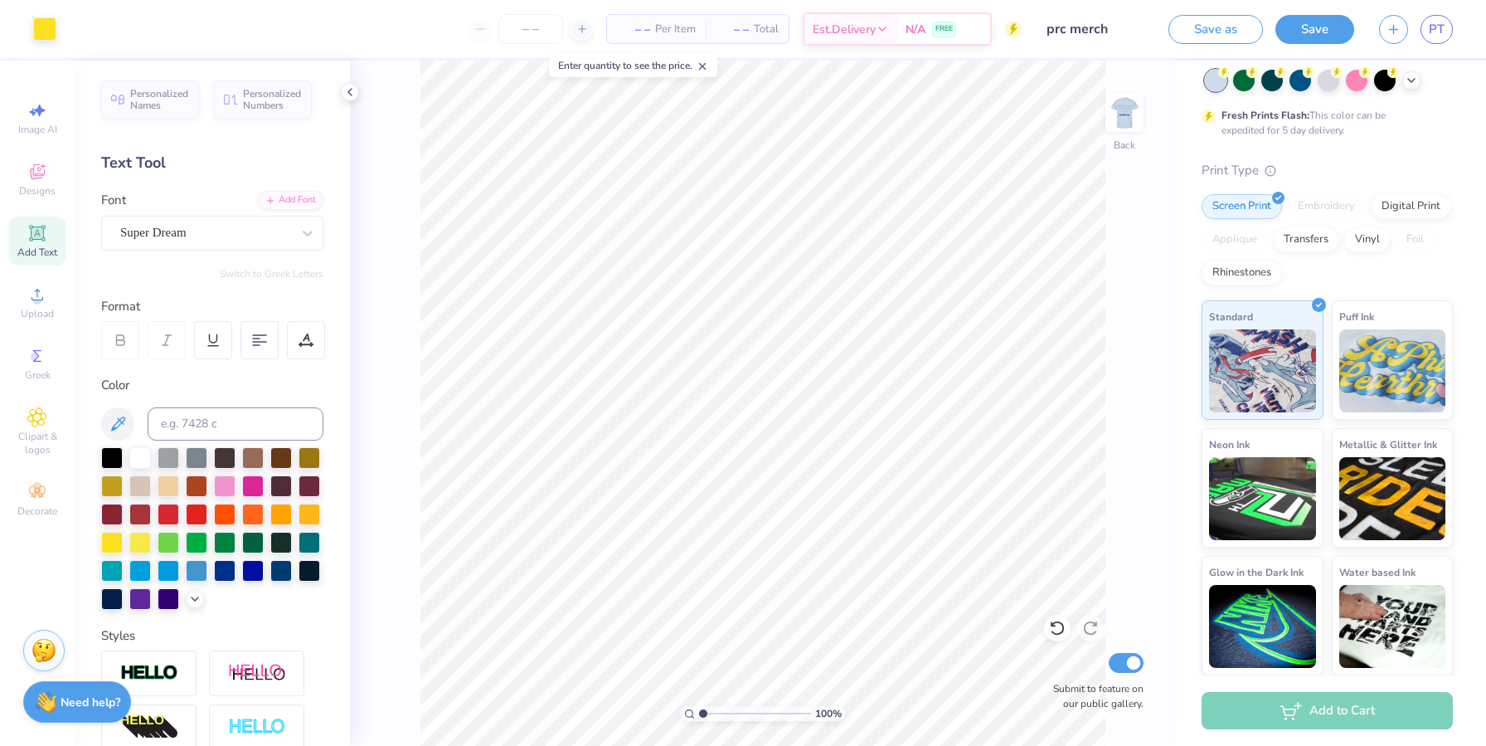
click at [776, 27] on div "Design Saved" at bounding box center [1325, 50] width 294 height 75
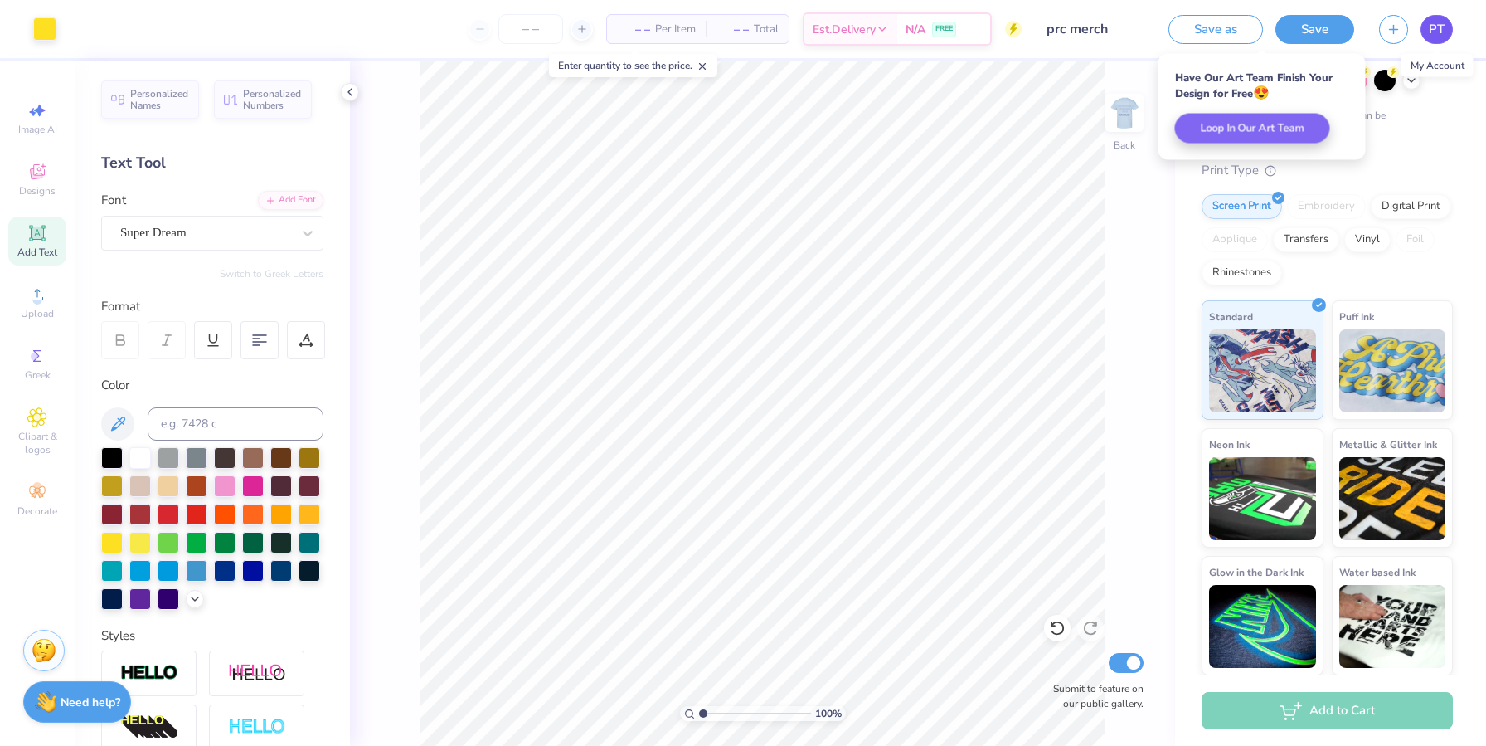
click at [776, 37] on span "PT" at bounding box center [1437, 29] width 16 height 19
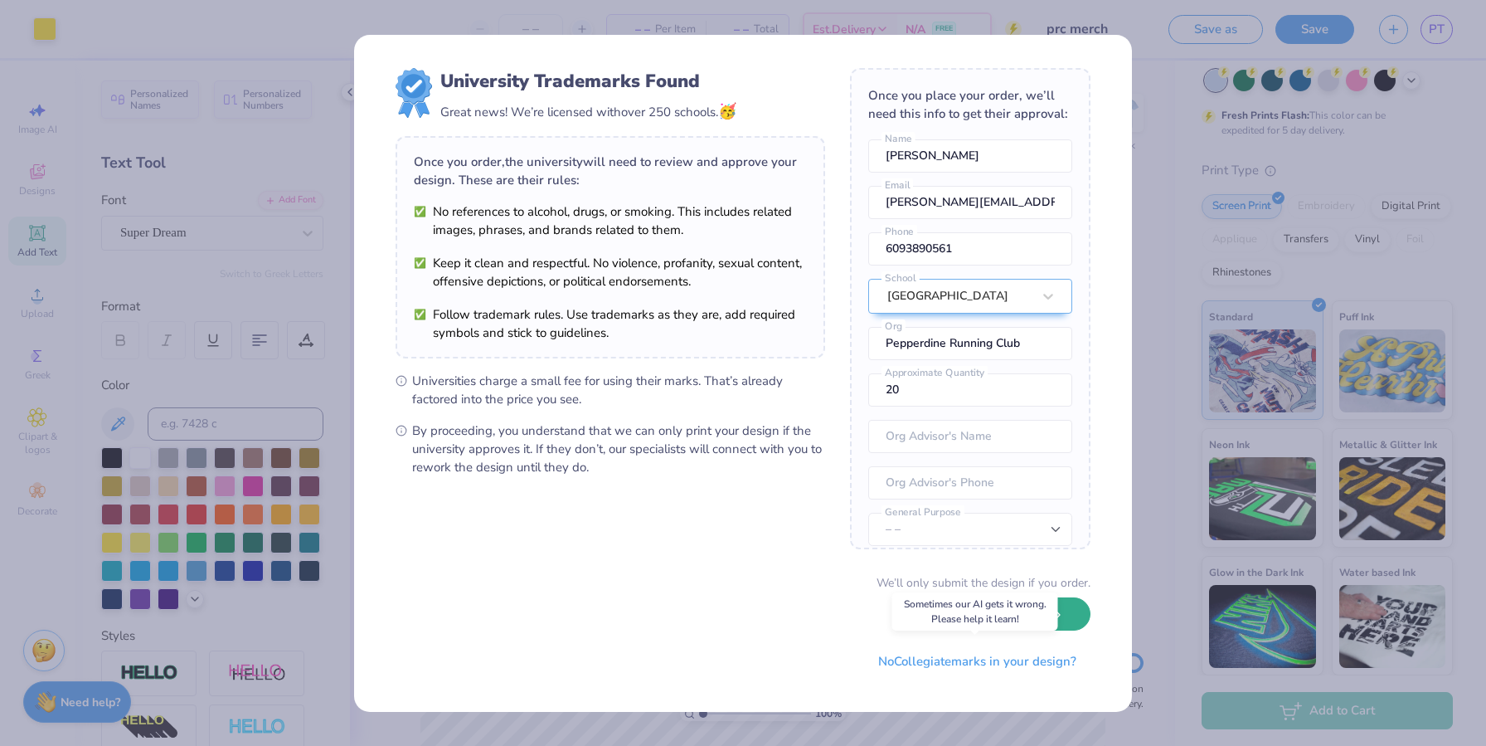
click at [776, 623] on button "Keep Designing" at bounding box center [1009, 614] width 163 height 34
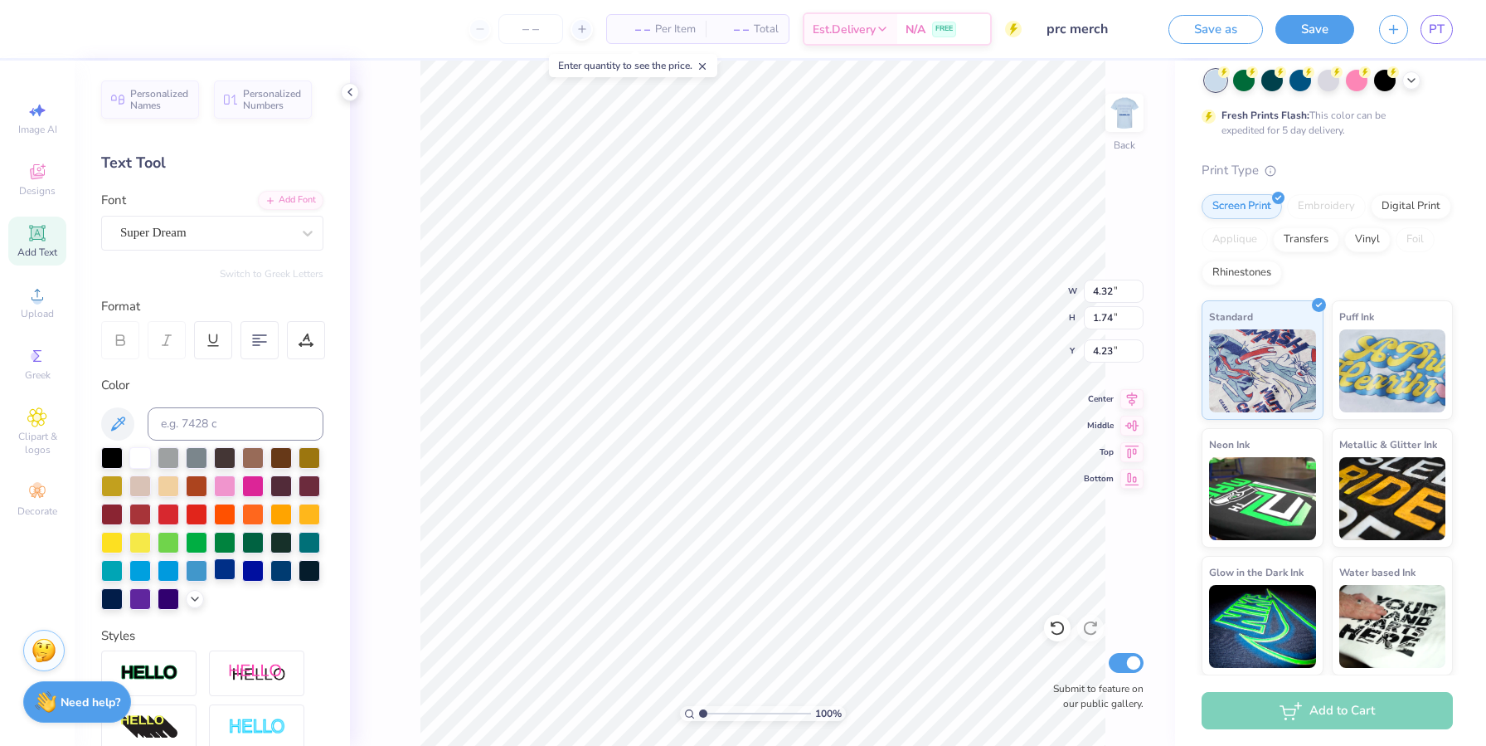
click at [214, 580] on div at bounding box center [225, 569] width 22 height 22
click at [776, 132] on img at bounding box center [1124, 113] width 66 height 66
click at [776, 36] on button "Save" at bounding box center [1314, 26] width 79 height 29
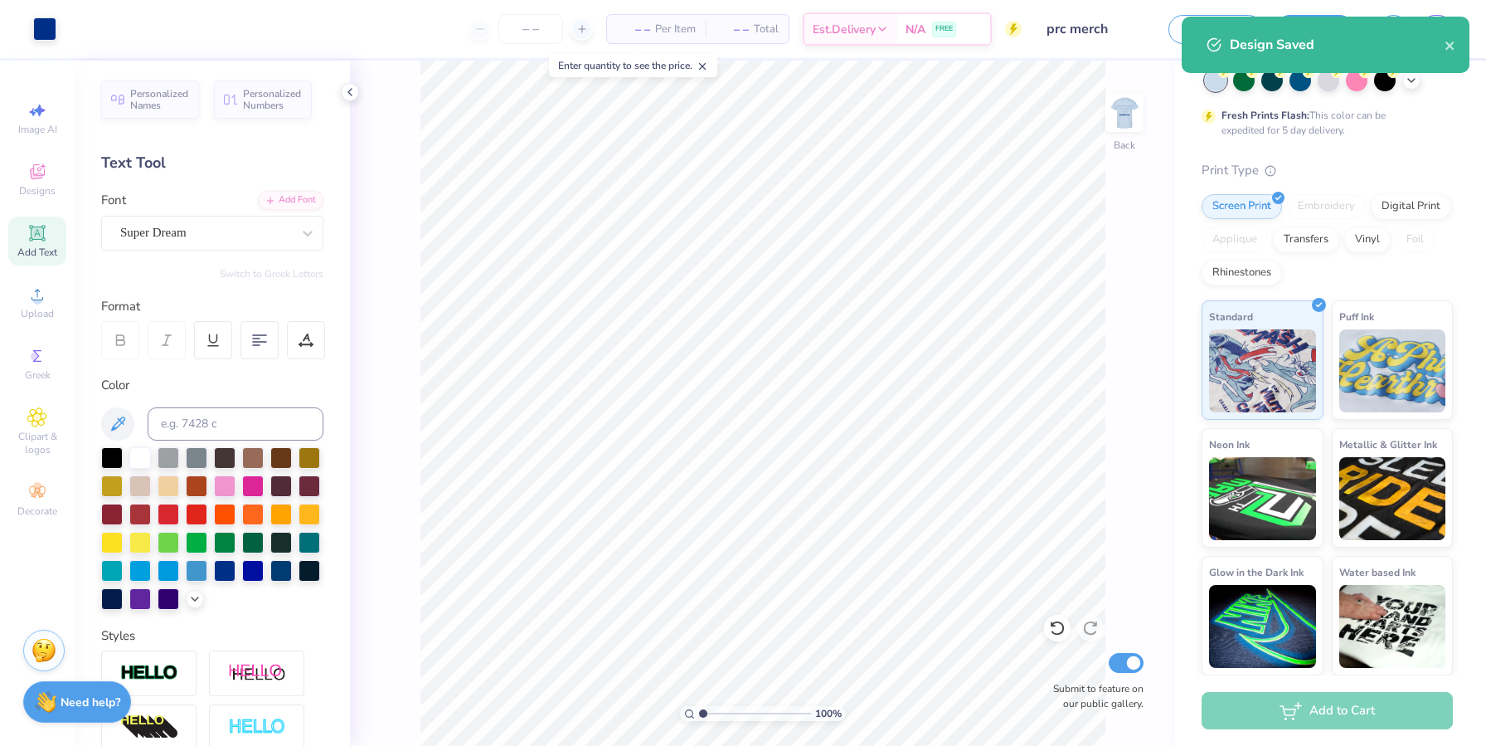
click at [776, 36] on div "Design Saved" at bounding box center [1326, 45] width 288 height 56
click at [776, 41] on icon "close" at bounding box center [1451, 45] width 12 height 13
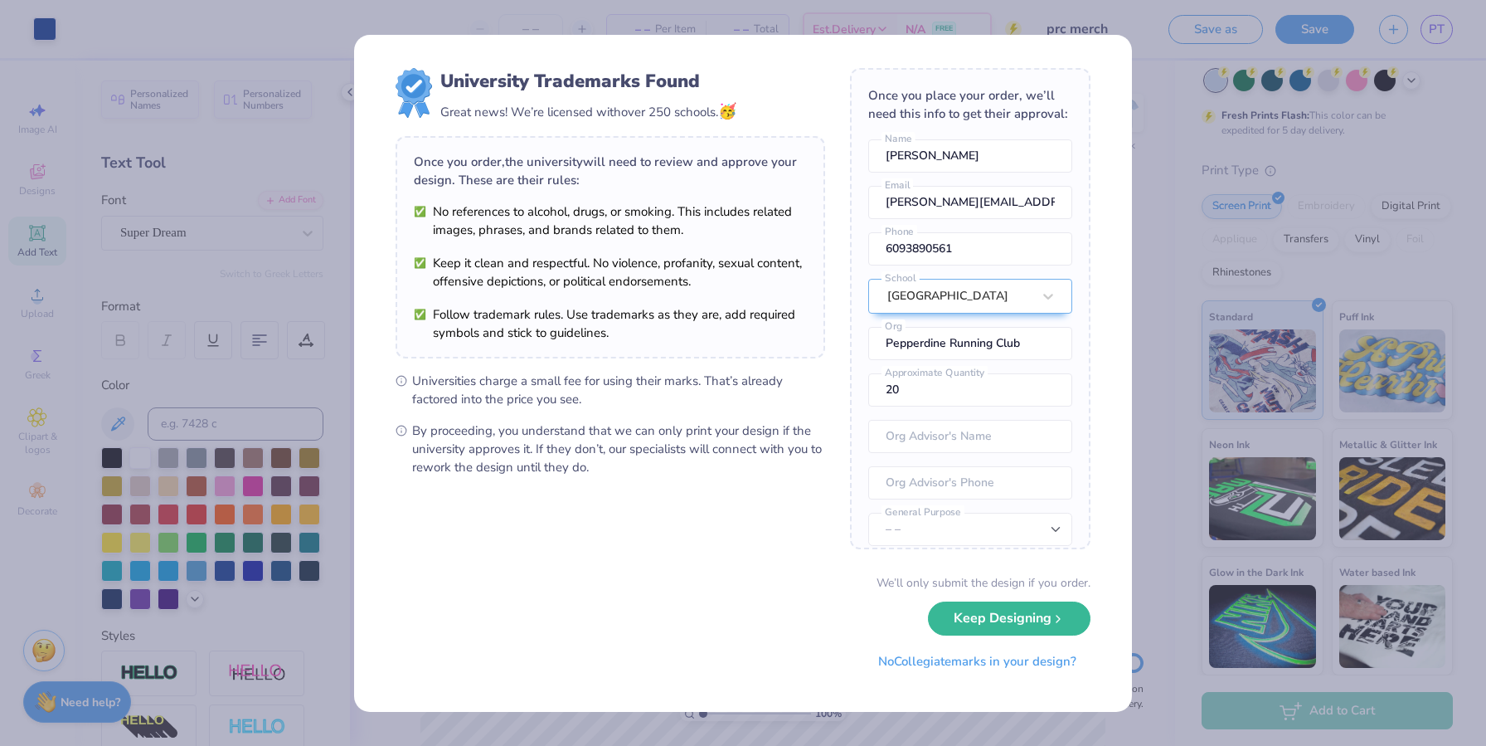
click at [776, 34] on div "Design Saved" at bounding box center [1325, 50] width 294 height 75
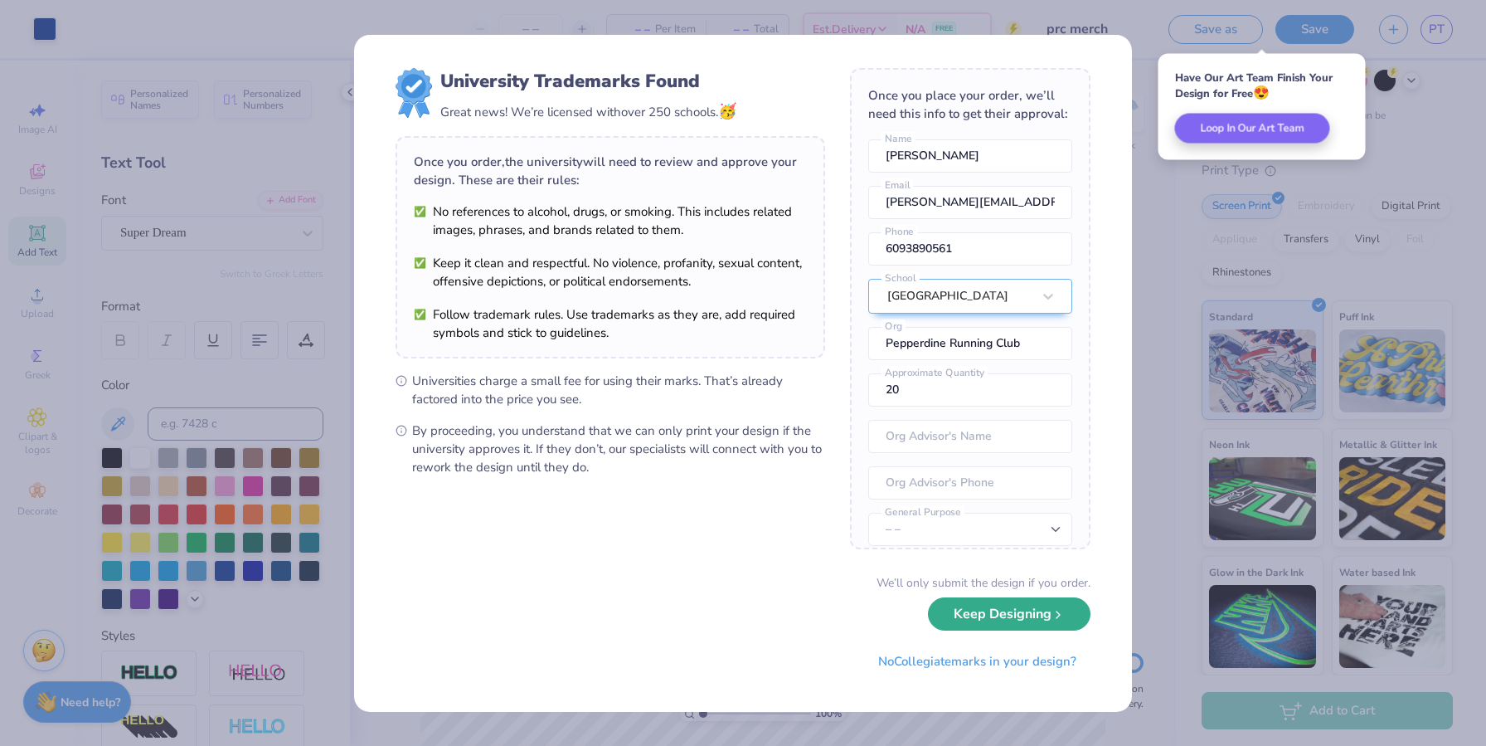
click at [776, 605] on button "Keep Designing" at bounding box center [1009, 614] width 163 height 34
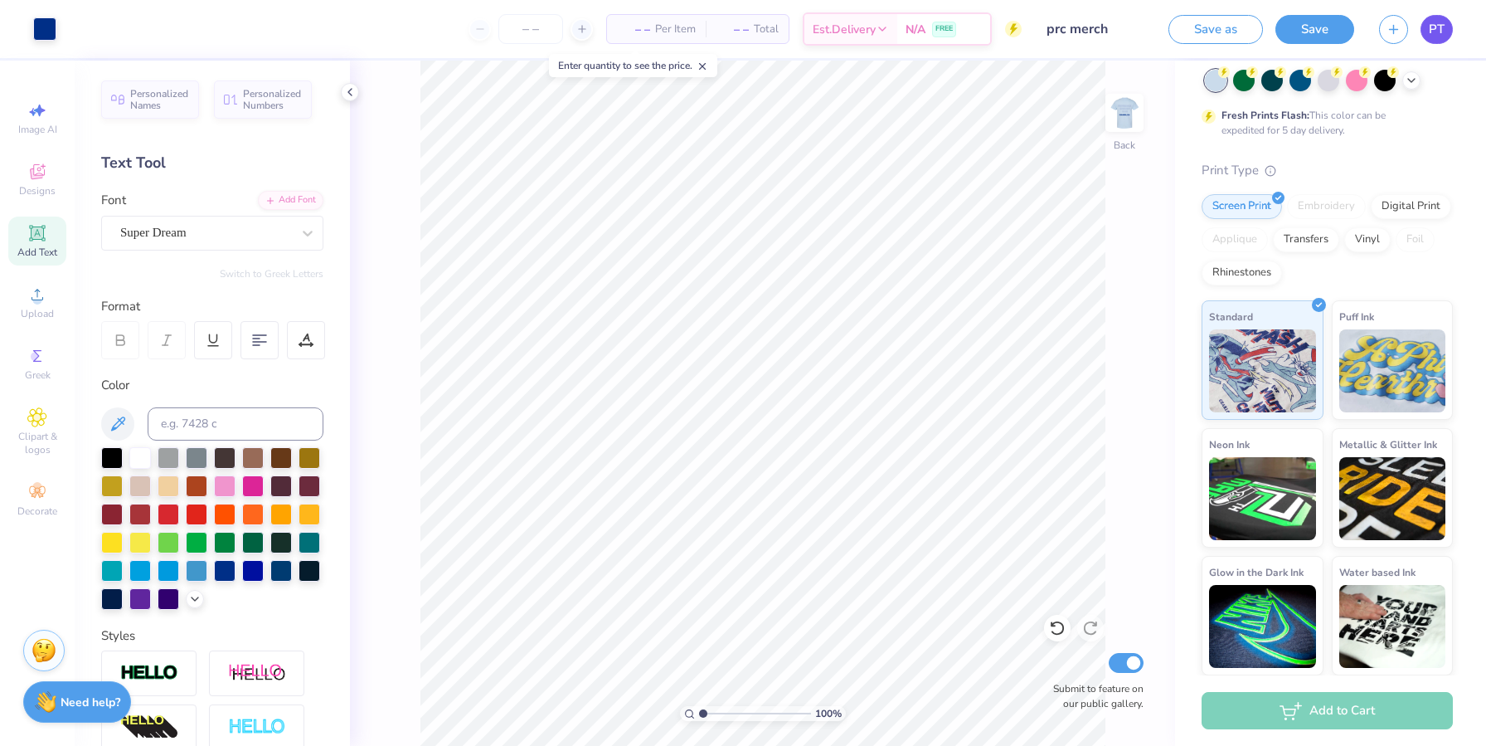
click at [776, 34] on span "PT" at bounding box center [1437, 29] width 16 height 19
